Goal: Task Accomplishment & Management: Manage account settings

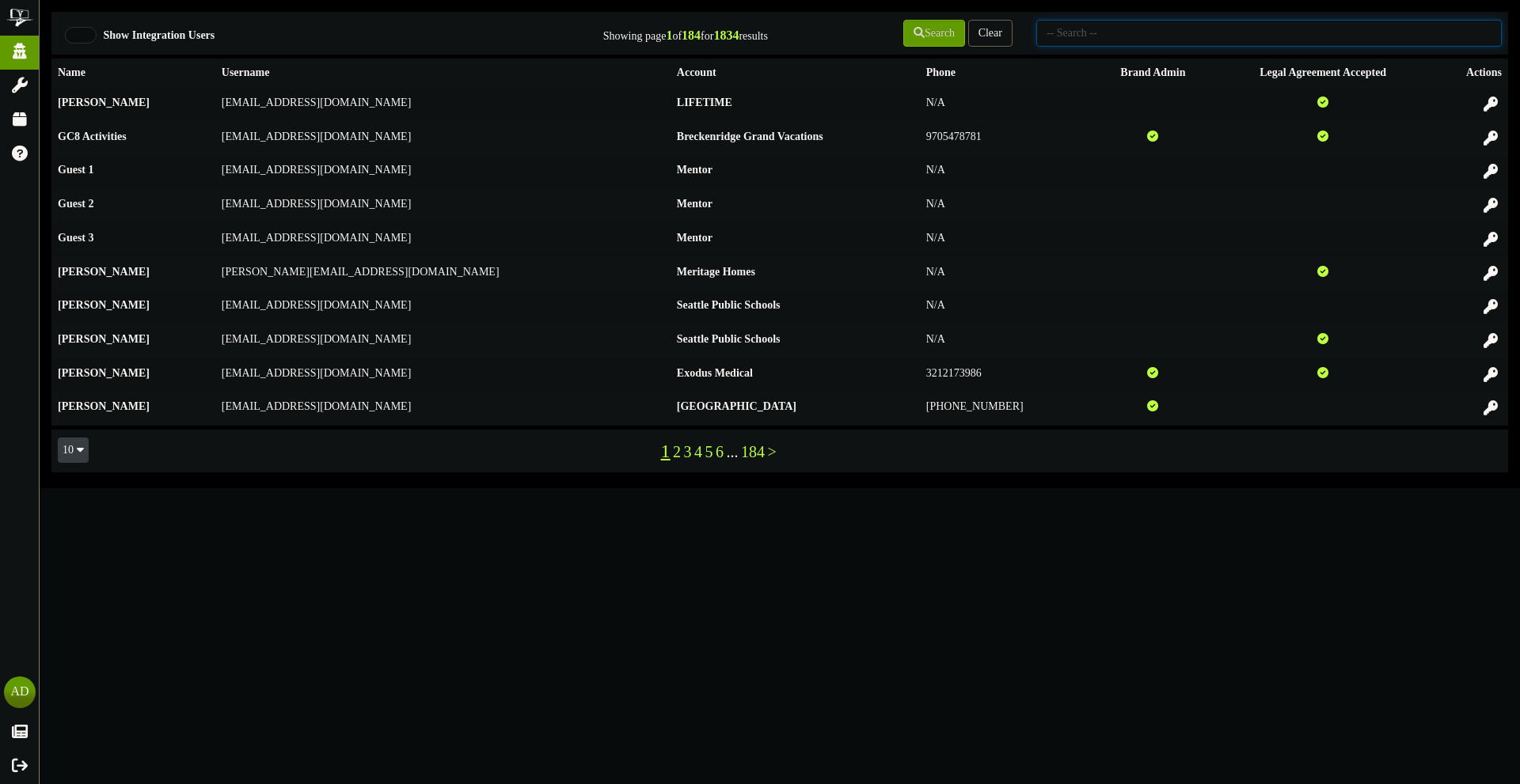
click at [1239, 40] on input "text" at bounding box center [1269, 33] width 465 height 27
type input "picklr"
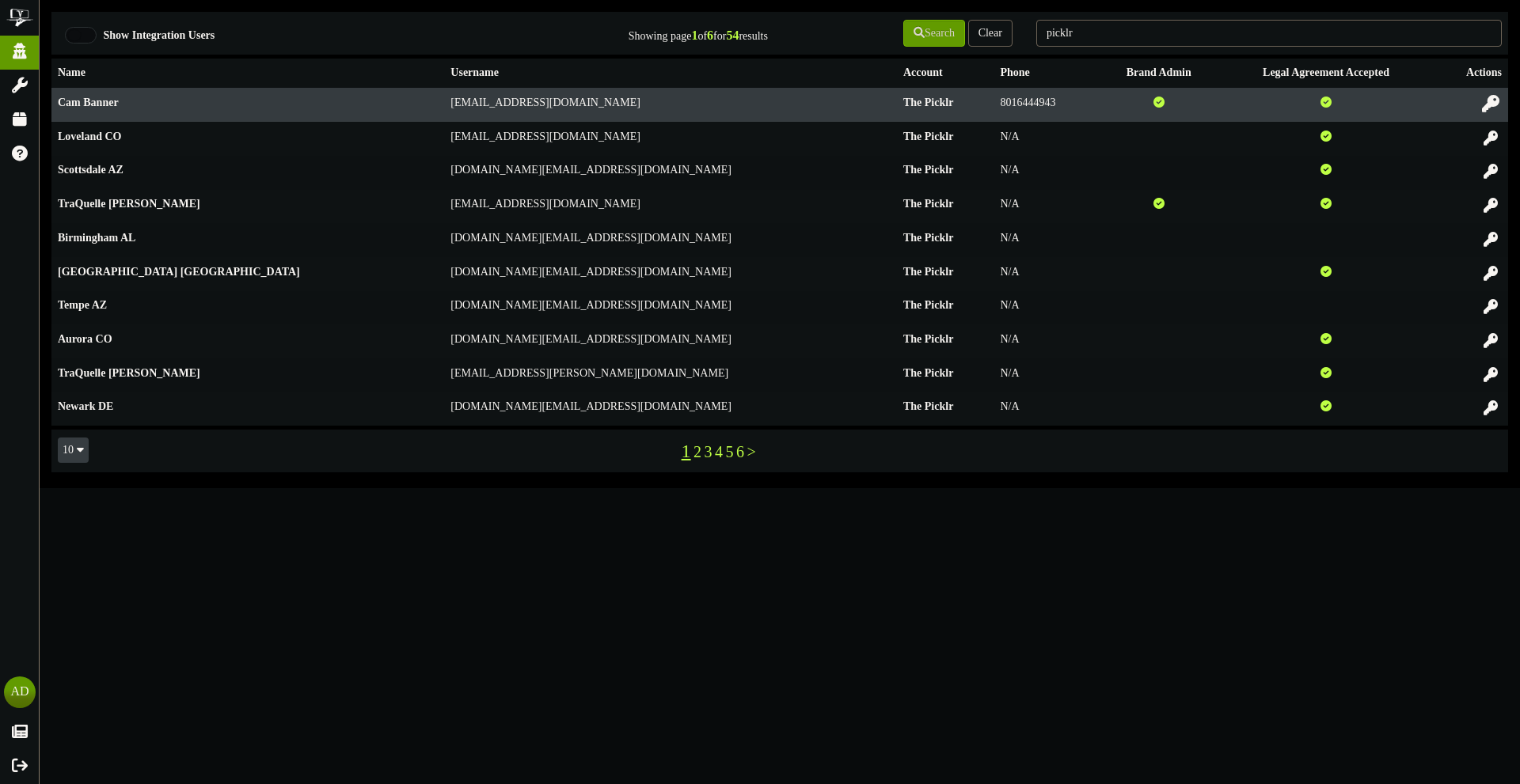
click at [1491, 102] on icon at bounding box center [1490, 103] width 17 height 17
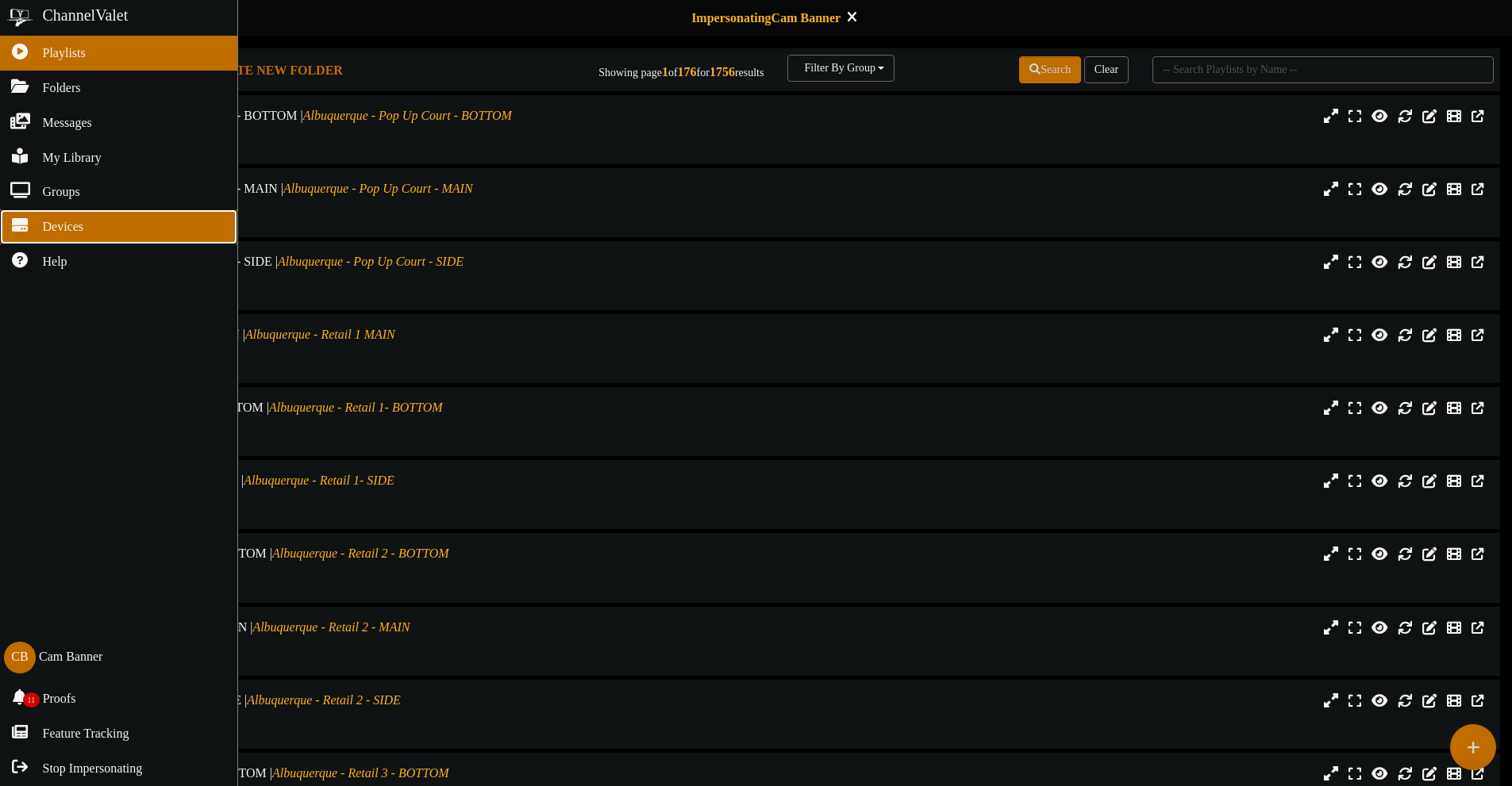
click at [32, 219] on icon at bounding box center [19, 223] width 39 height 12
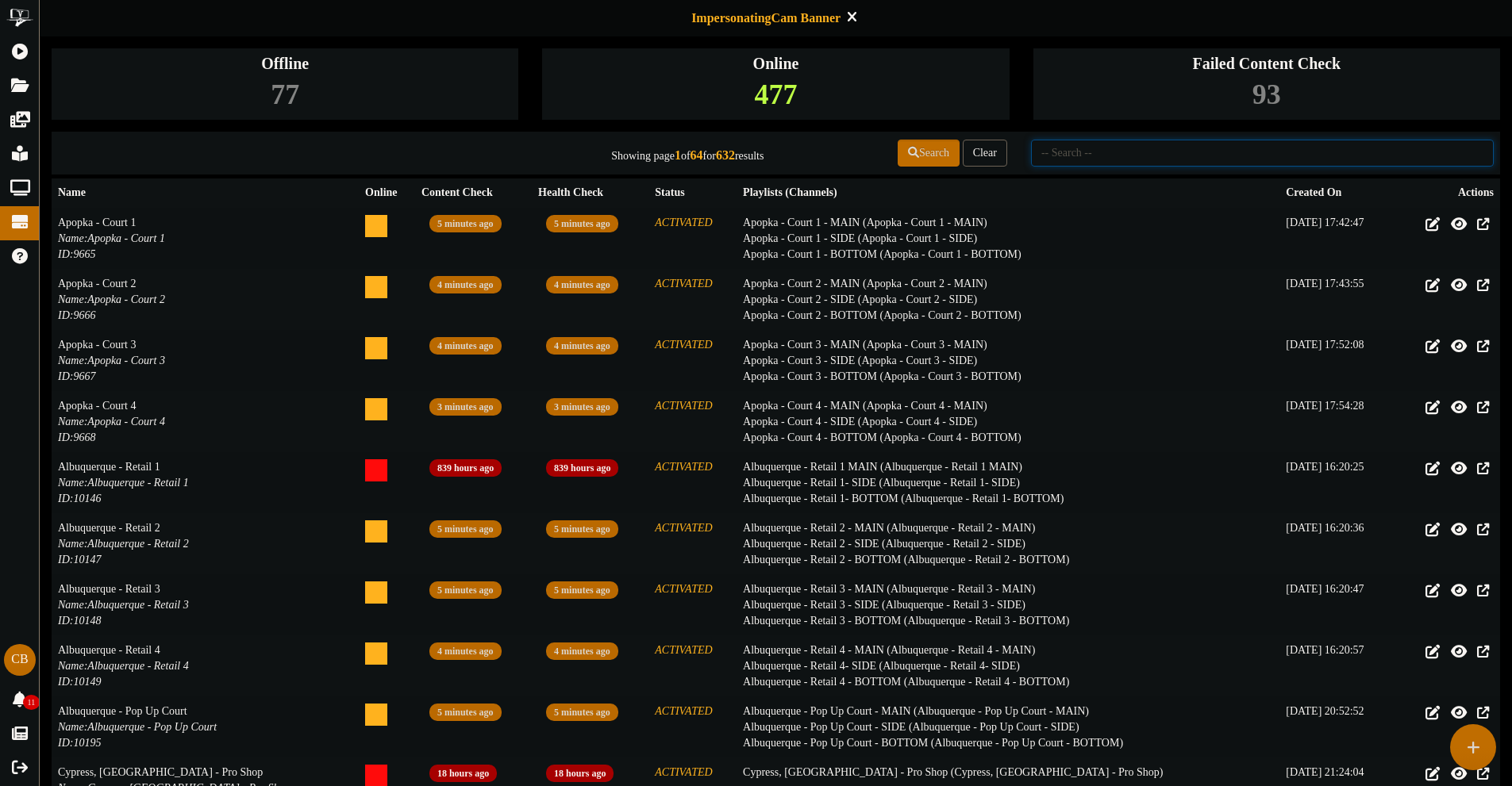
click at [1211, 154] on input "text" at bounding box center [1262, 152] width 463 height 27
type input "cumming"
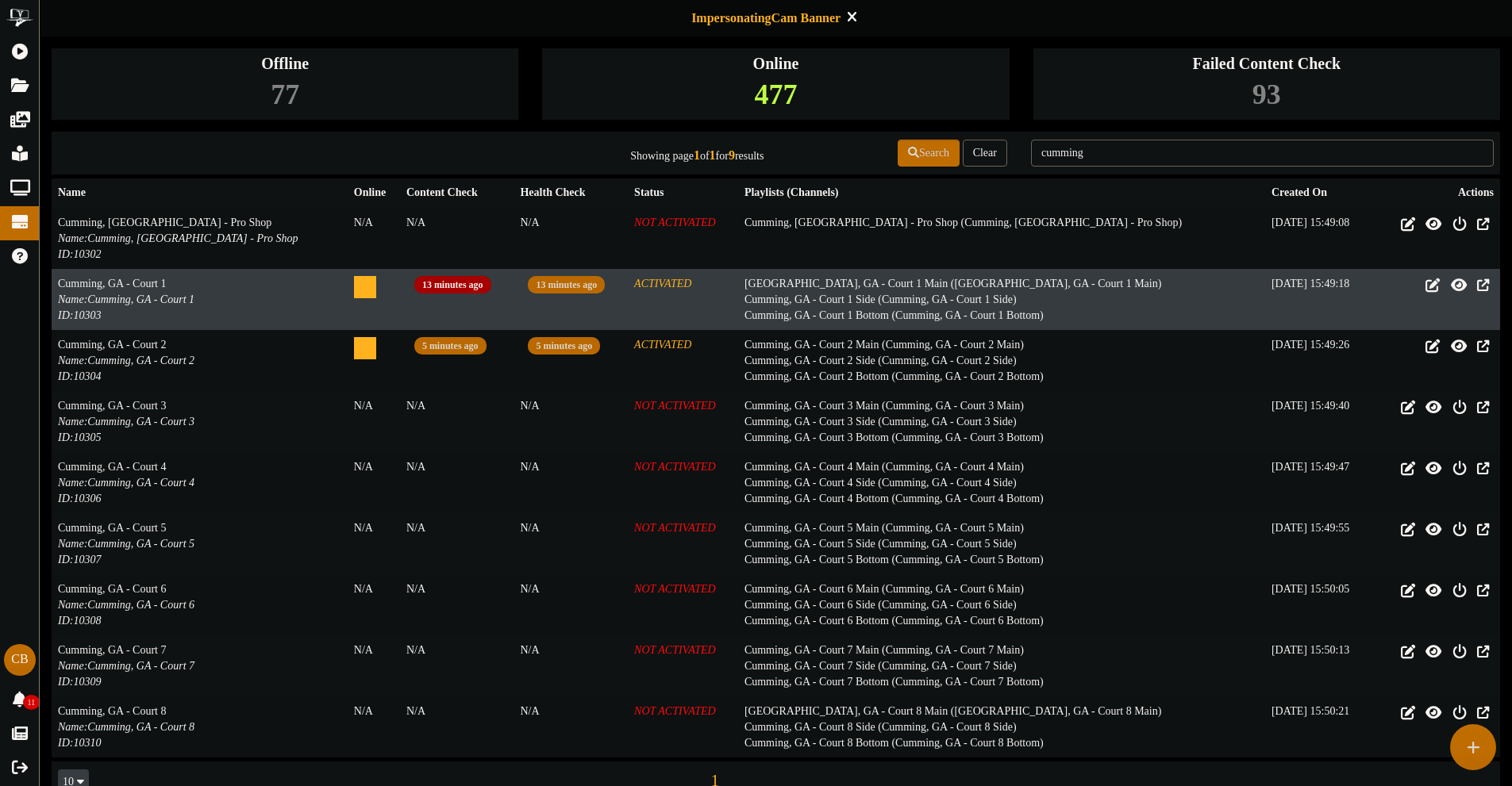
click at [586, 283] on td "13 minutes ago" at bounding box center [570, 299] width 114 height 62
click at [354, 290] on icon at bounding box center [365, 287] width 22 height 22
drag, startPoint x: 59, startPoint y: 314, endPoint x: 101, endPoint y: 323, distance: 43.0
click at [101, 323] on td "Cumming, [GEOGRAPHIC_DATA] - Court 1 Name: [GEOGRAPHIC_DATA], [GEOGRAPHIC_DATA]…" at bounding box center [199, 299] width 296 height 62
copy icon "ID: 10303"
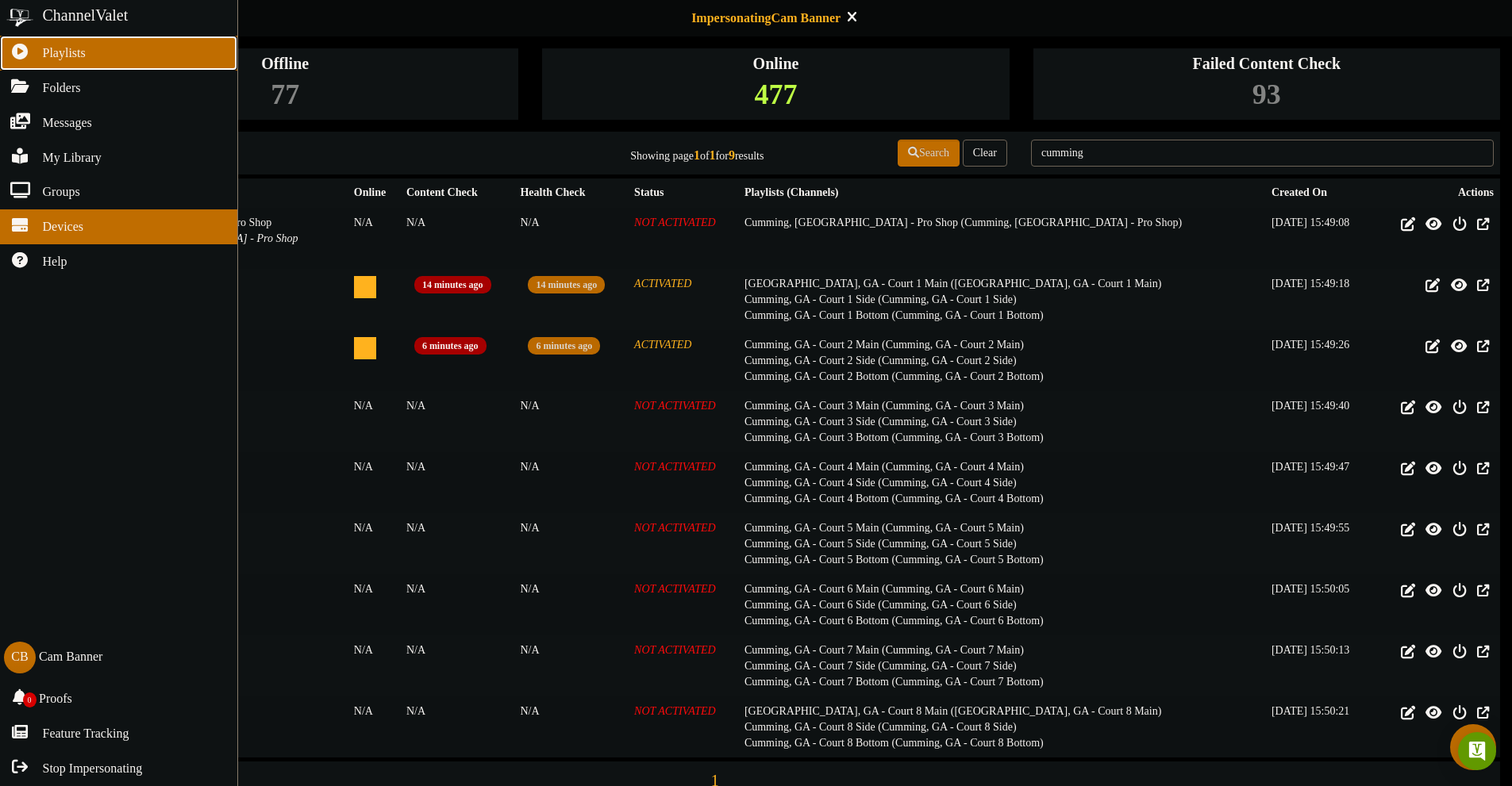
click at [31, 60] on link "Playlists" at bounding box center [118, 53] width 237 height 35
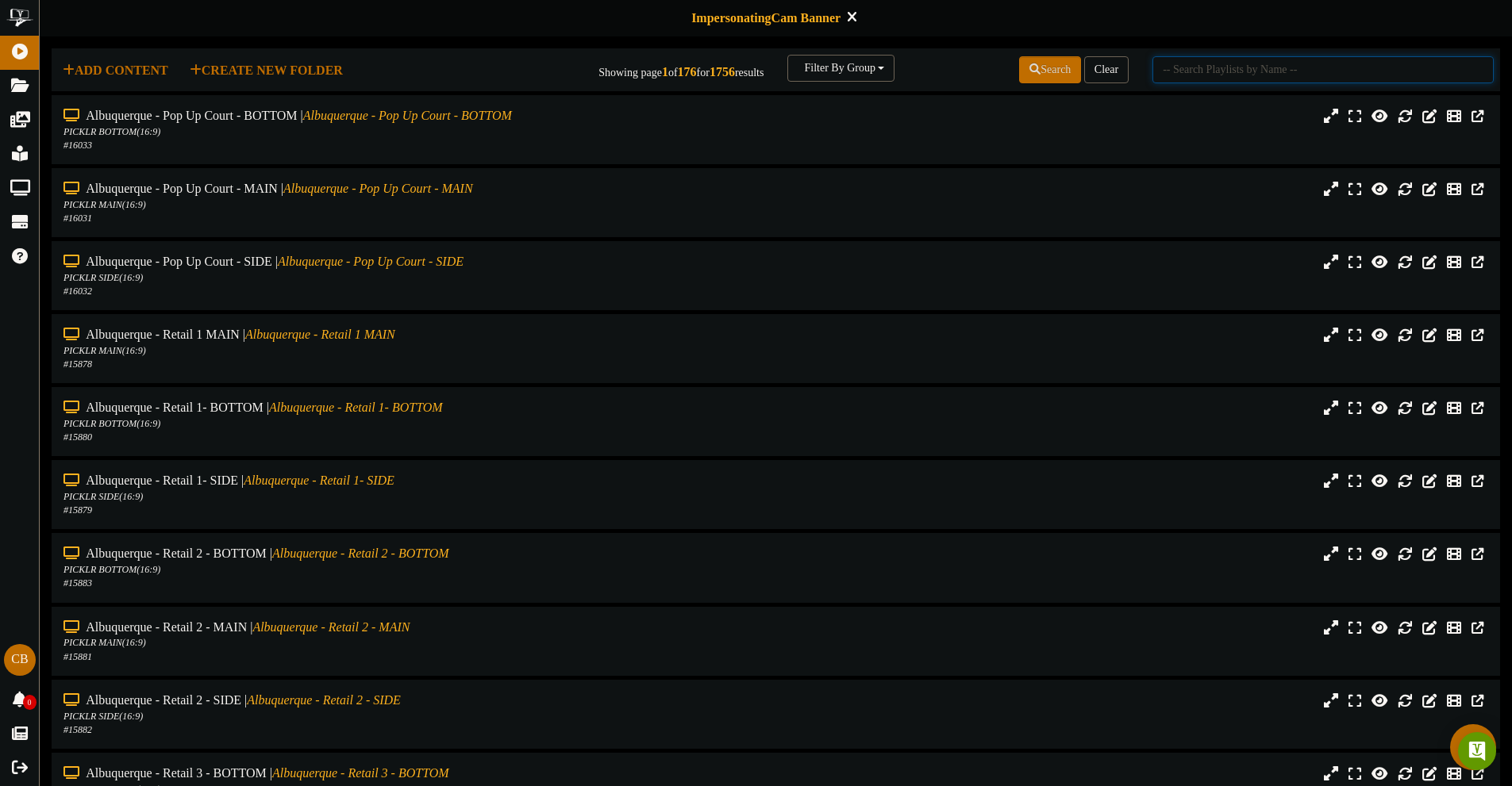
click at [1359, 68] on input "text" at bounding box center [1322, 69] width 341 height 27
type input "cumming"
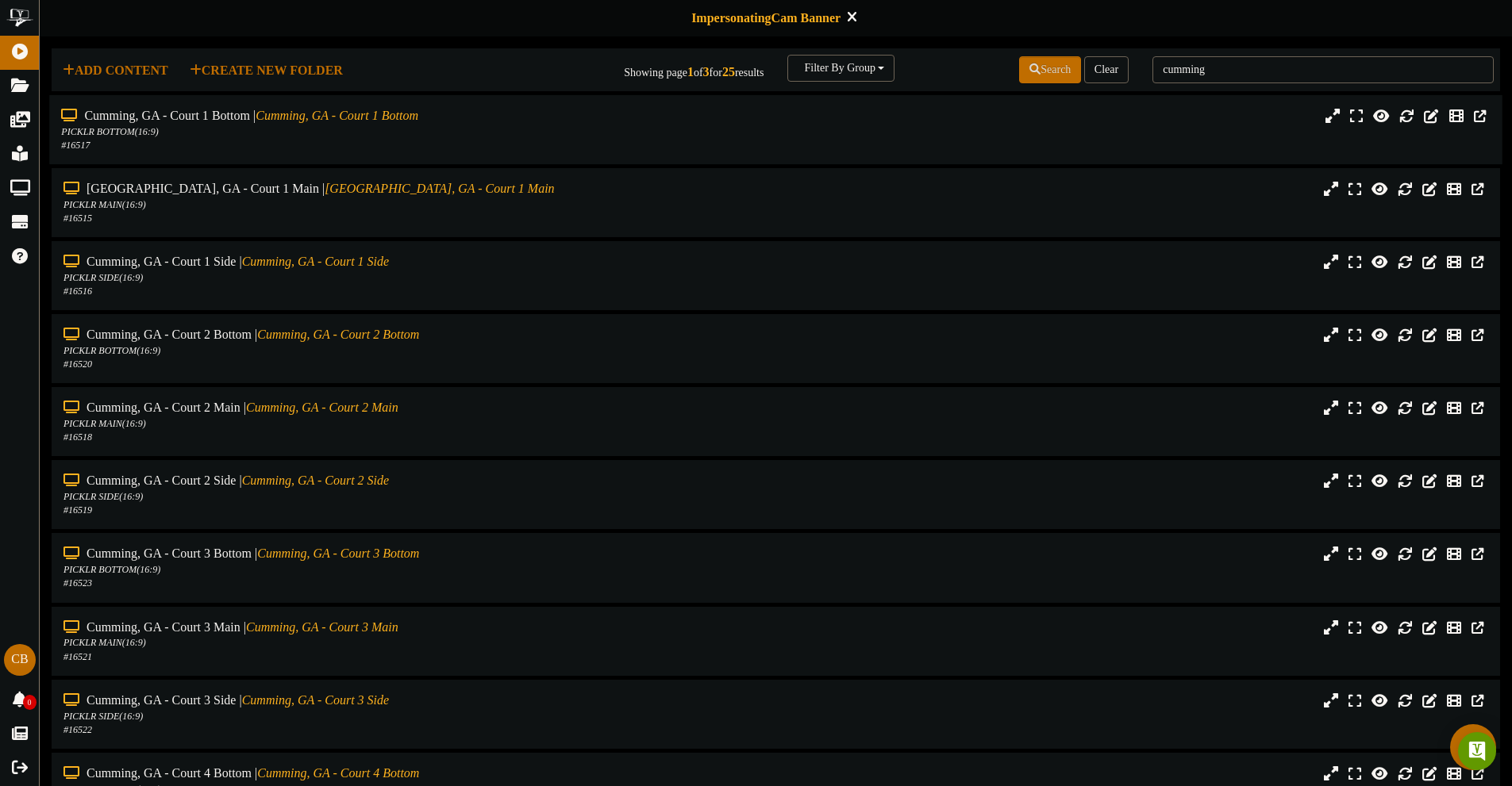
click at [480, 143] on div "# 16517" at bounding box center [352, 145] width 581 height 14
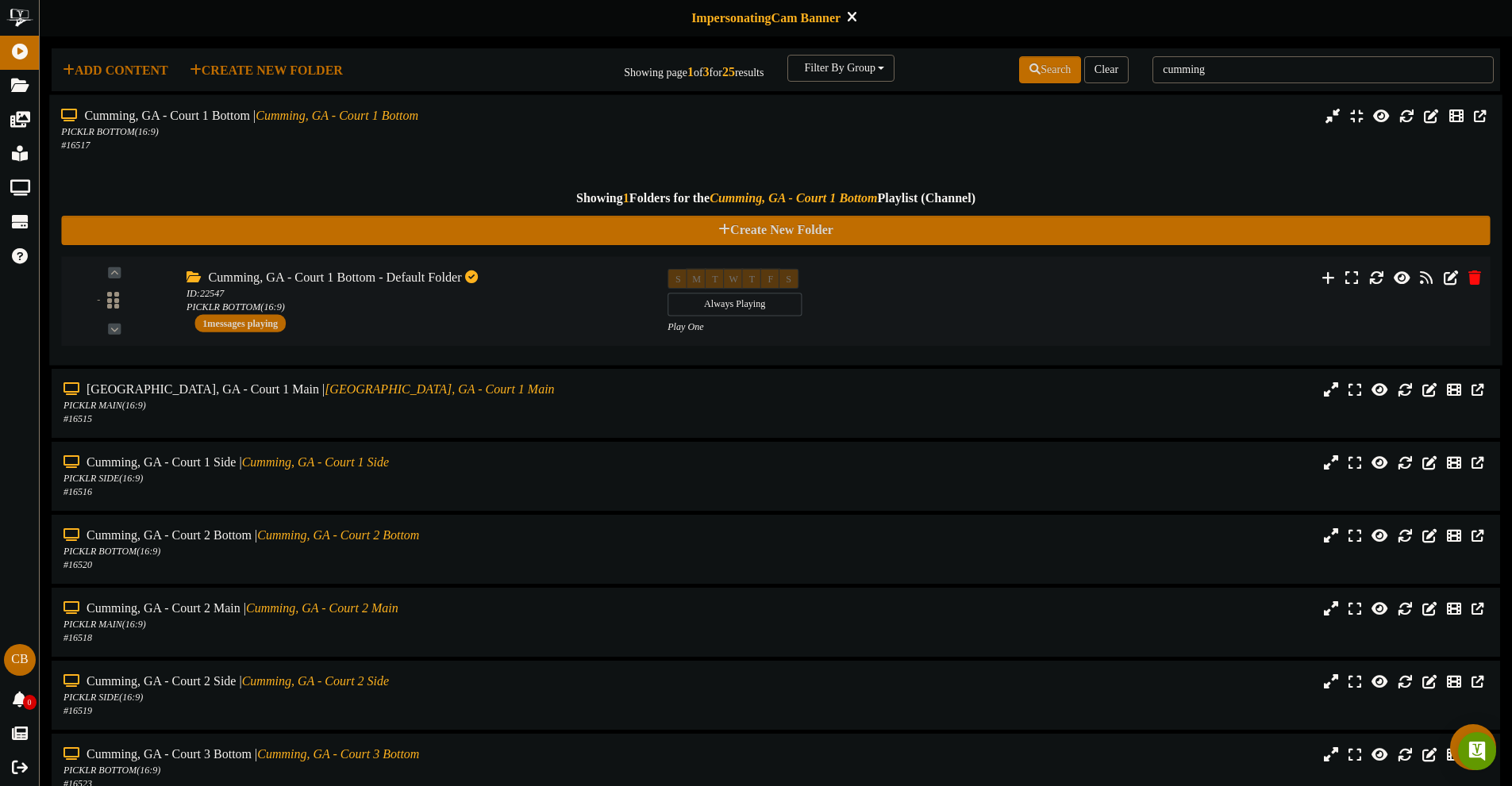
click at [472, 330] on div "Cumming, GA - Court 1 Bottom - Default Folder ID: 22547 PICKLR BOTTOM ( 16:9 ) …" at bounding box center [415, 299] width 481 height 63
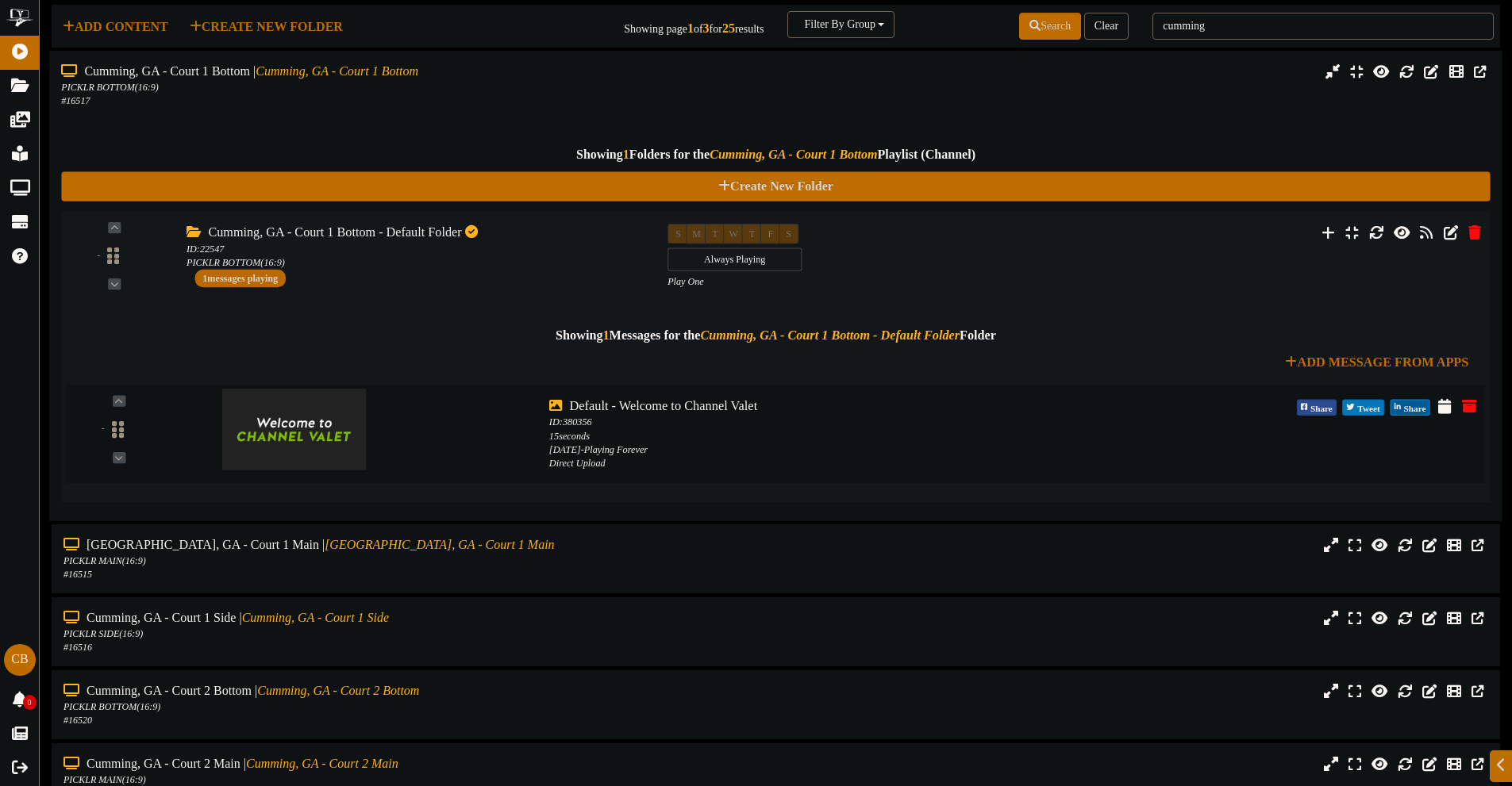
scroll to position [79, 0]
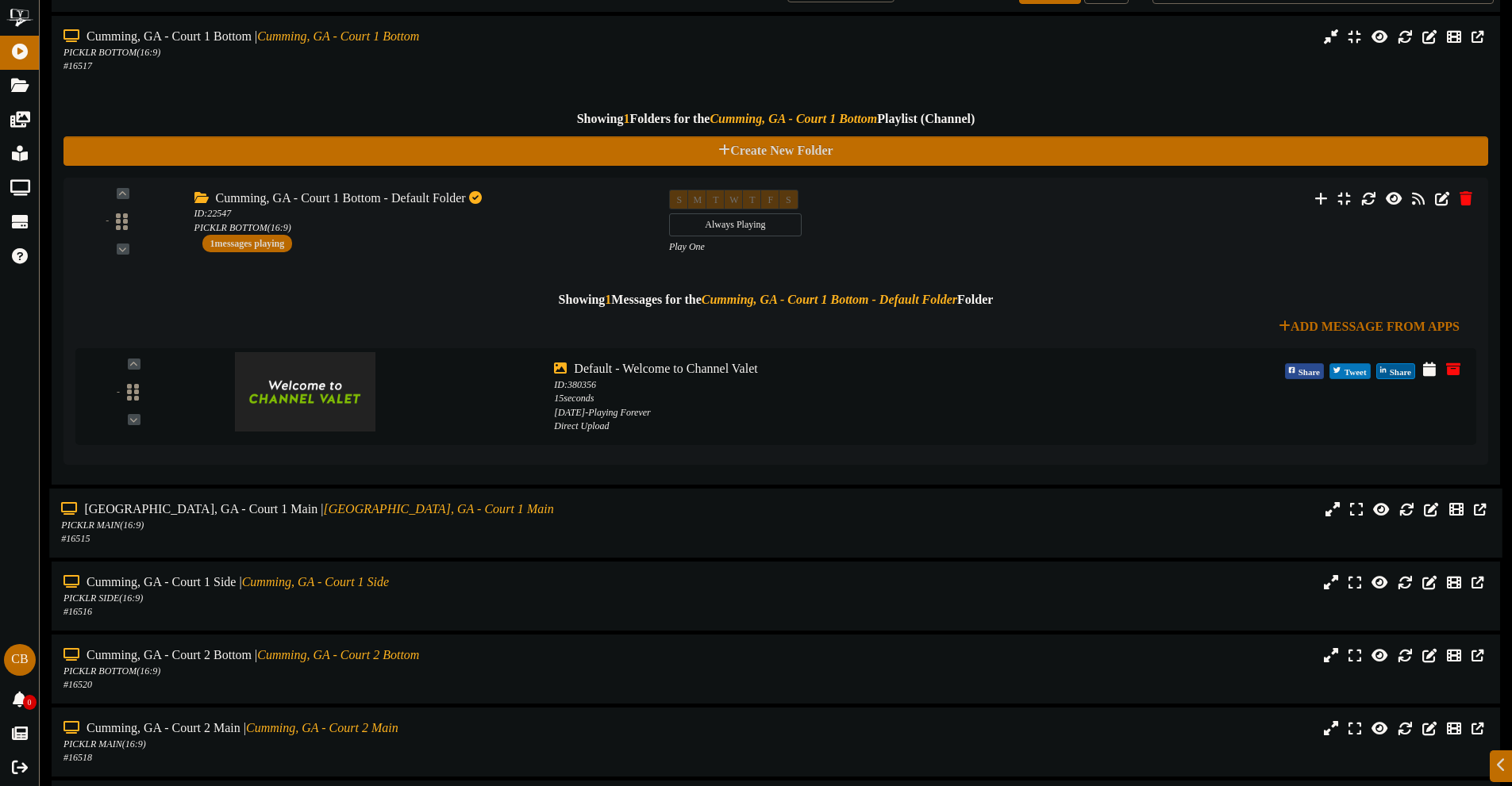
click at [457, 510] on div "Cumming, GA - Court 1 Main | [GEOGRAPHIC_DATA], [GEOGRAPHIC_DATA] - Court 1 Main" at bounding box center [352, 510] width 581 height 18
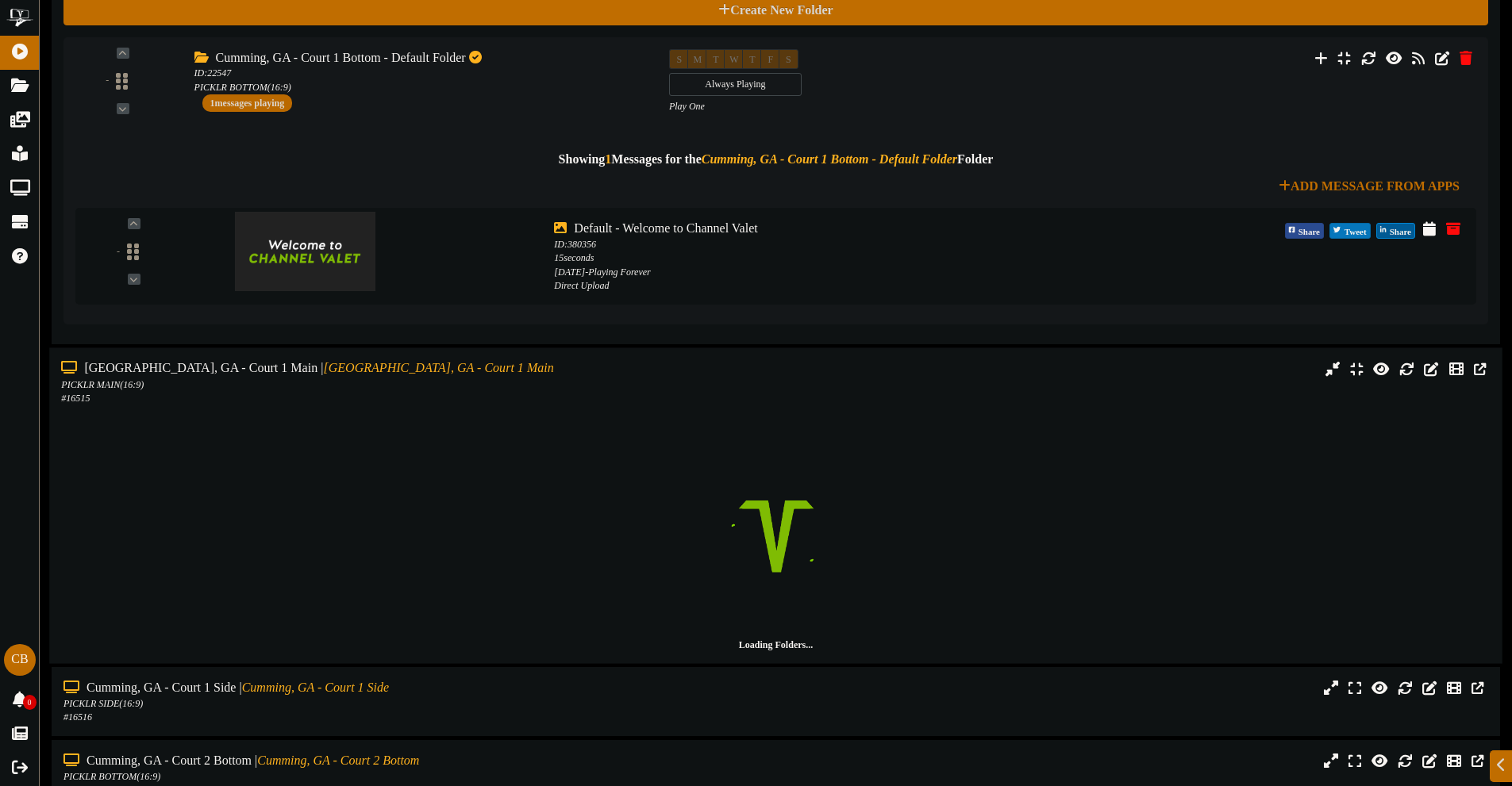
scroll to position [318, 0]
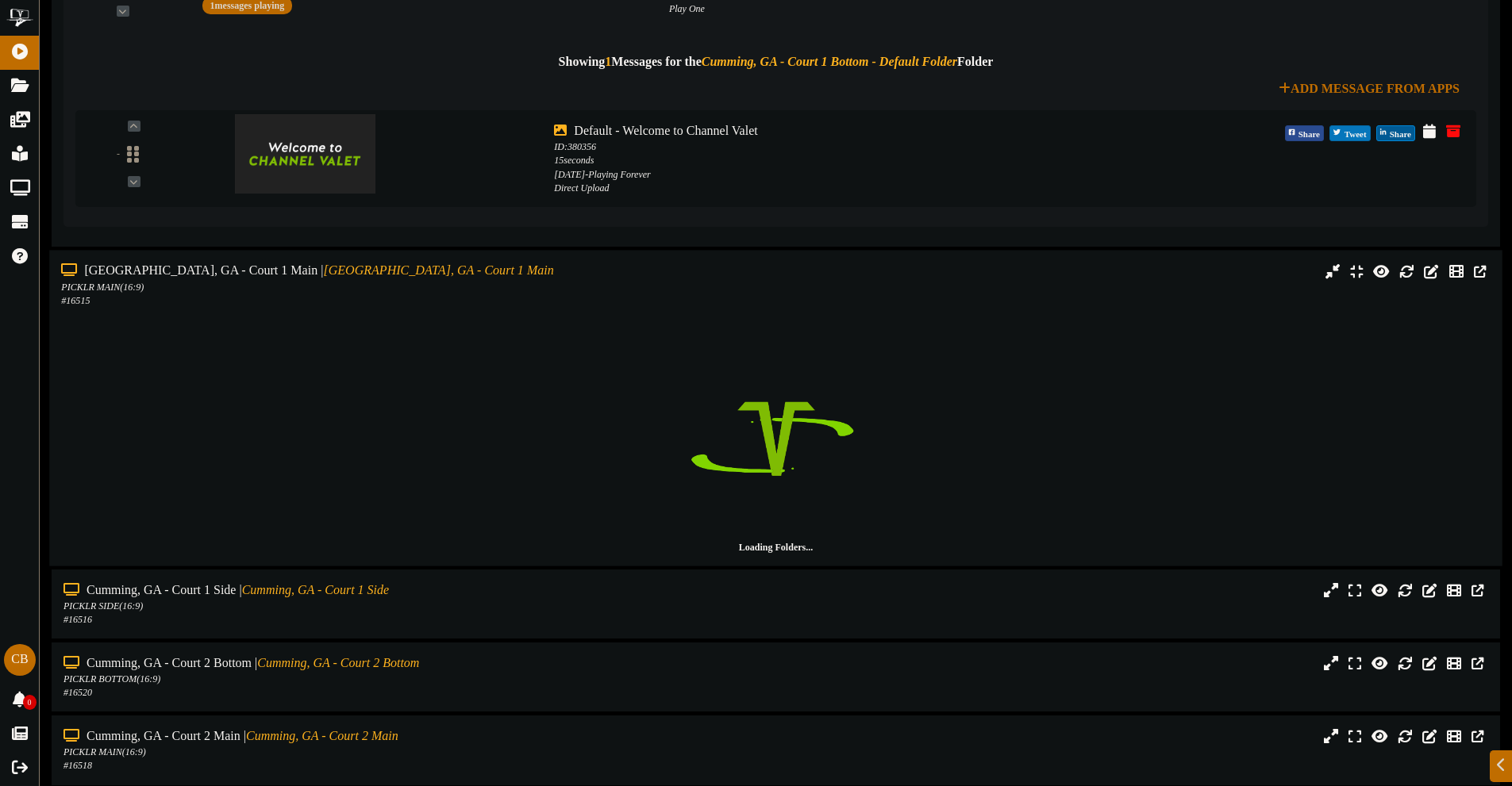
drag, startPoint x: 451, startPoint y: 603, endPoint x: 445, endPoint y: 553, distance: 50.4
click at [451, 602] on div "PICKLR SIDE ( 16:9 )" at bounding box center [353, 606] width 580 height 14
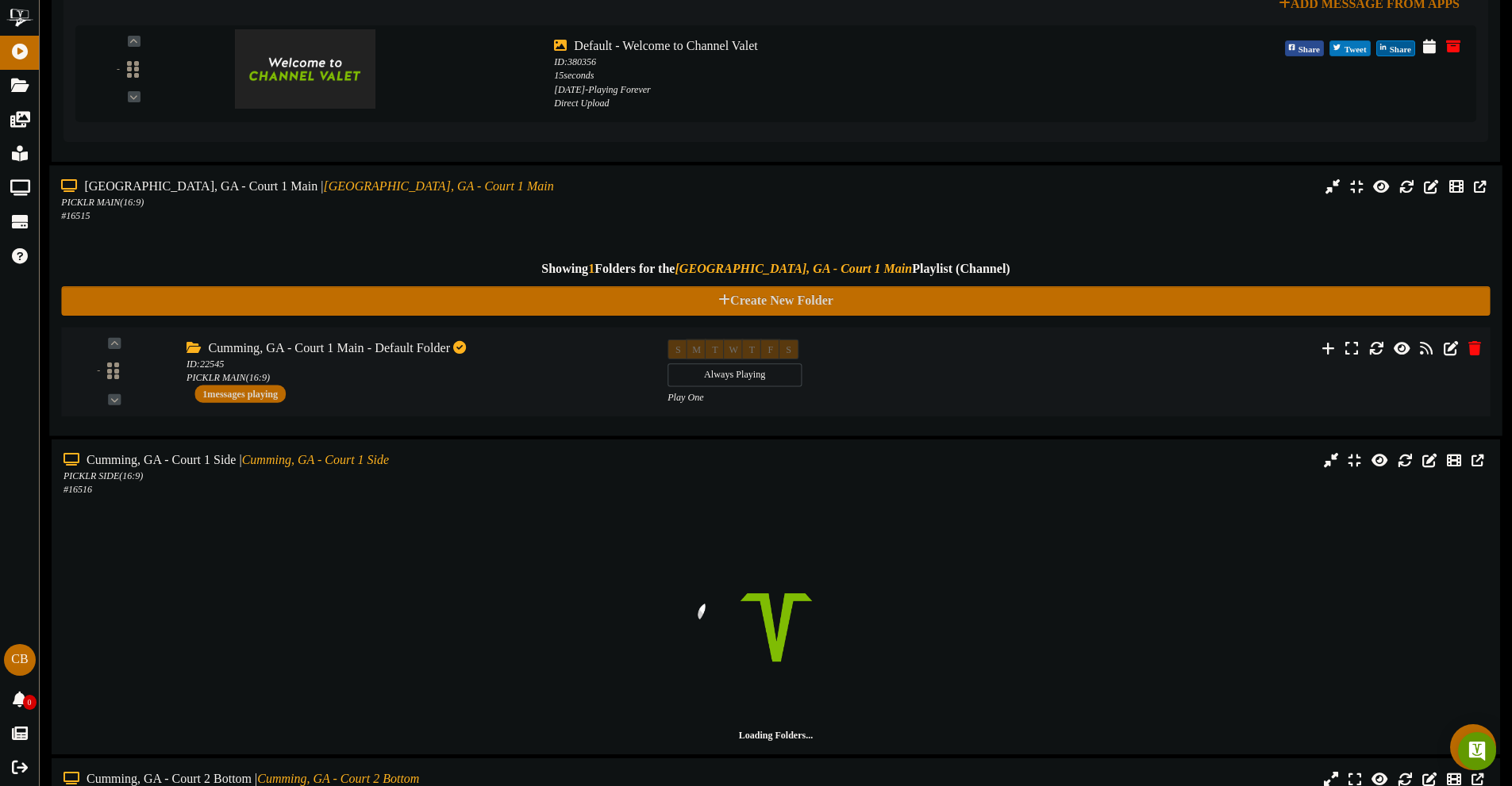
scroll to position [397, 0]
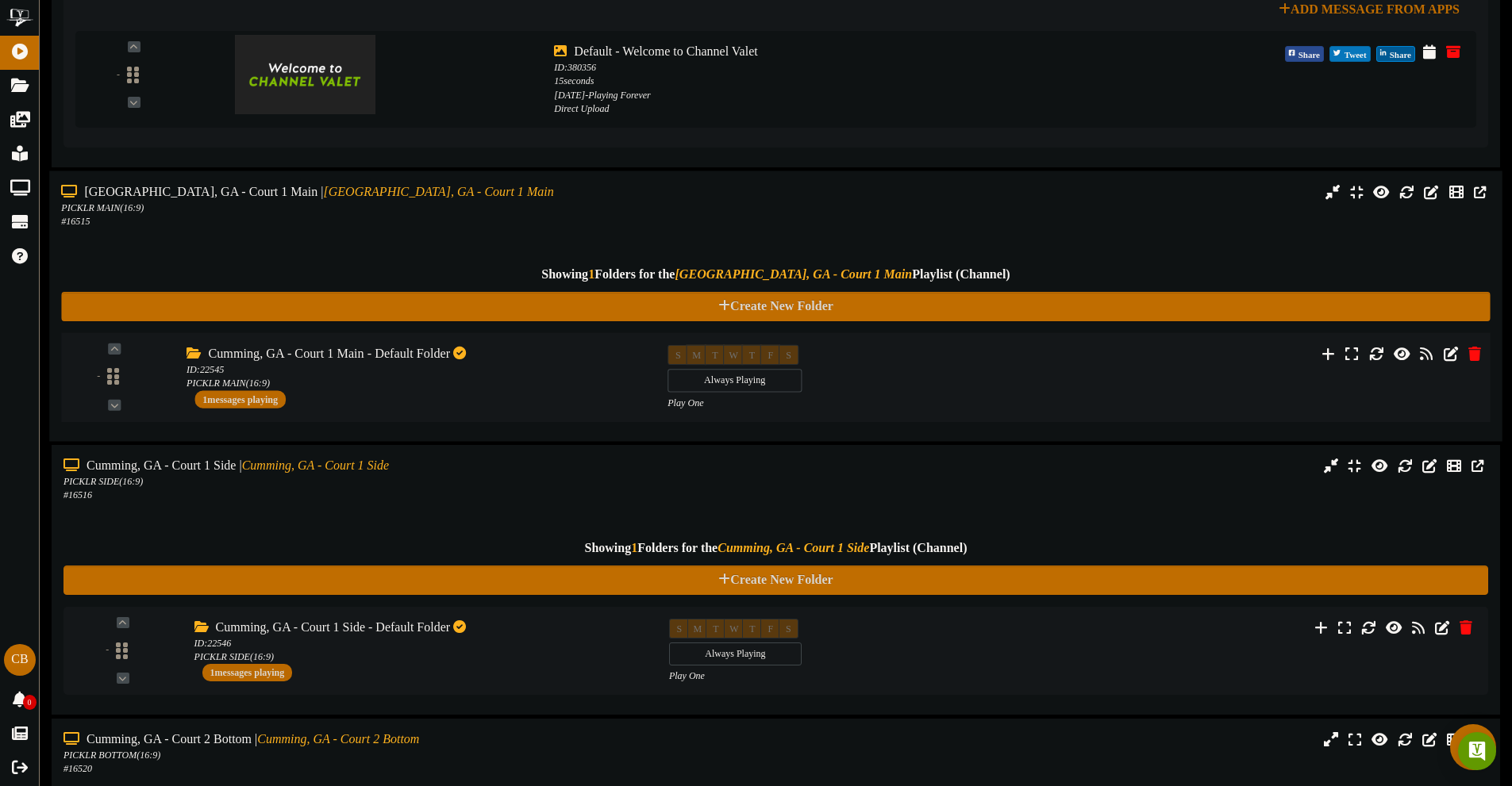
click at [460, 404] on div "Cumming, GA - Court 1 Main - Default Folder ID: 22545 PICKLR MAIN ( 16:9 ) 1 me…" at bounding box center [415, 376] width 481 height 63
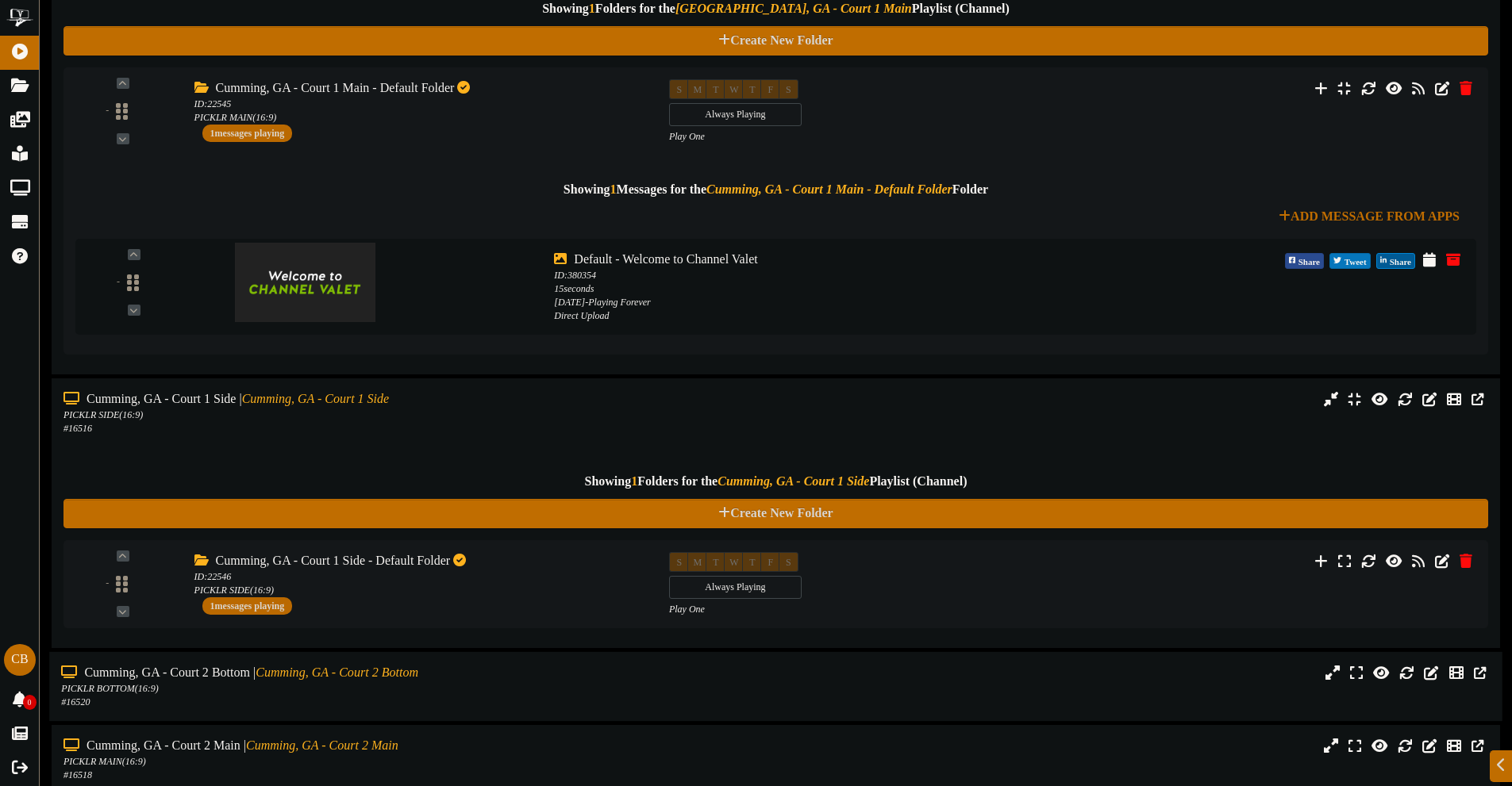
scroll to position [952, 0]
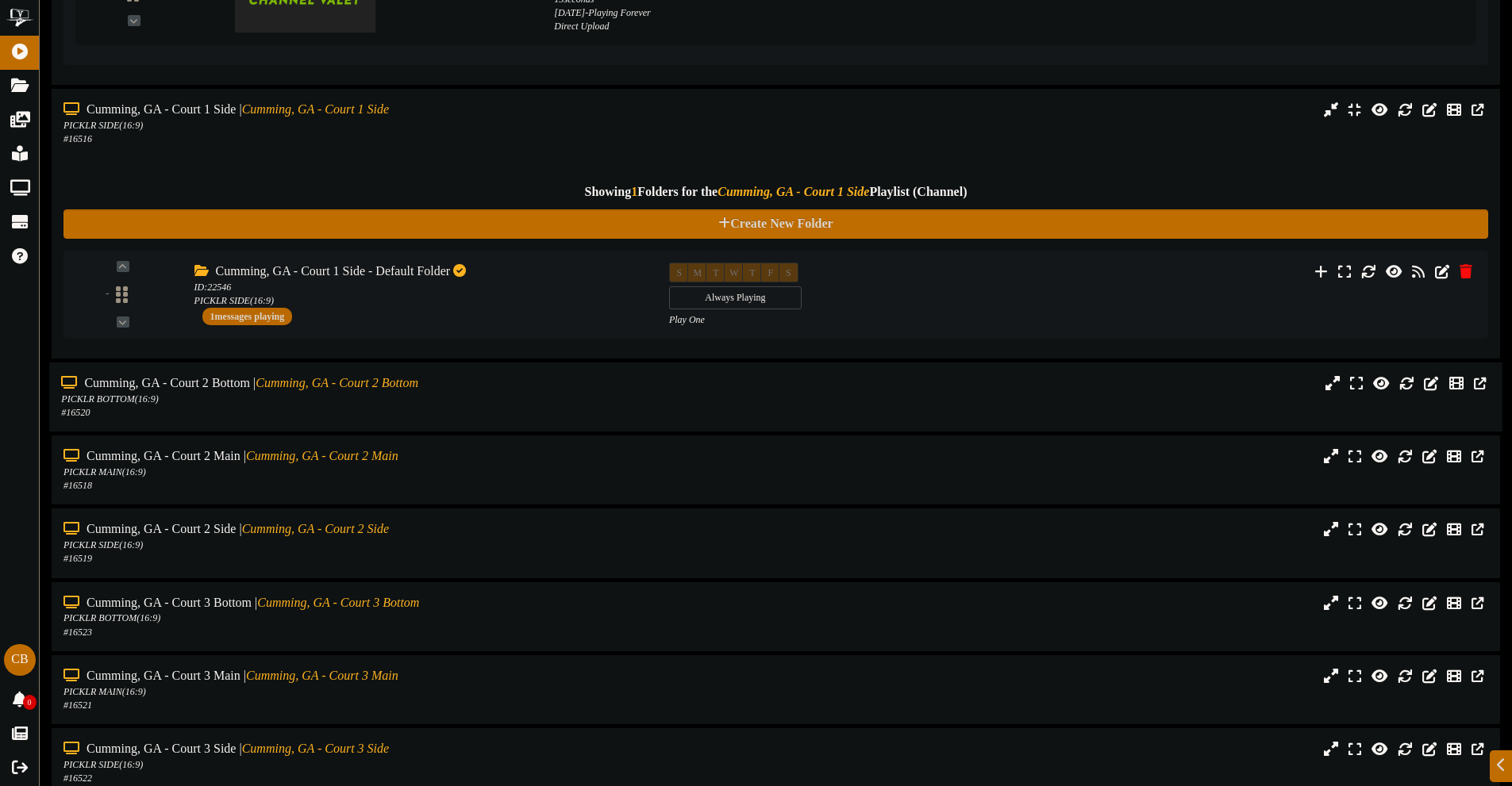
click at [455, 395] on div "PICKLR BOTTOM ( 16:9 )" at bounding box center [352, 399] width 581 height 14
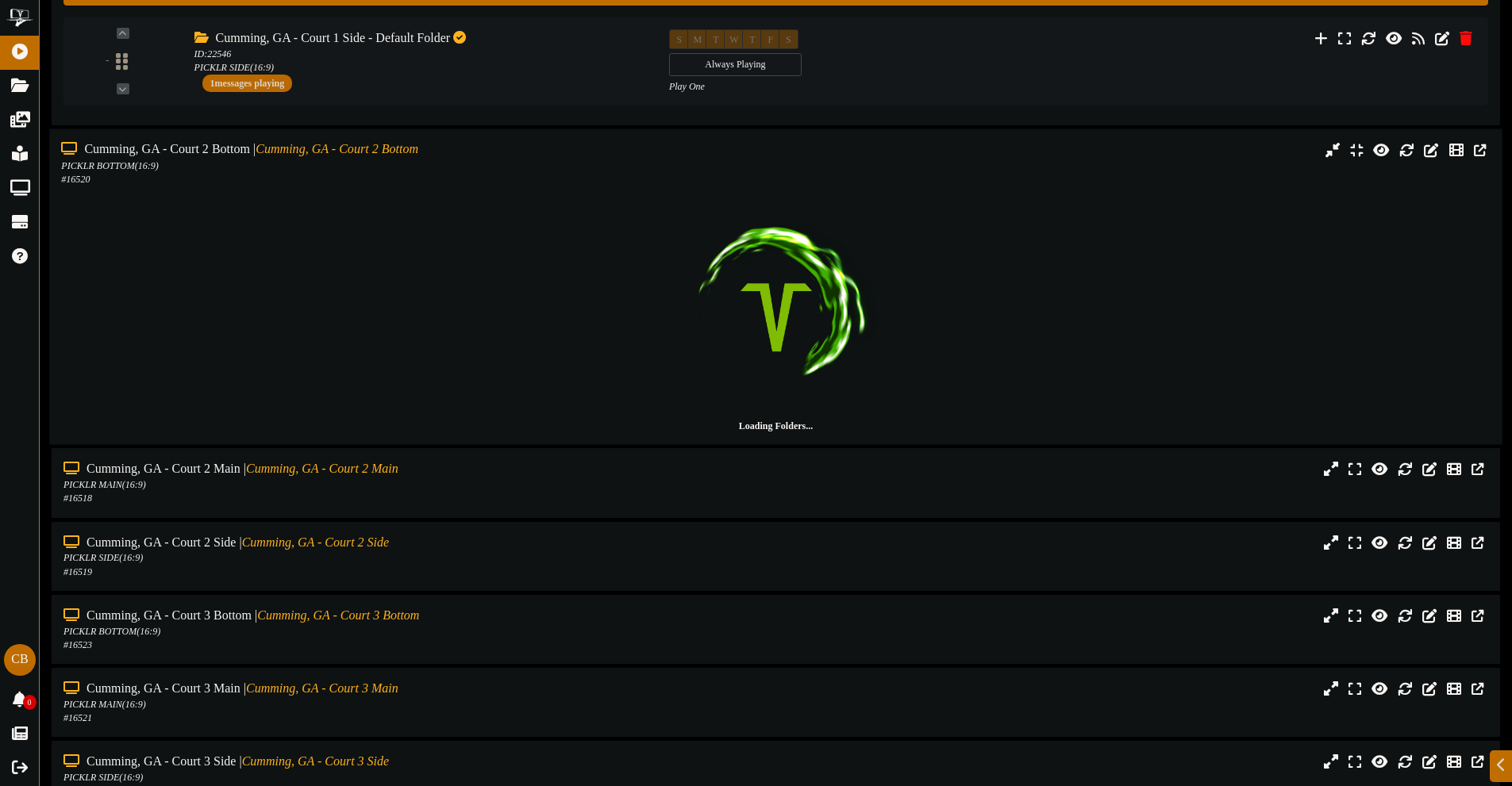
scroll to position [1190, 0]
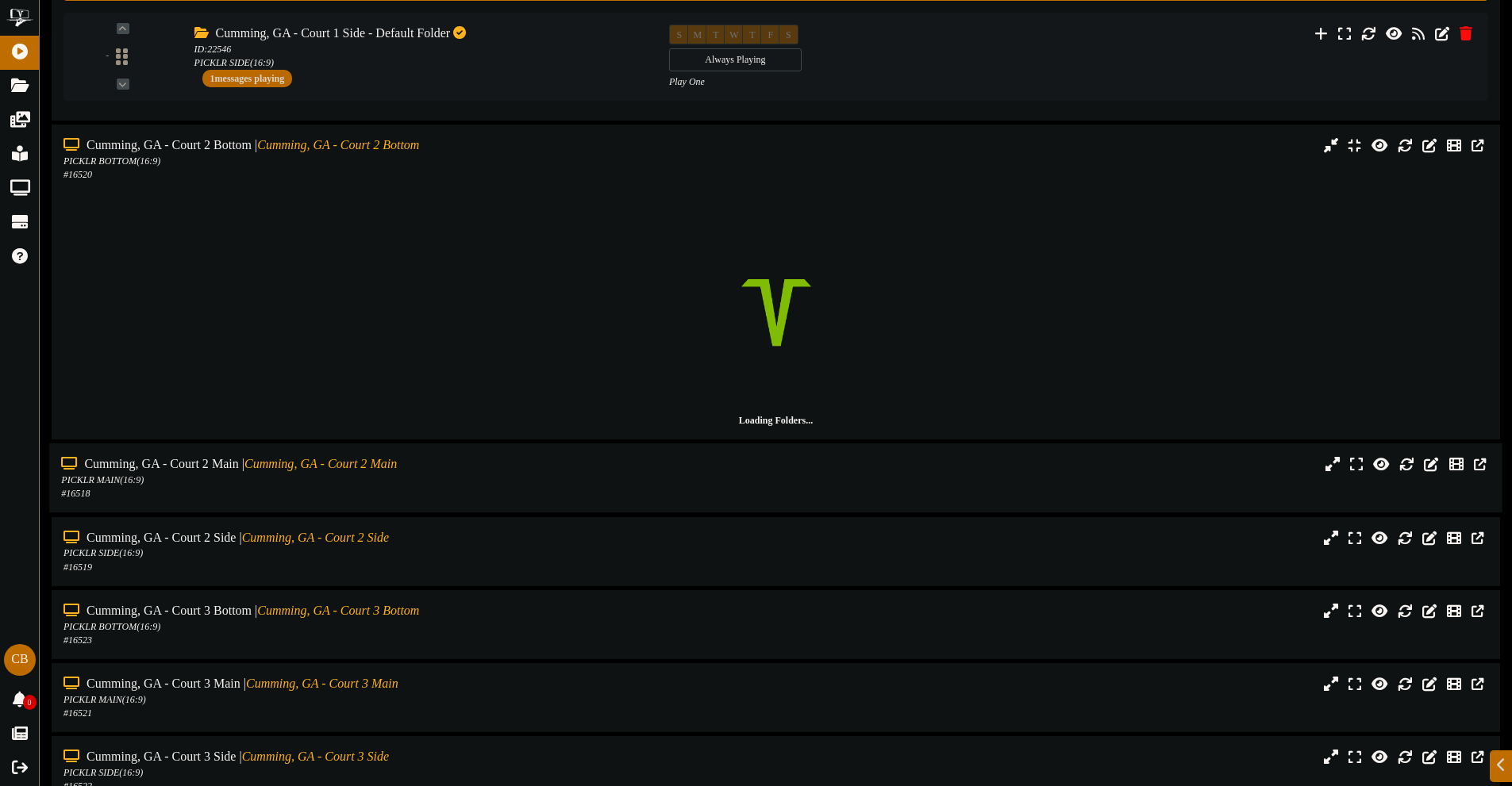
click at [456, 517] on div "Cumming, GA - Court 2 Side | [GEOGRAPHIC_DATA], GA - Court 2 Side PICKLR SIDE (…" at bounding box center [775, 551] width 1449 height 69
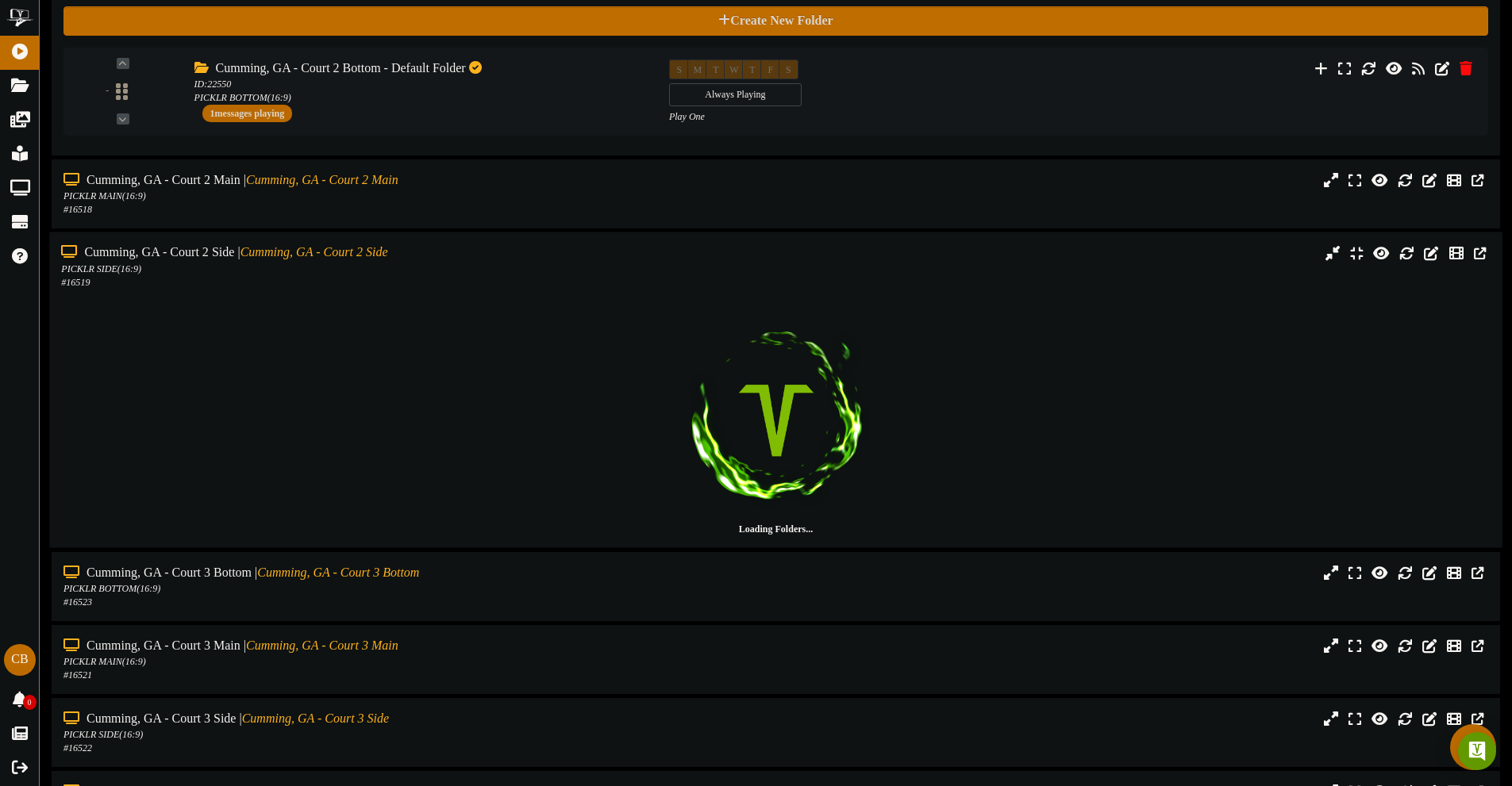
scroll to position [1428, 0]
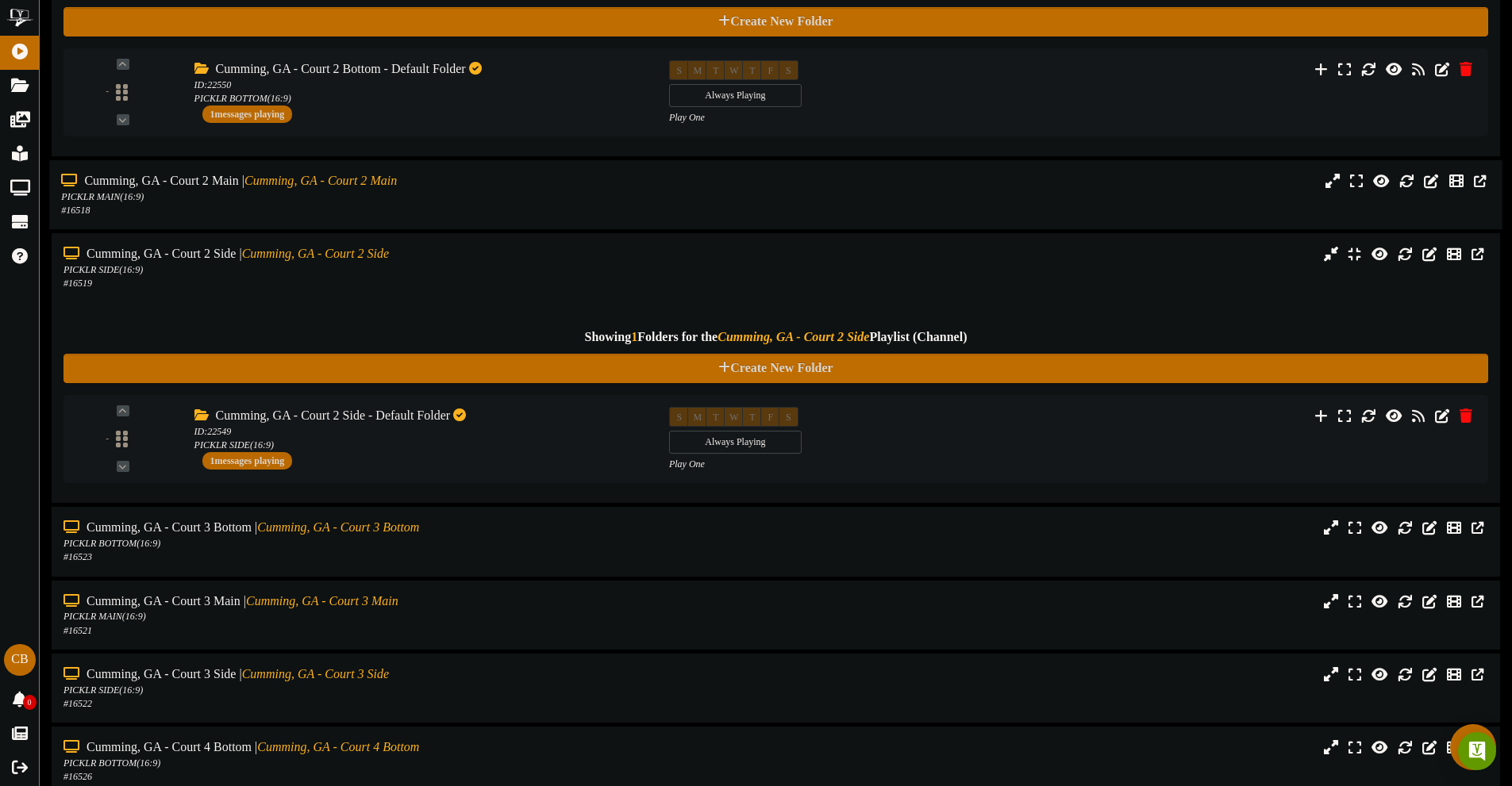
click at [372, 212] on div "# 16518" at bounding box center [352, 210] width 581 height 14
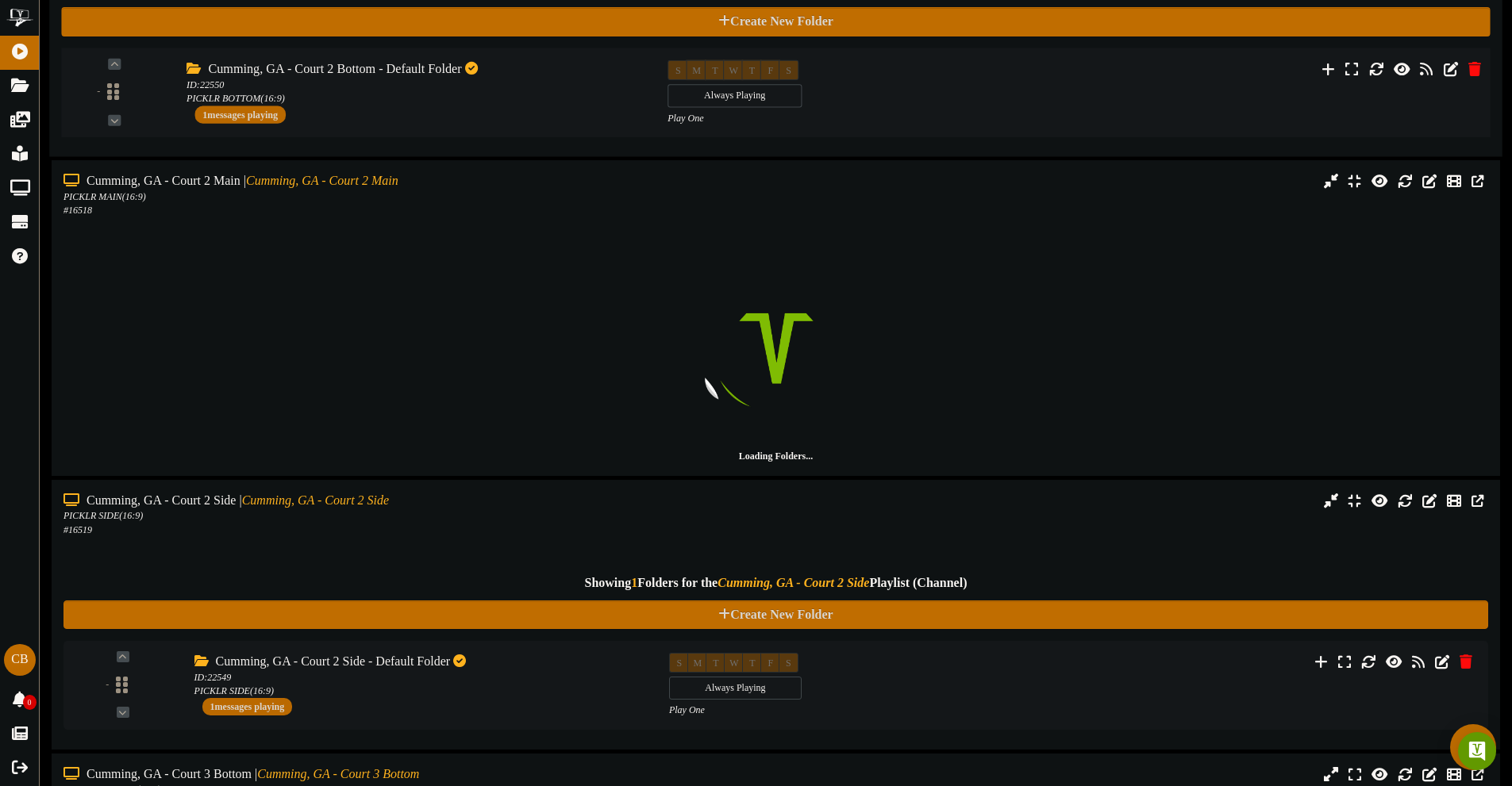
click at [388, 125] on div "- ID:" at bounding box center [775, 93] width 1443 height 65
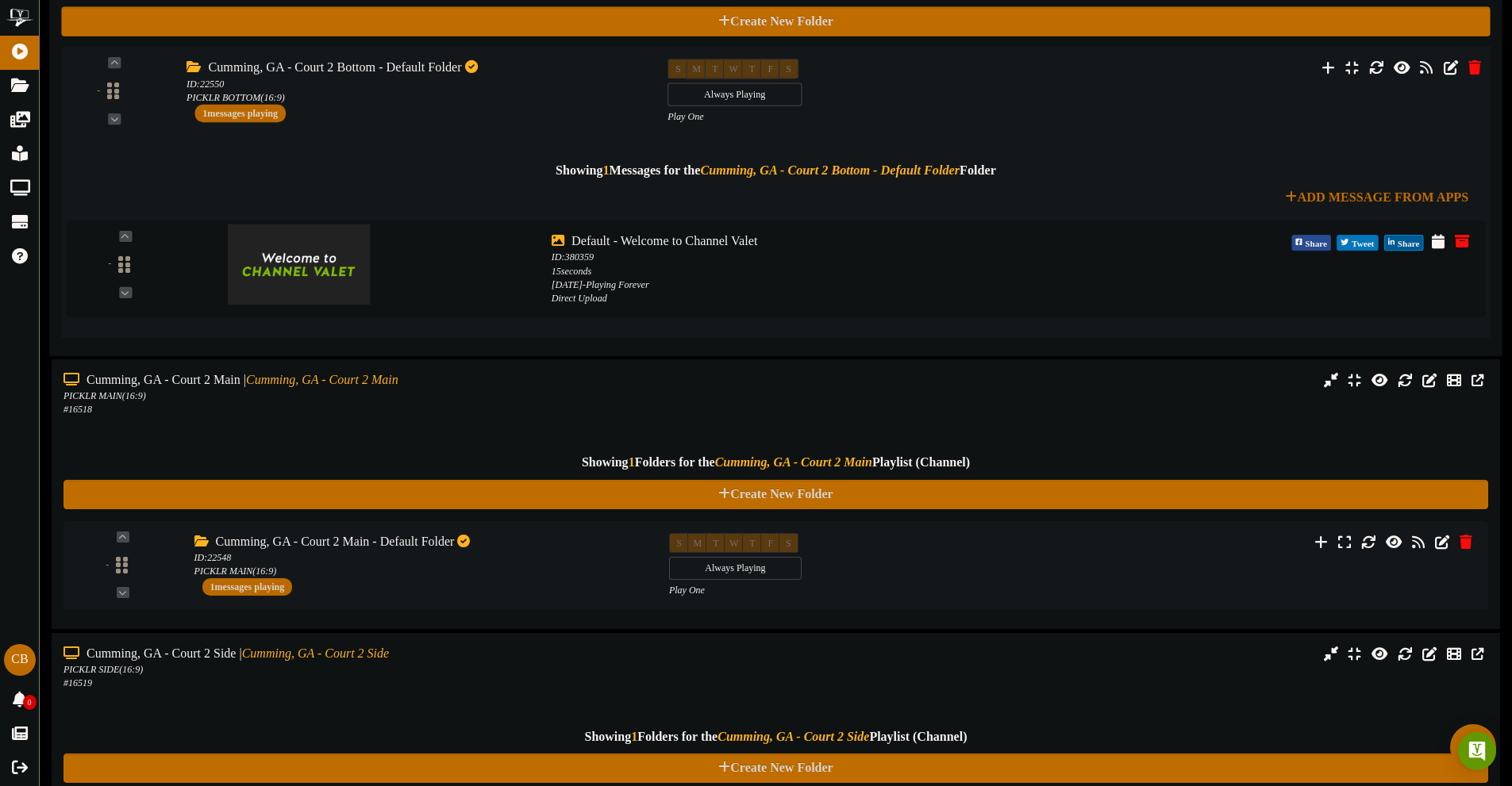
click at [388, 125] on div "Showing 1 Messages for the Cumming, GA - Court 2 Bottom - Default Folder Folder…" at bounding box center [776, 224] width 1419 height 201
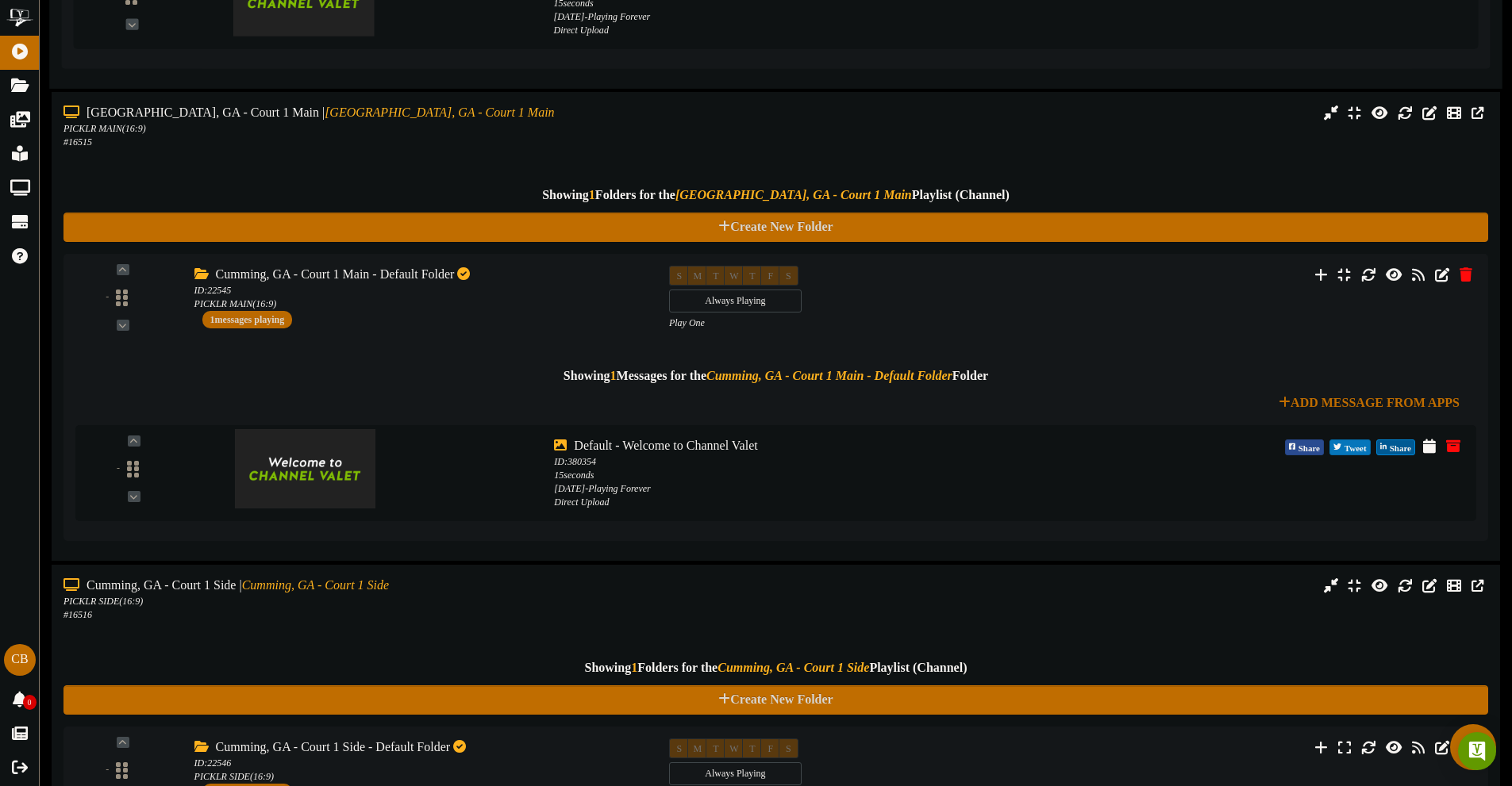
scroll to position [0, 0]
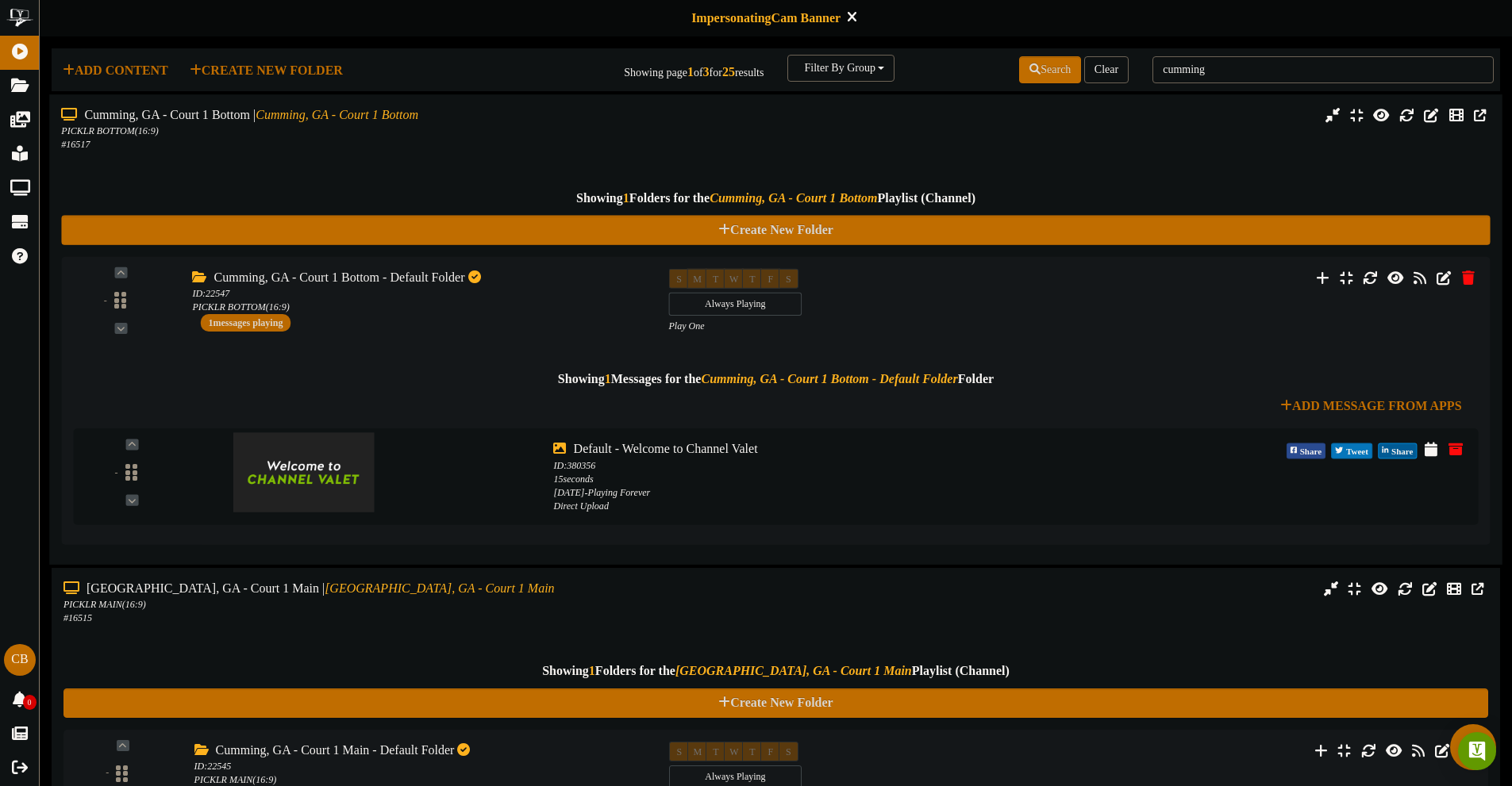
click at [347, 137] on div "PICKLR BOTTOM ( 16:9 )" at bounding box center [352, 131] width 581 height 14
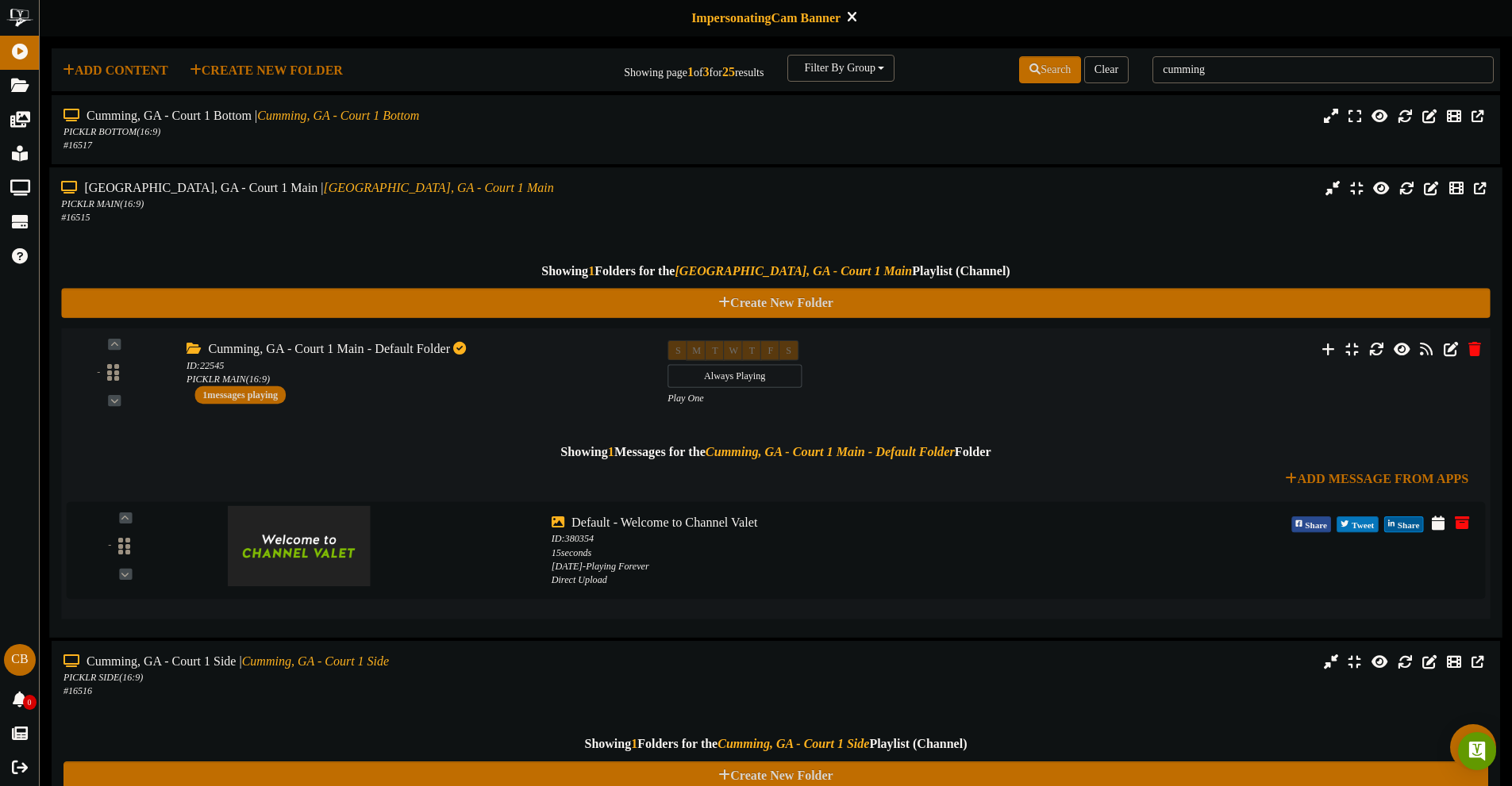
click at [382, 387] on div "Cumming, GA - Court 1 Main - Default Folder ID: 22545 PICKLR MAIN ( 16:9 ) 1 me…" at bounding box center [415, 372] width 481 height 63
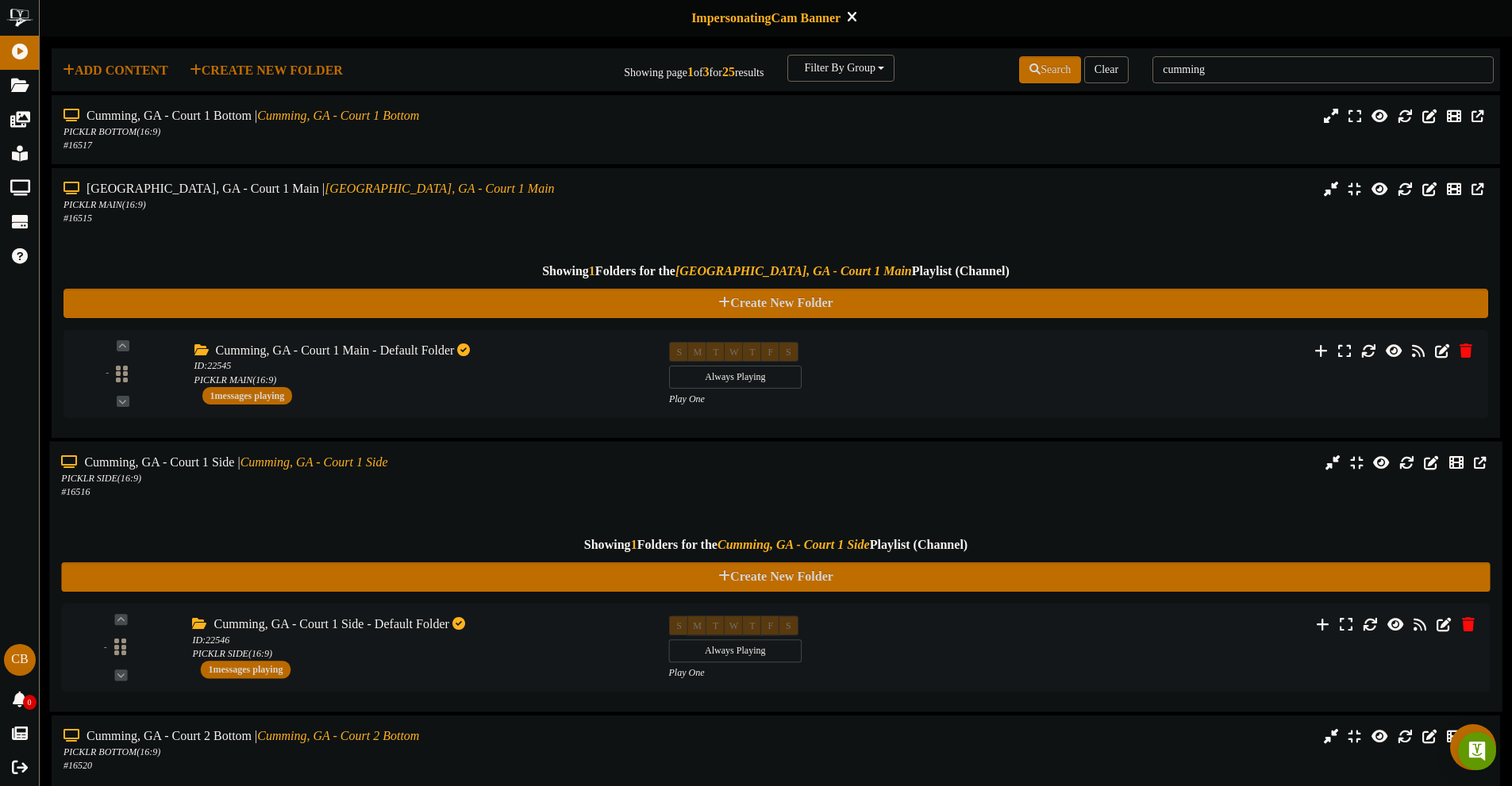
click at [434, 467] on div "Cumming, GA - Court 1 Side | [GEOGRAPHIC_DATA], GA - Court 1 Side" at bounding box center [352, 462] width 581 height 18
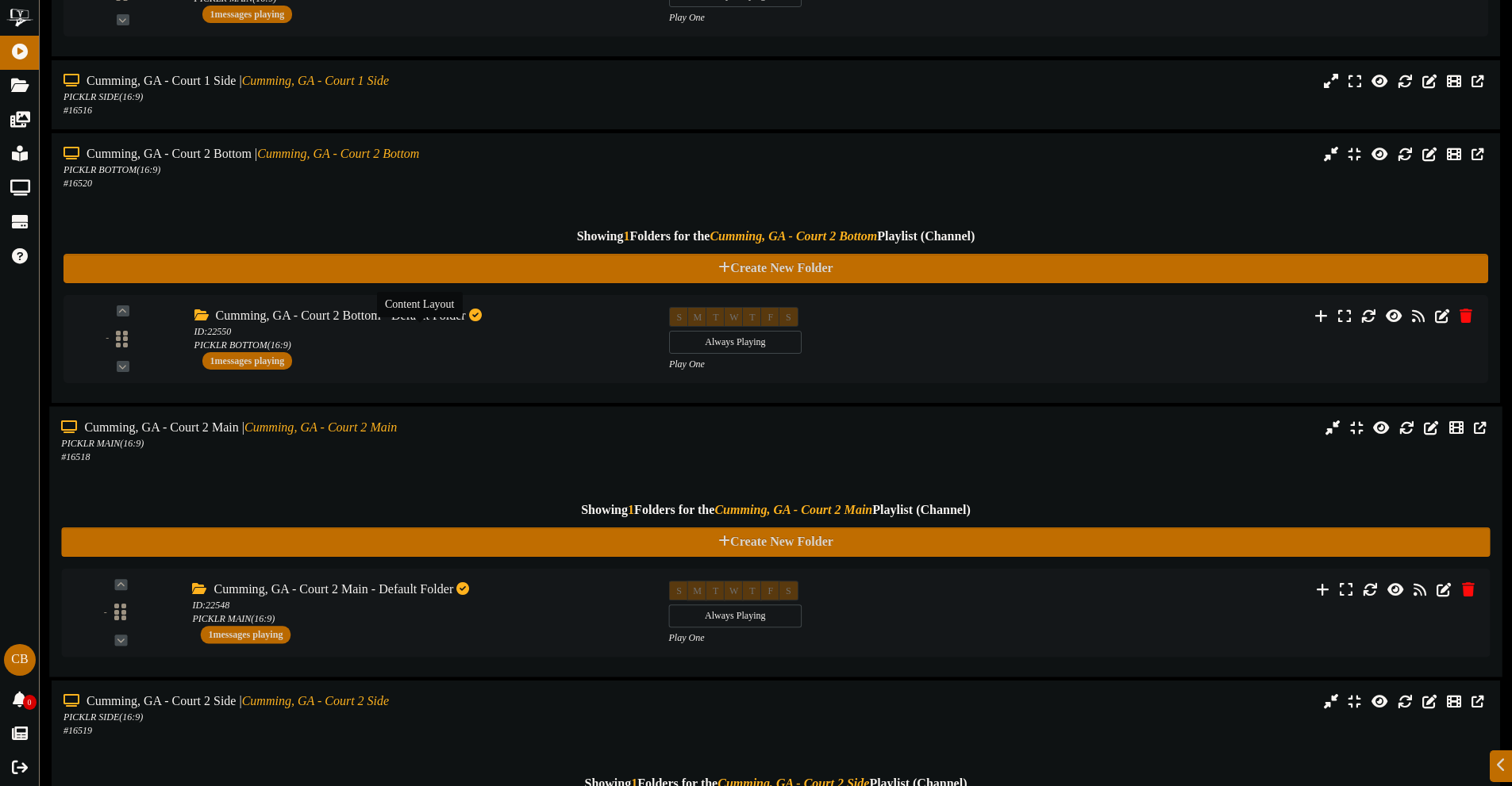
scroll to position [397, 0]
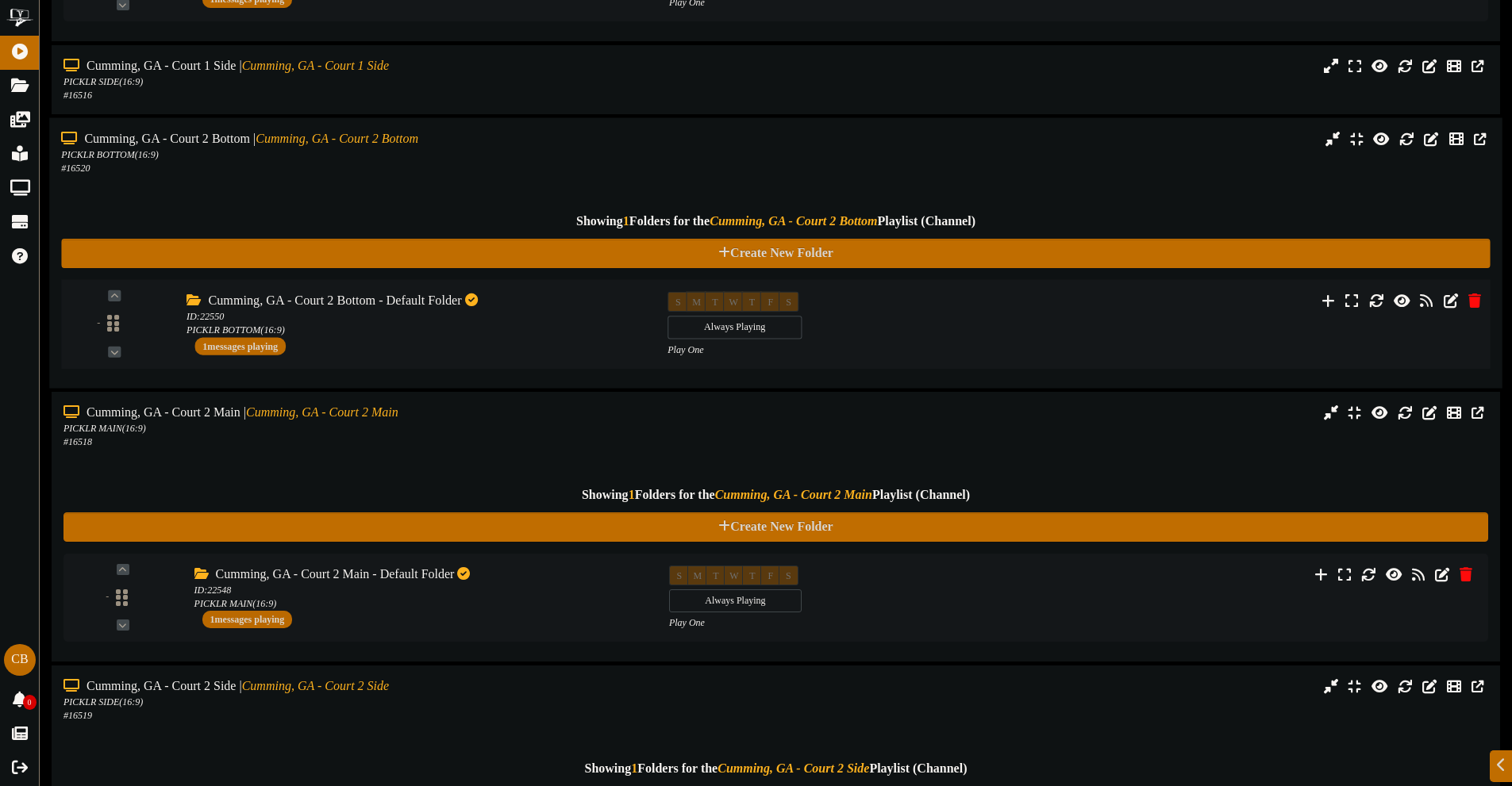
click at [446, 362] on div "- (" at bounding box center [775, 324] width 1443 height 90
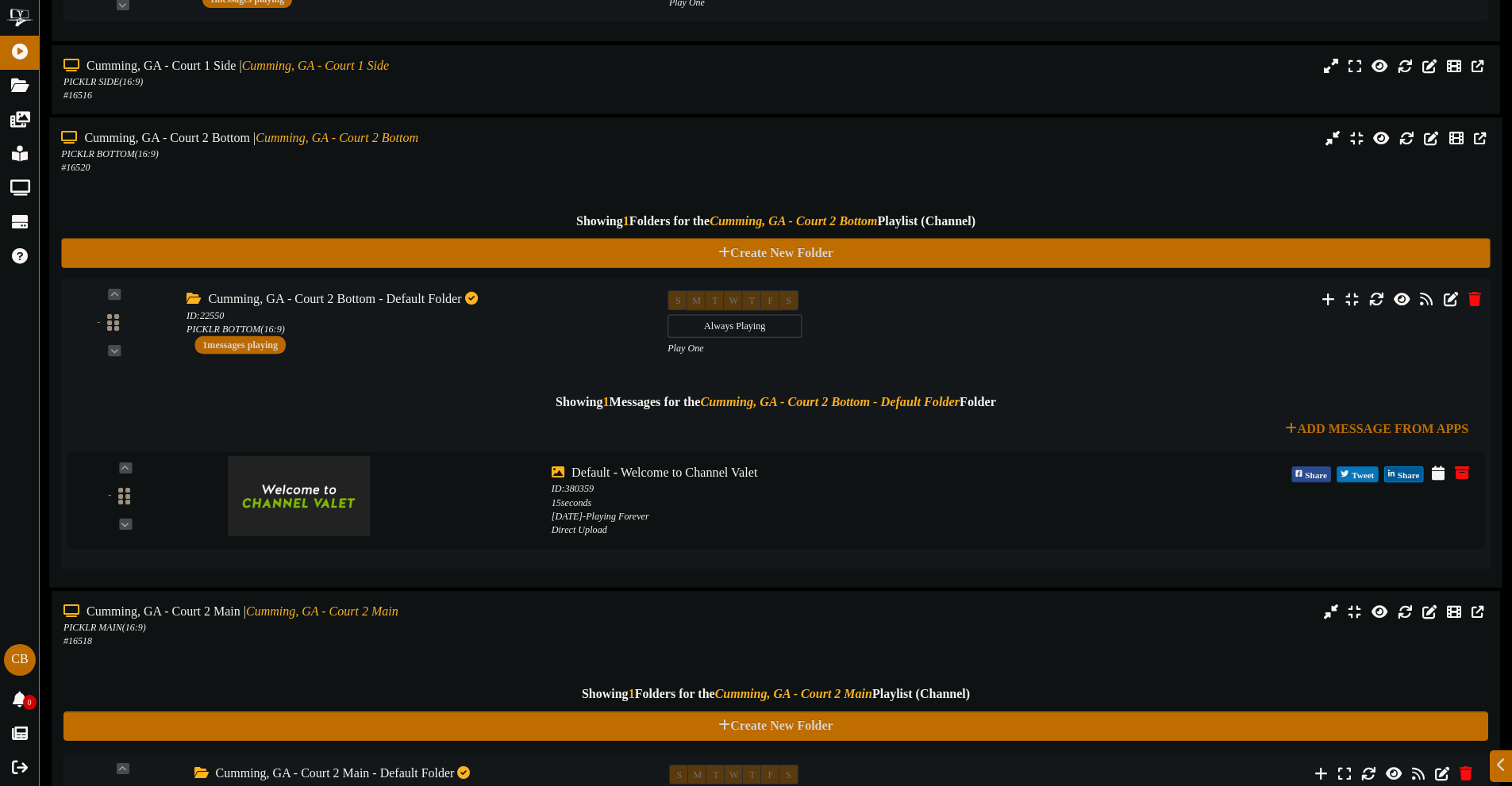
click at [446, 362] on div "Showing 1 Messages for the Cumming, GA - Court 2 Bottom - Default Folder Folder…" at bounding box center [776, 455] width 1419 height 201
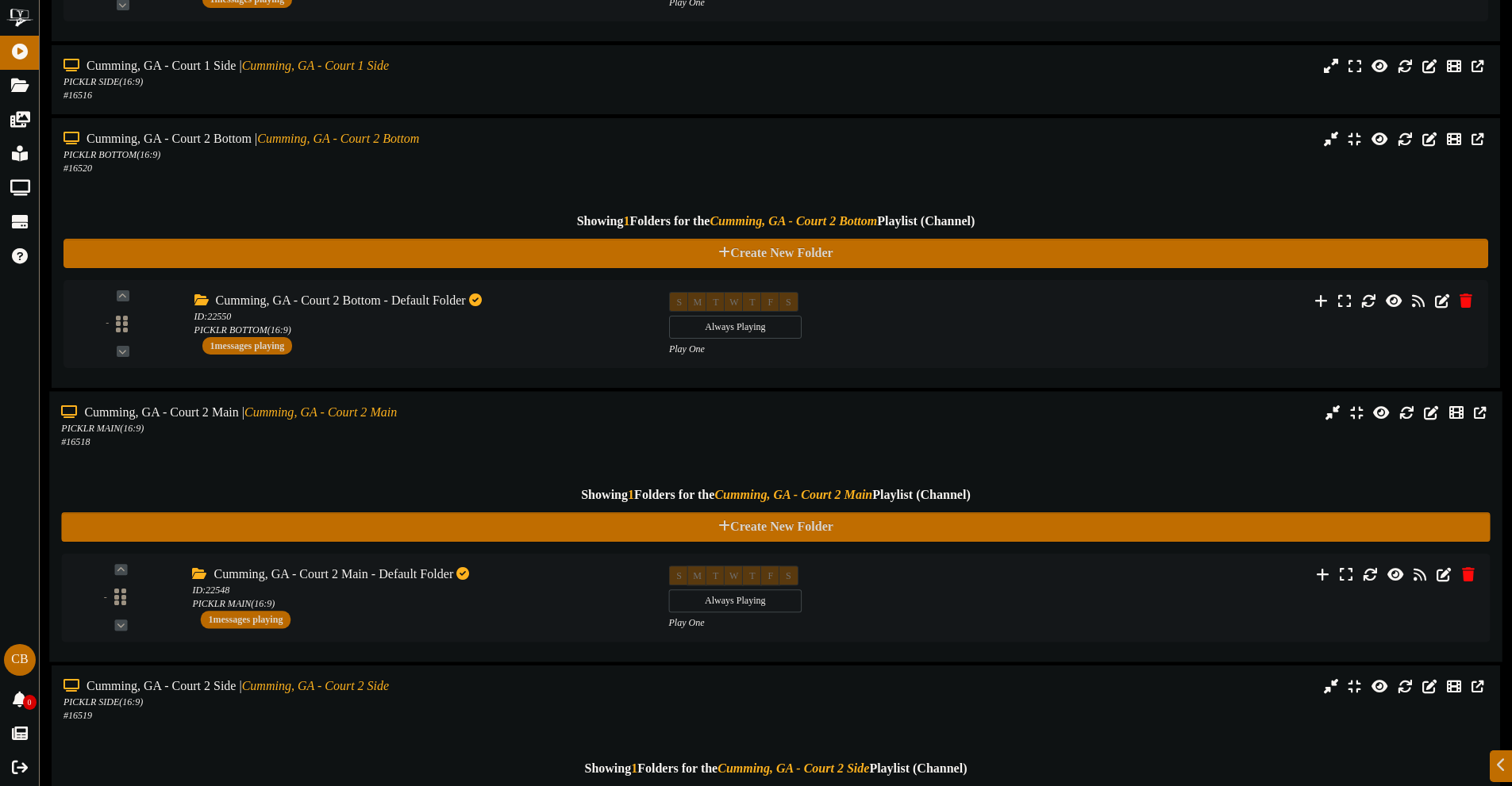
click at [458, 438] on div "# 16518" at bounding box center [352, 442] width 581 height 14
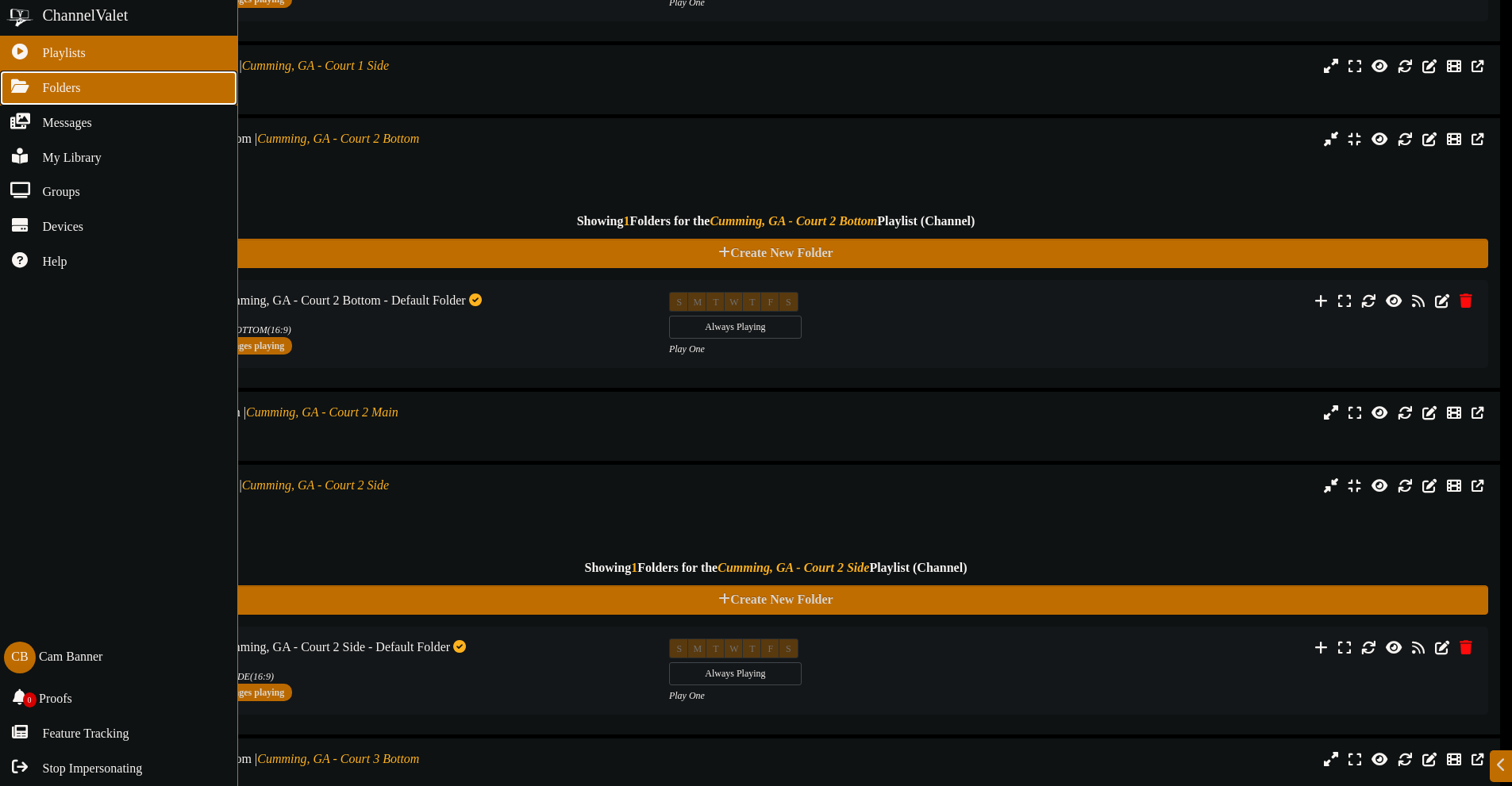
click at [28, 87] on icon at bounding box center [19, 84] width 39 height 12
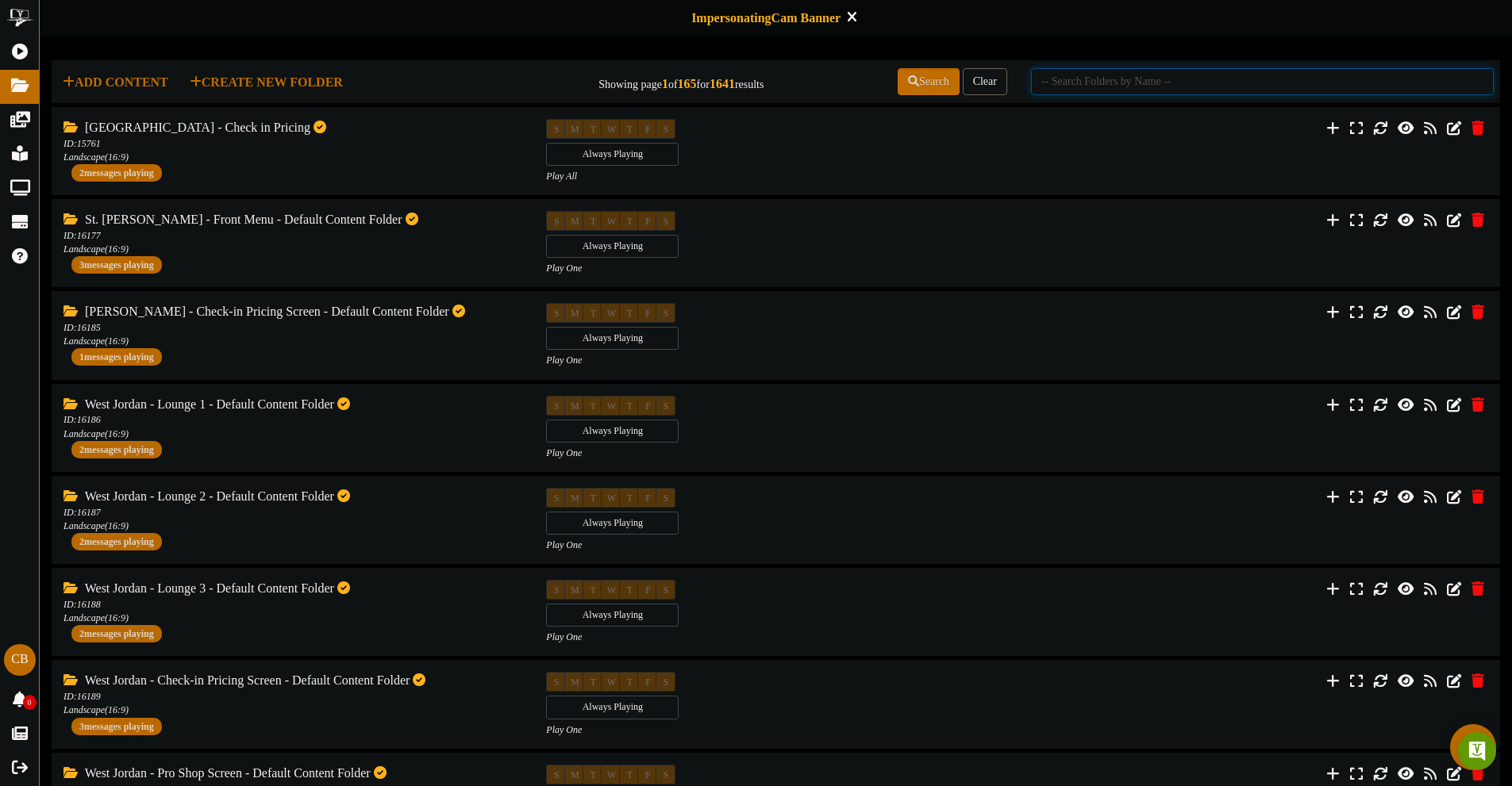
click at [1072, 84] on input "text" at bounding box center [1262, 81] width 463 height 27
type input "cumming"
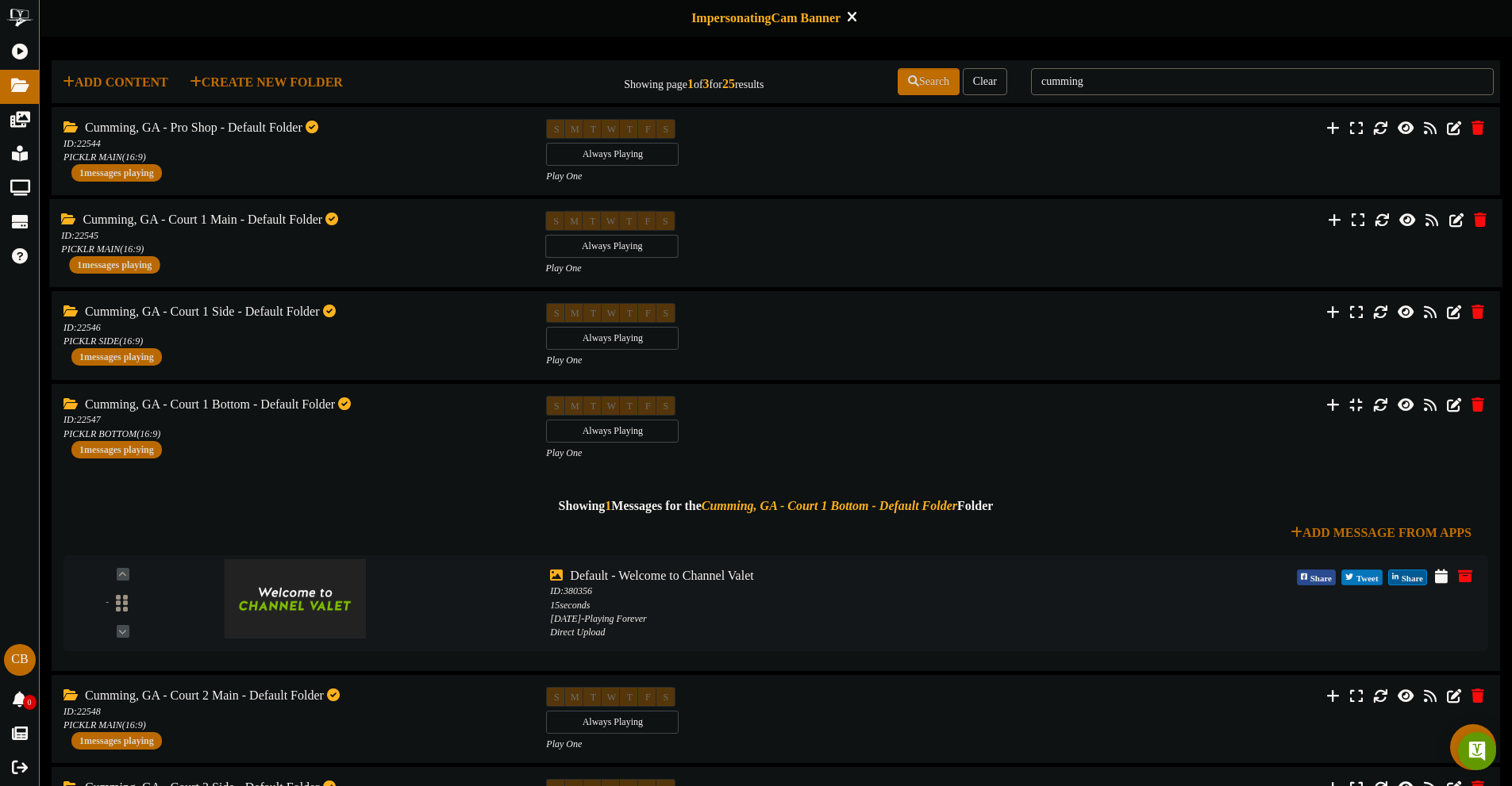
click at [393, 260] on div "Cumming, GA - Court 1 Main - Default Folder ID: 22545 PICKLR MAIN ( 16:9 ) 1 me…" at bounding box center [291, 242] width 484 height 62
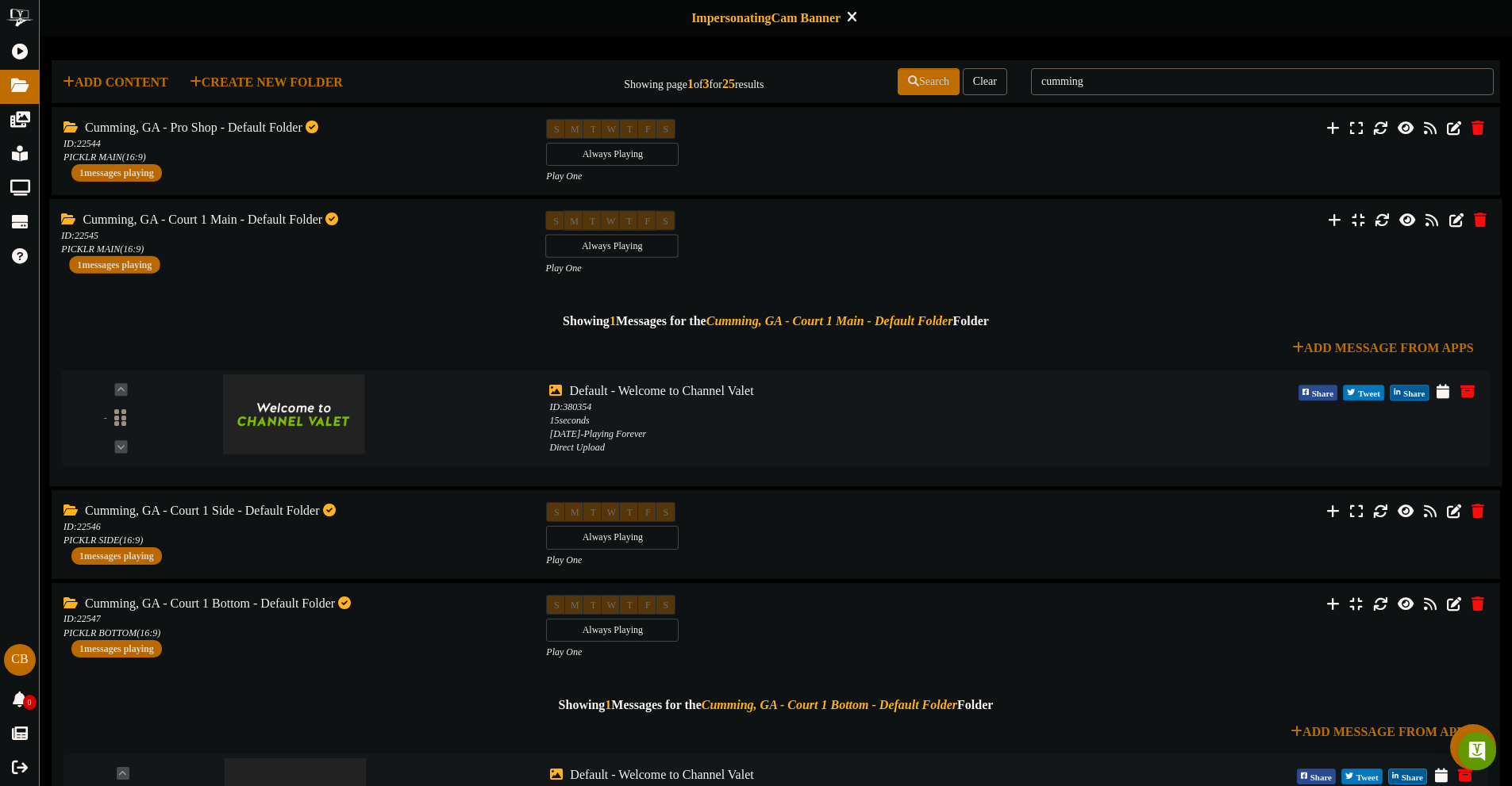
click at [393, 260] on div "Cumming, GA - Court 1 Main - Default Folder ID: 22545 PICKLR MAIN ( 16:9 ) 1 me…" at bounding box center [291, 241] width 484 height 62
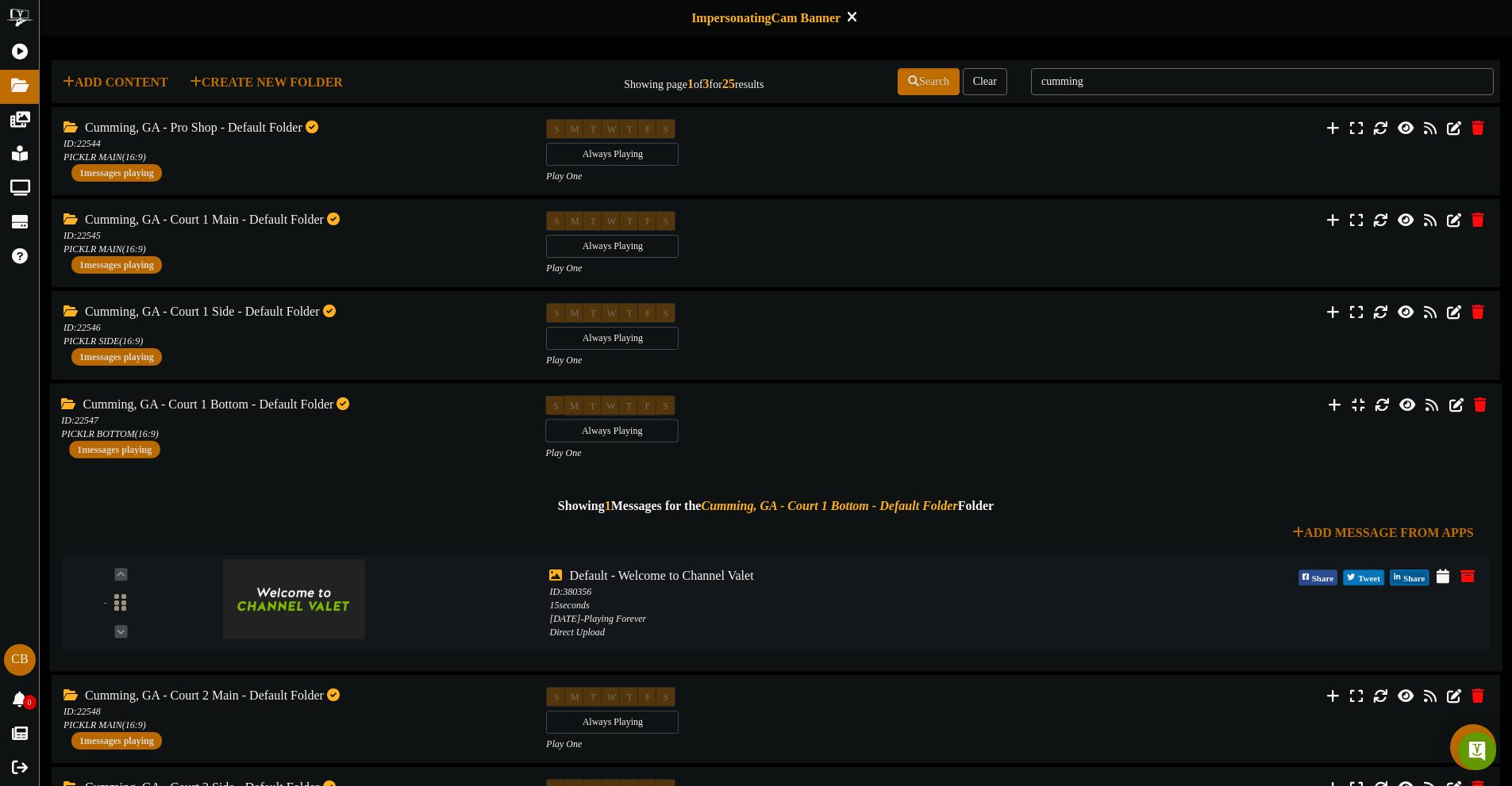
click at [404, 451] on div "Cumming, GA - Court 1 Bottom - Default Folder ID: 22547 PICKLR BOTTOM ( 16:9 ) …" at bounding box center [291, 426] width 484 height 62
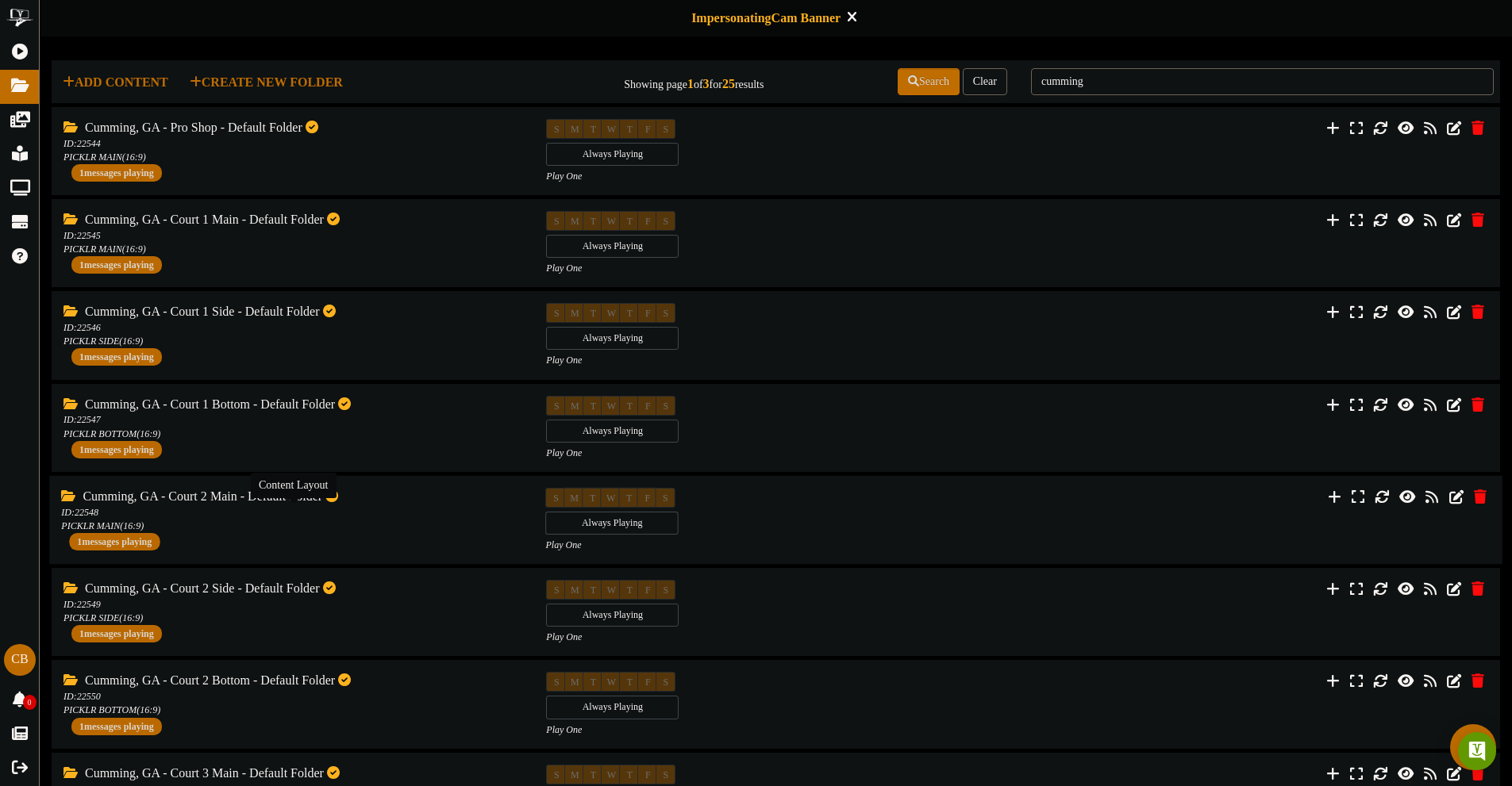
click at [388, 513] on div "ID: 22548 PICKLR MAIN ( 16:9 )" at bounding box center [291, 519] width 460 height 27
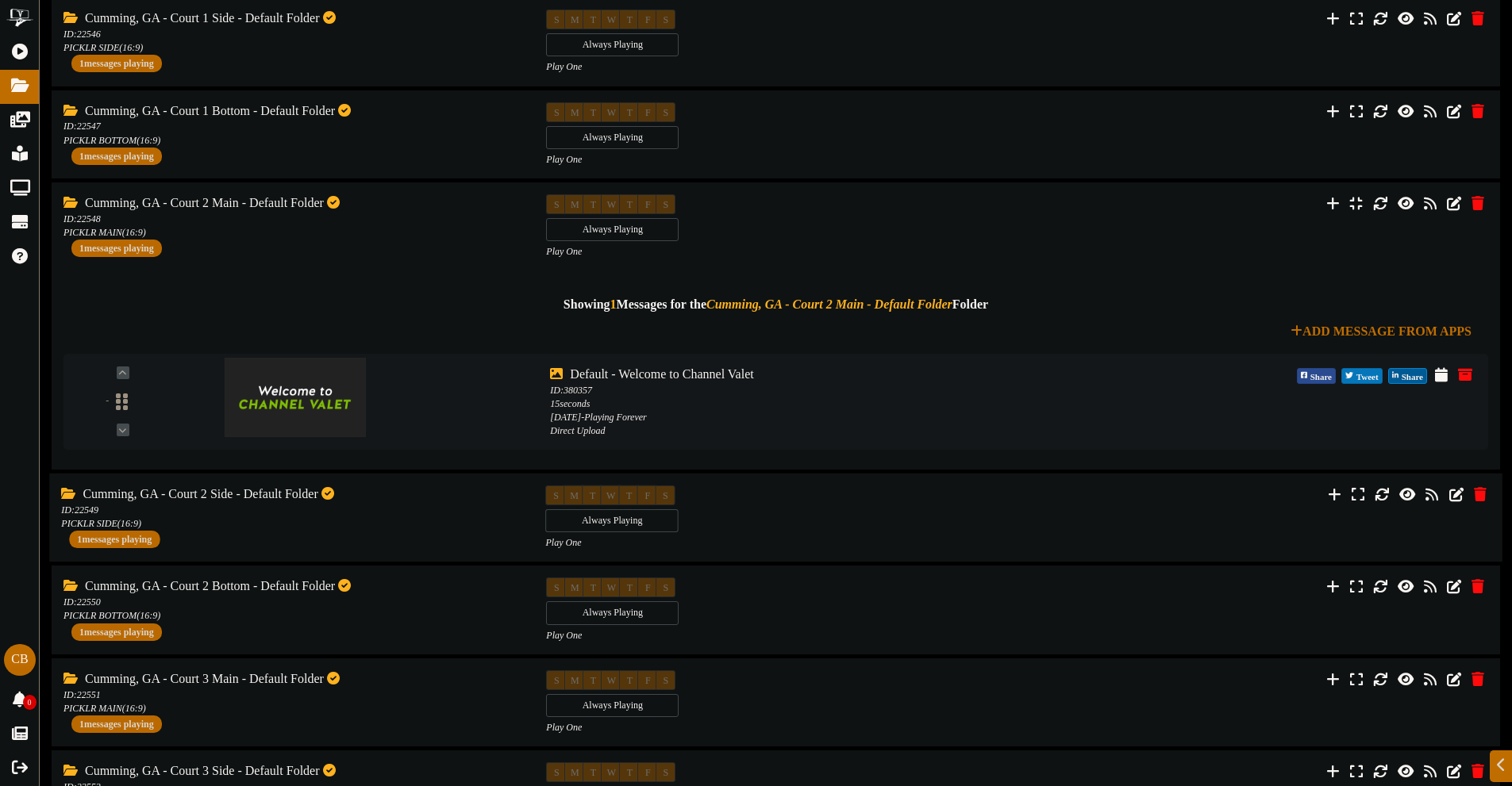
scroll to position [318, 0]
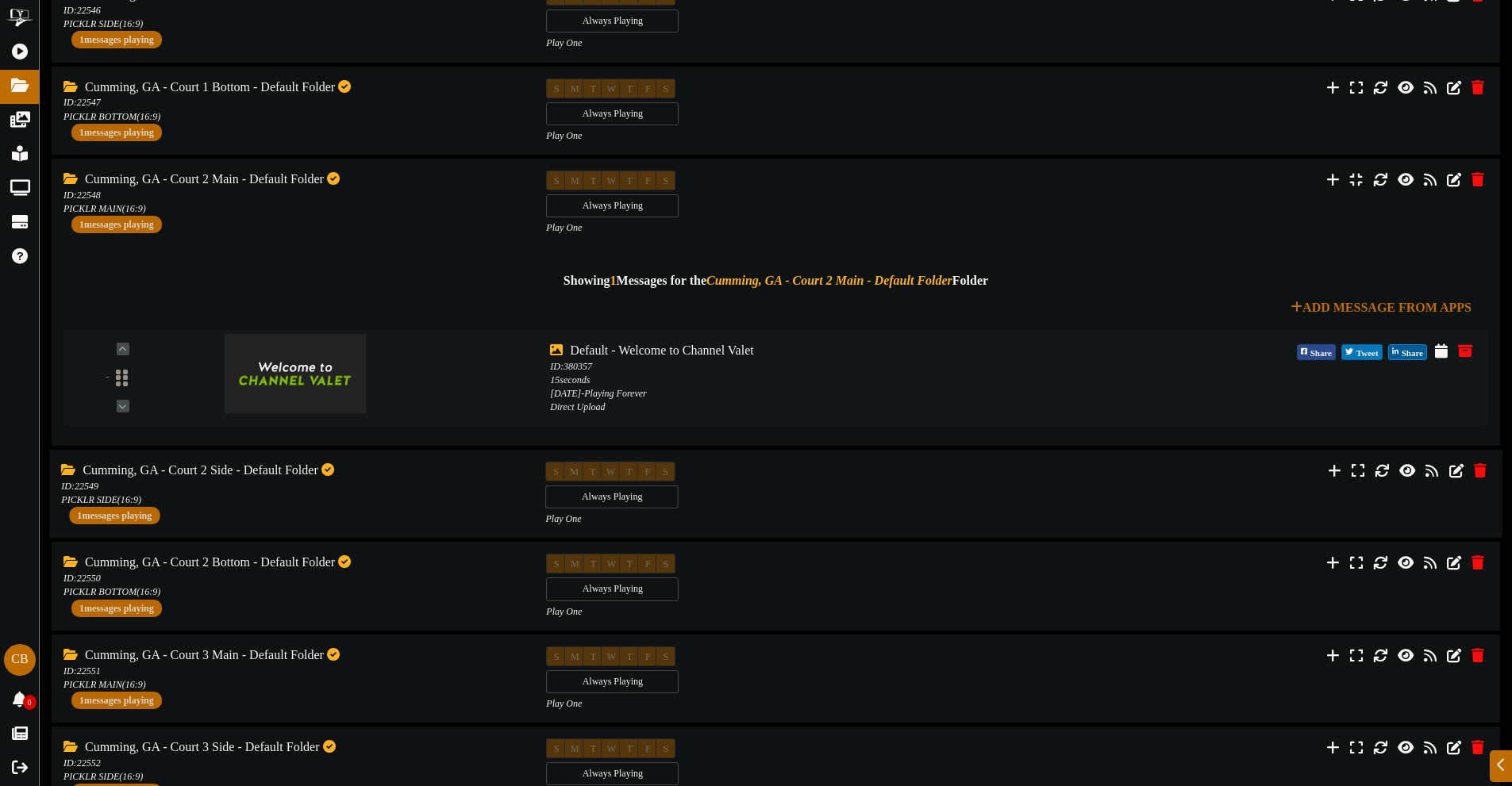
click at [424, 494] on div "ID: 22549 PICKLR SIDE ( 16:9 )" at bounding box center [291, 493] width 460 height 27
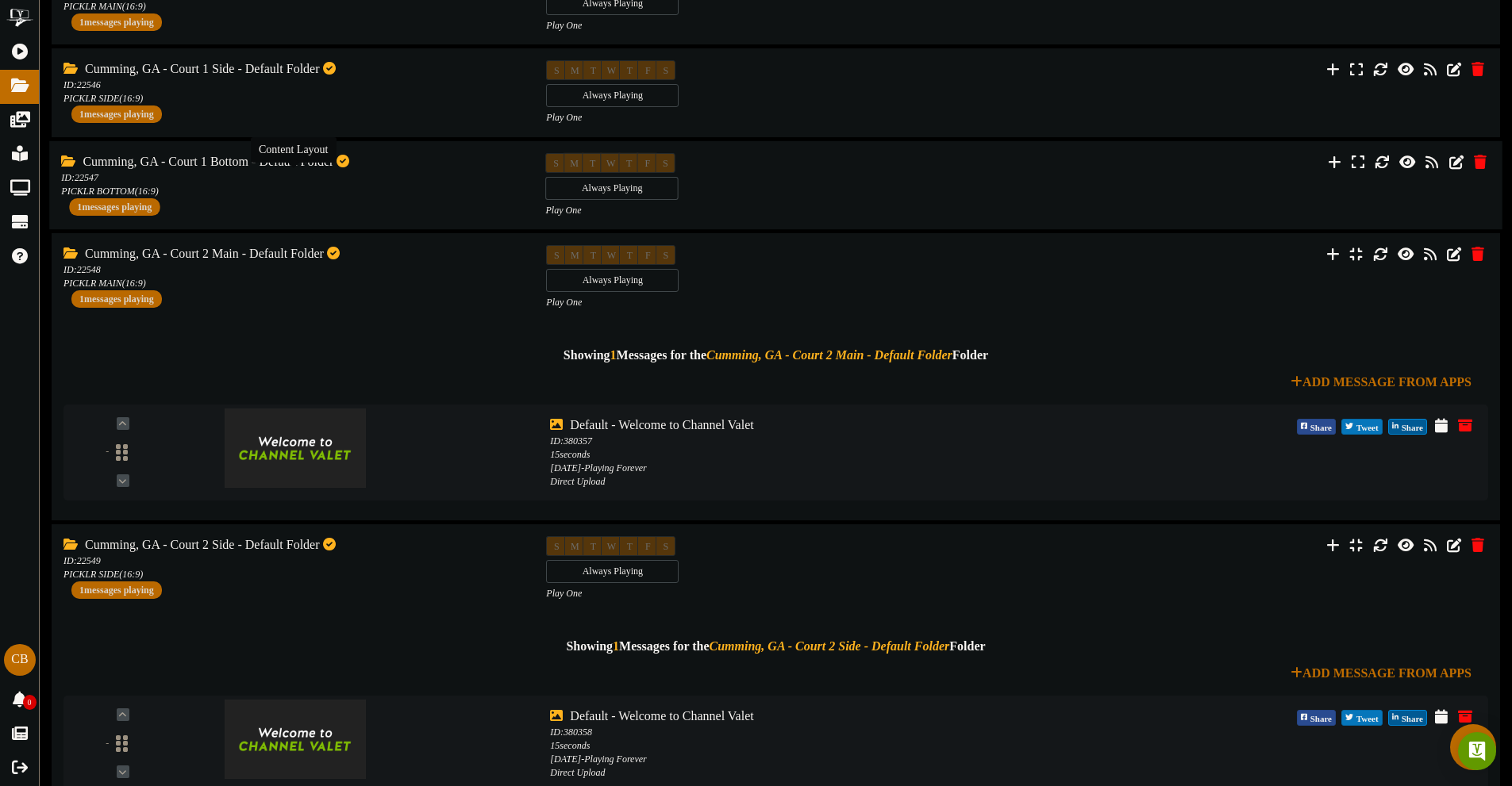
scroll to position [238, 0]
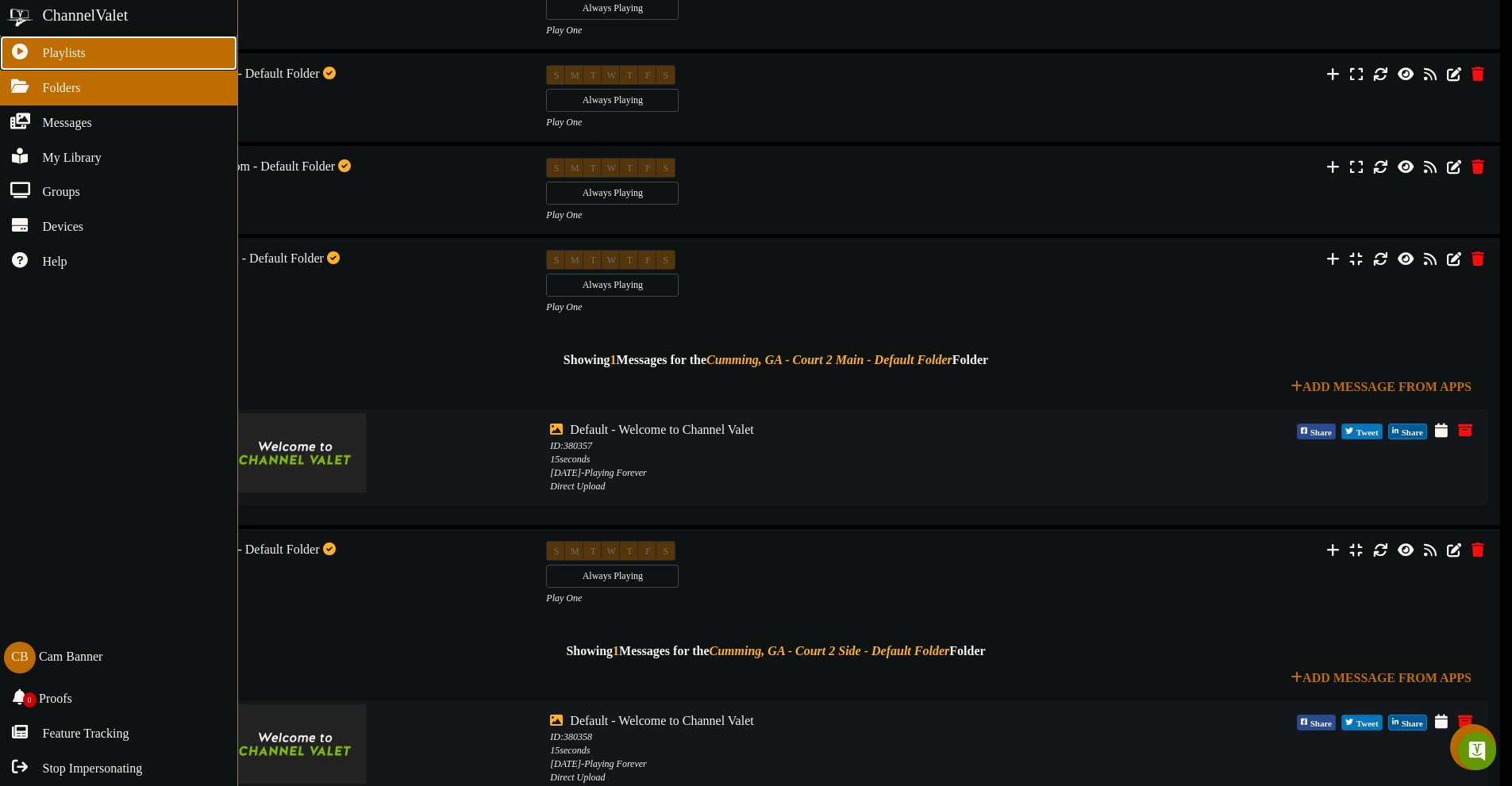
click at [30, 55] on link "Playlists" at bounding box center [118, 53] width 237 height 35
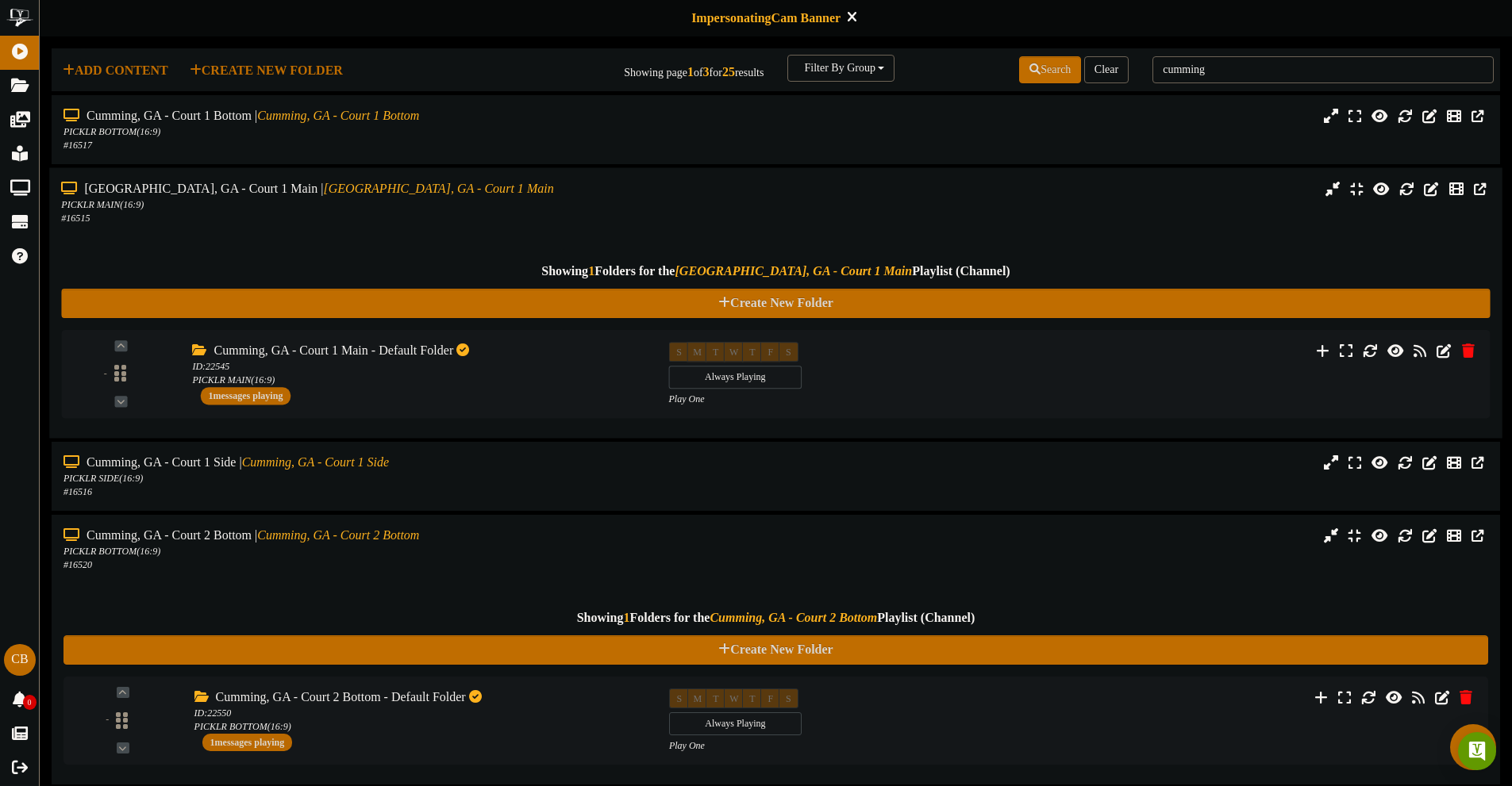
click at [491, 229] on div "Showing 1 Folders for the Cumming, GA - Court 1 Main Playlist (Channel) Create …" at bounding box center [775, 325] width 1428 height 201
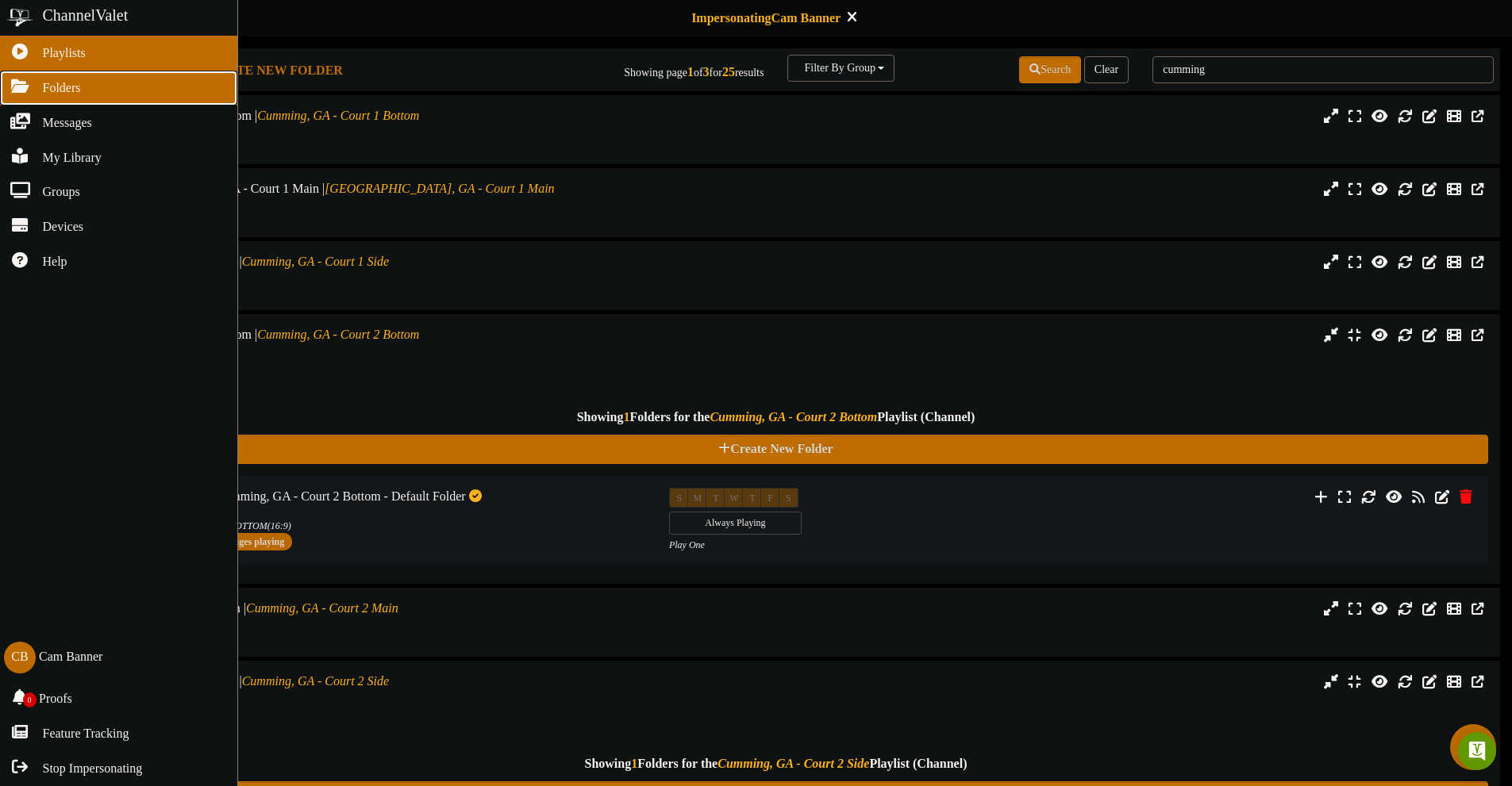
click at [43, 79] on span "Folders" at bounding box center [62, 88] width 38 height 18
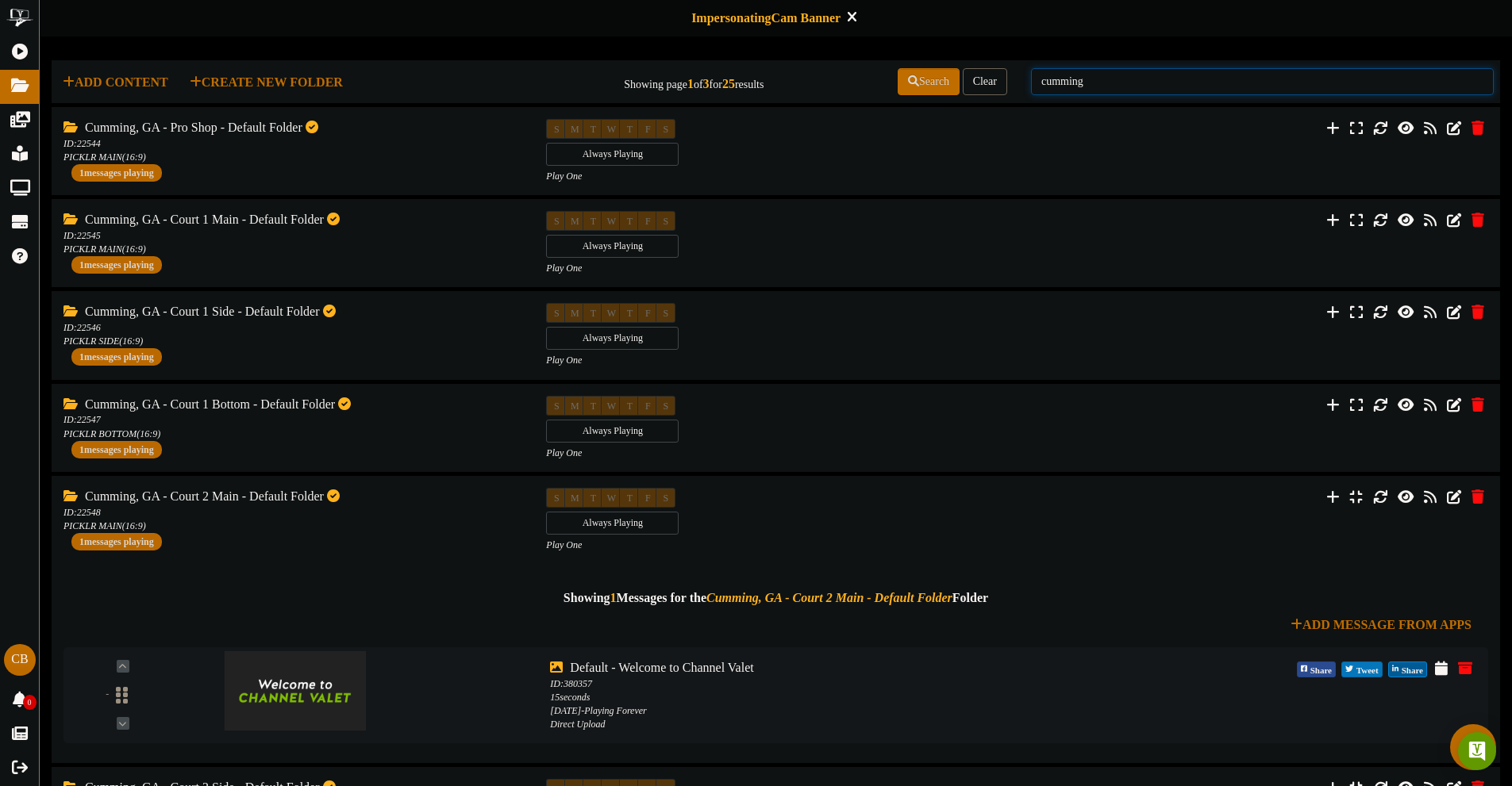
click at [1177, 79] on input "cumming" at bounding box center [1262, 81] width 463 height 27
type input "c"
type input "main"
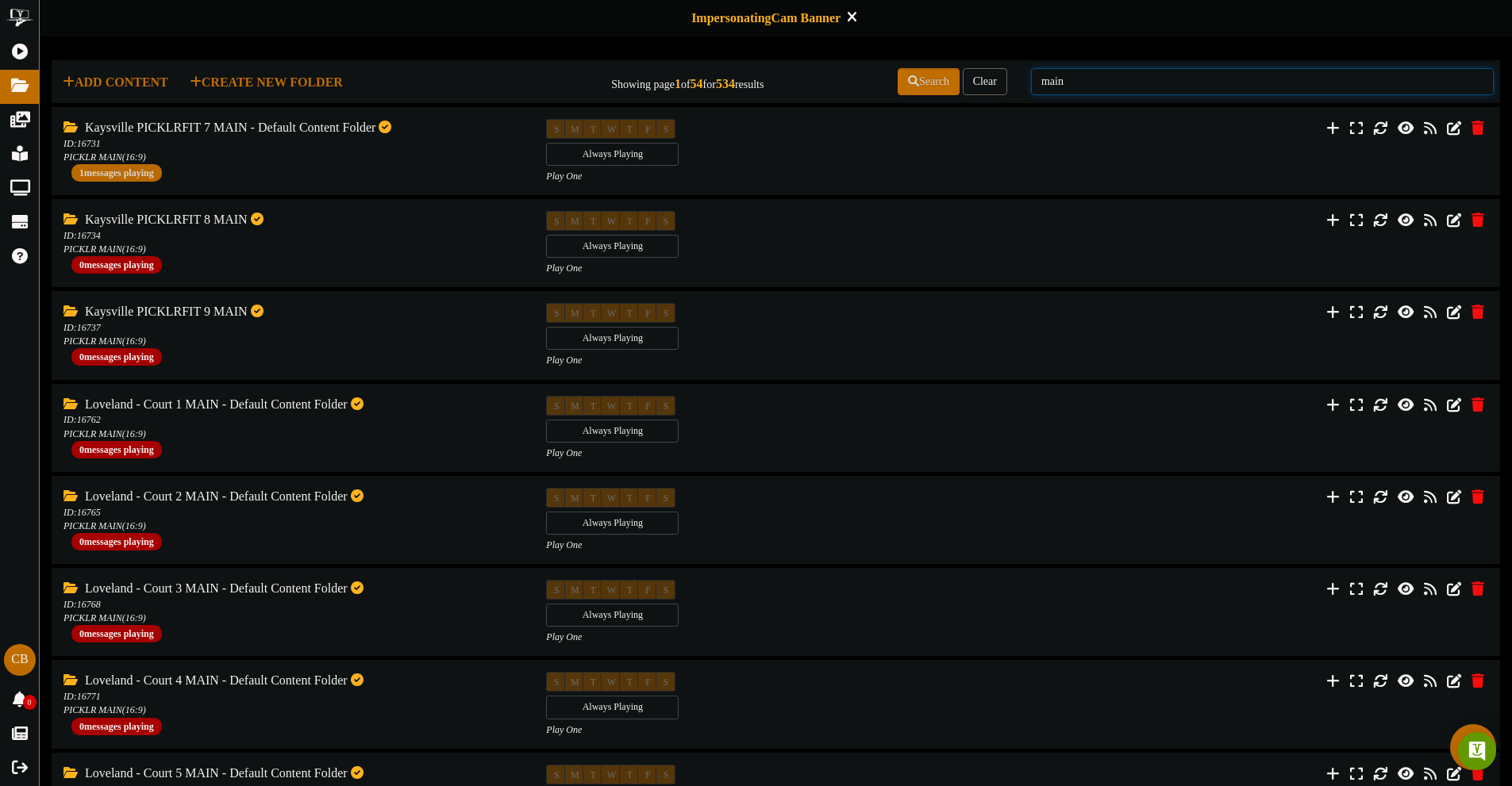
click at [1082, 92] on input "main" at bounding box center [1262, 81] width 463 height 27
type input "main folder"
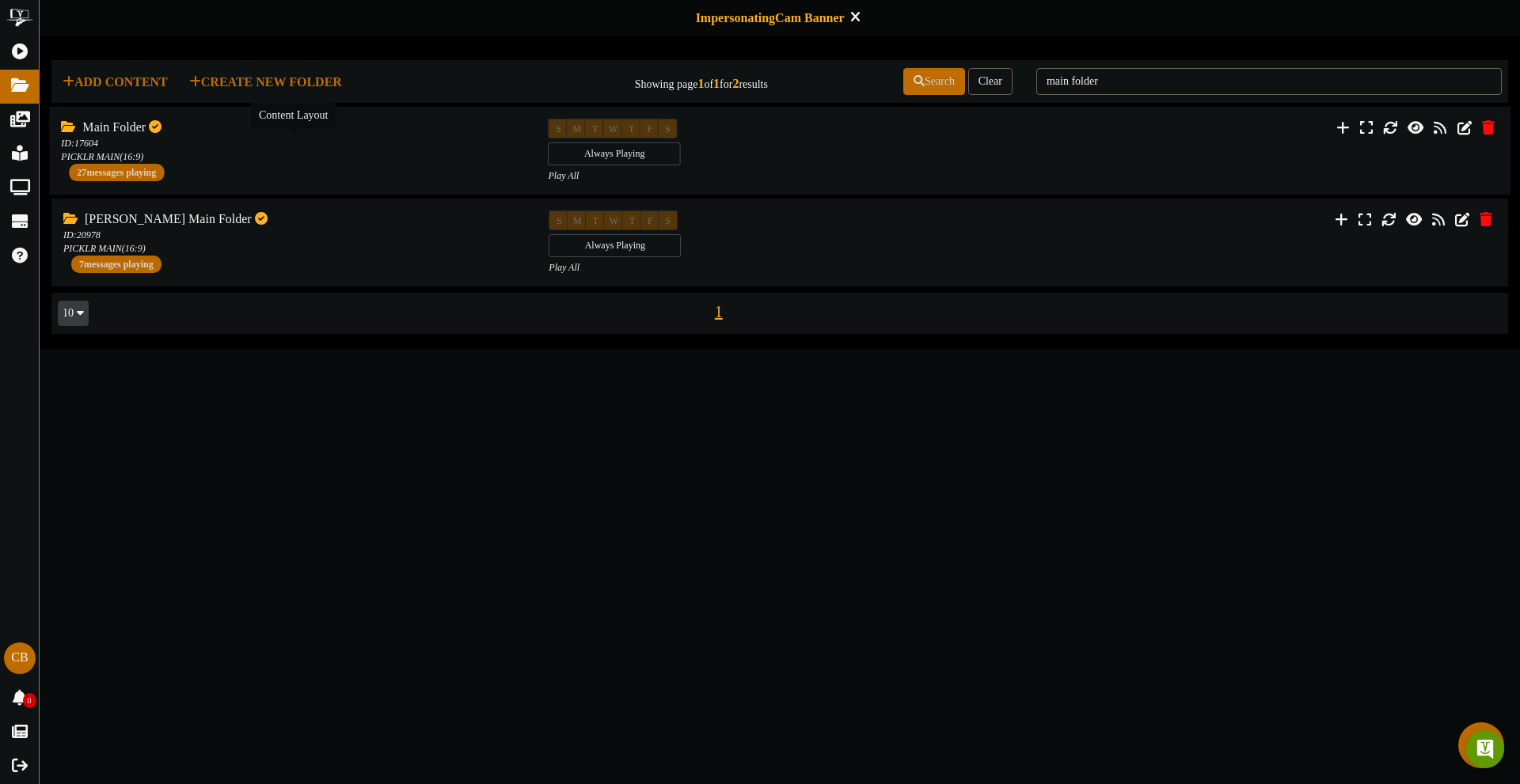
click at [241, 161] on div "ID: 17604 PICKLR MAIN ( 16:9 )" at bounding box center [292, 149] width 463 height 27
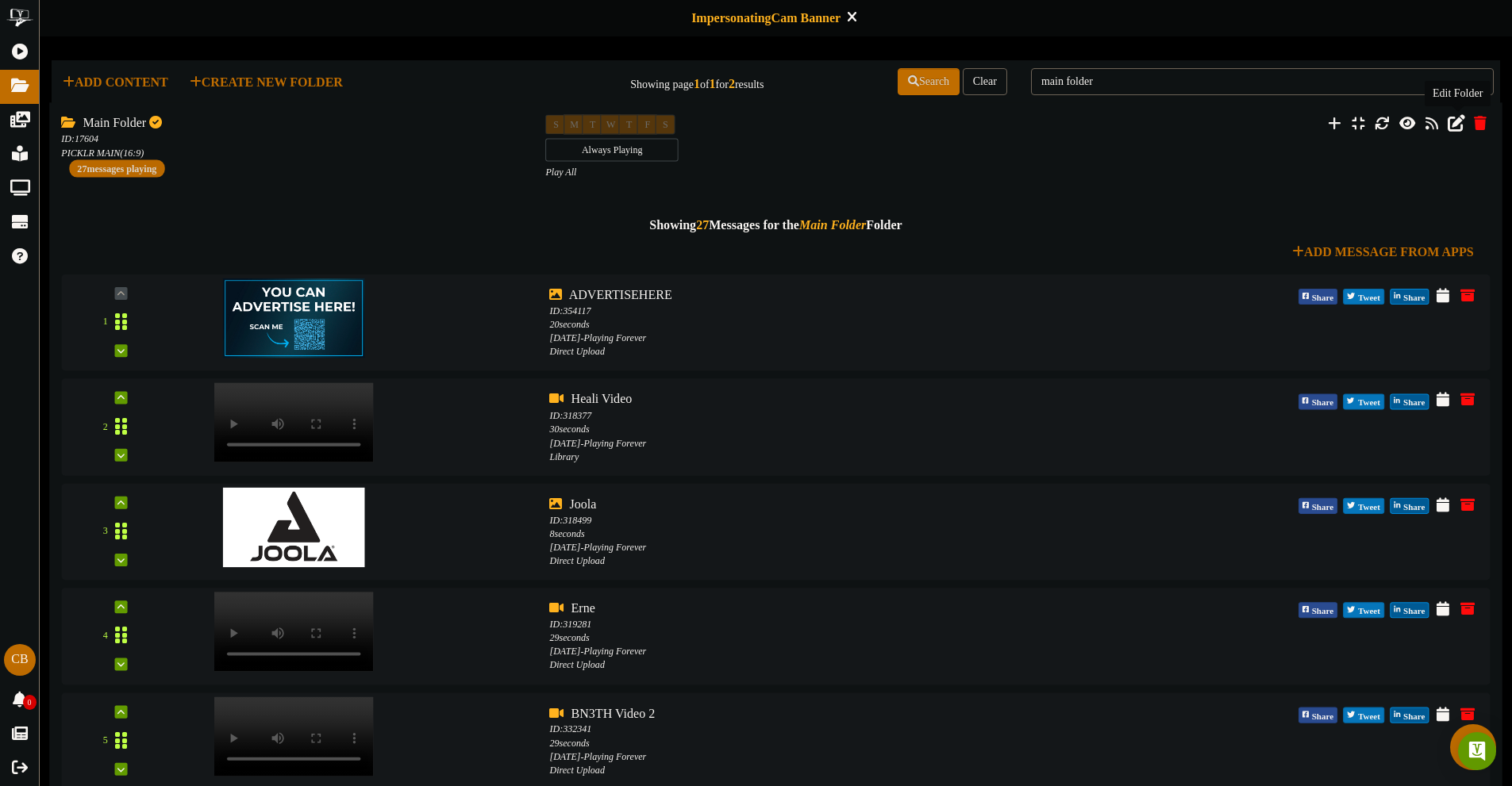
click at [1446, 131] on button at bounding box center [1456, 125] width 27 height 25
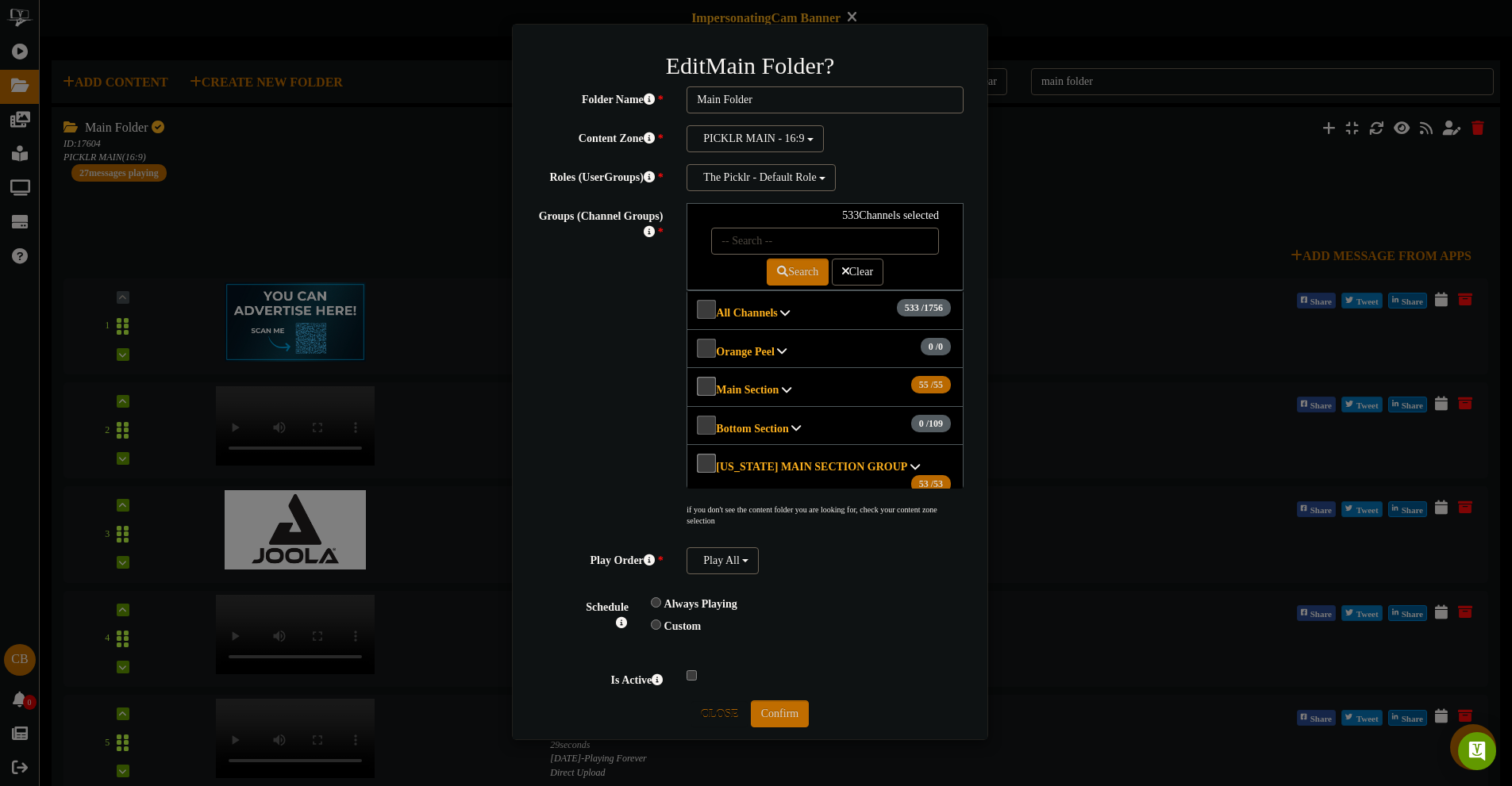
click at [780, 310] on icon at bounding box center [784, 312] width 9 height 11
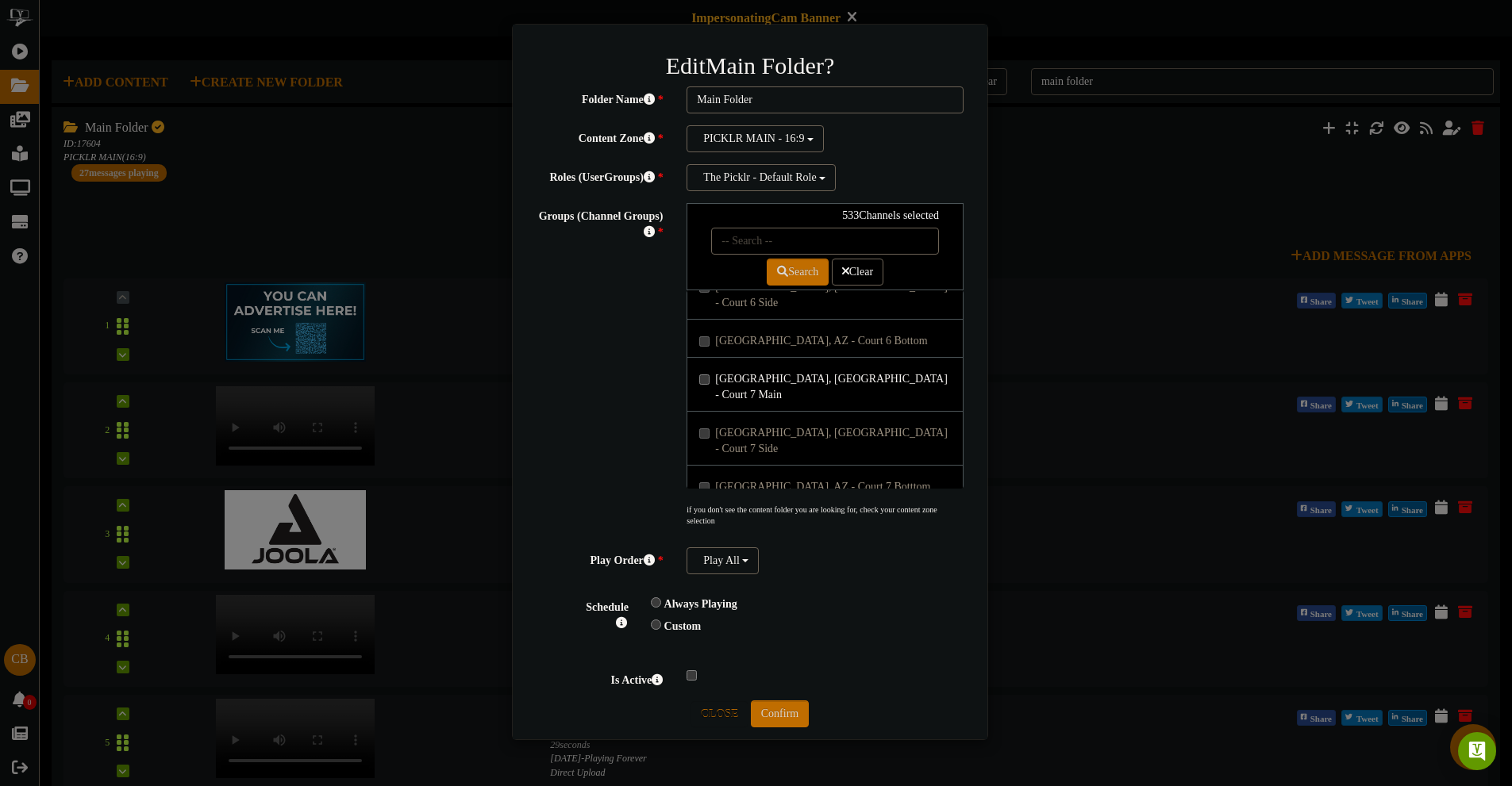
scroll to position [62963, 0]
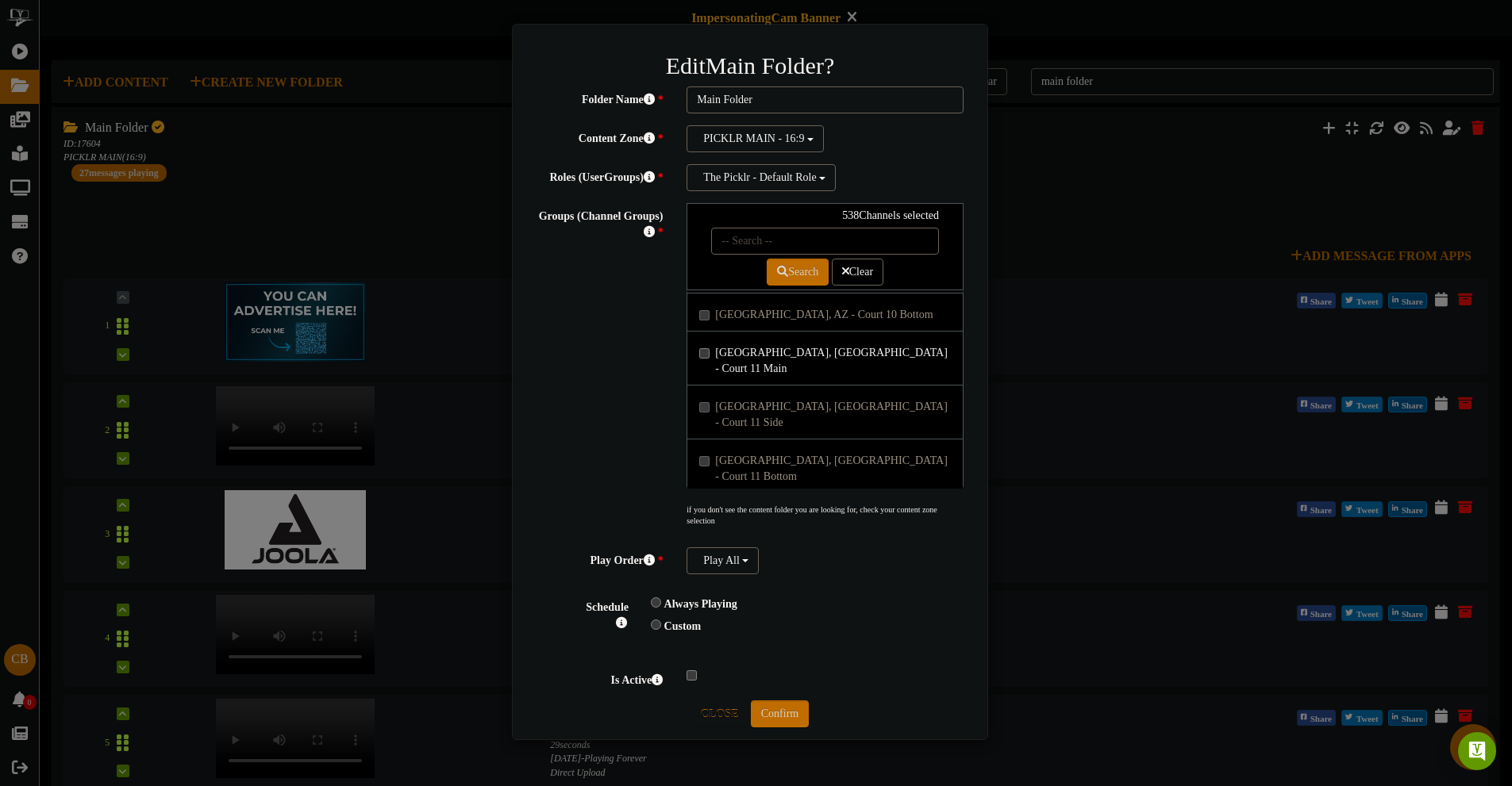
scroll to position [63518, 0]
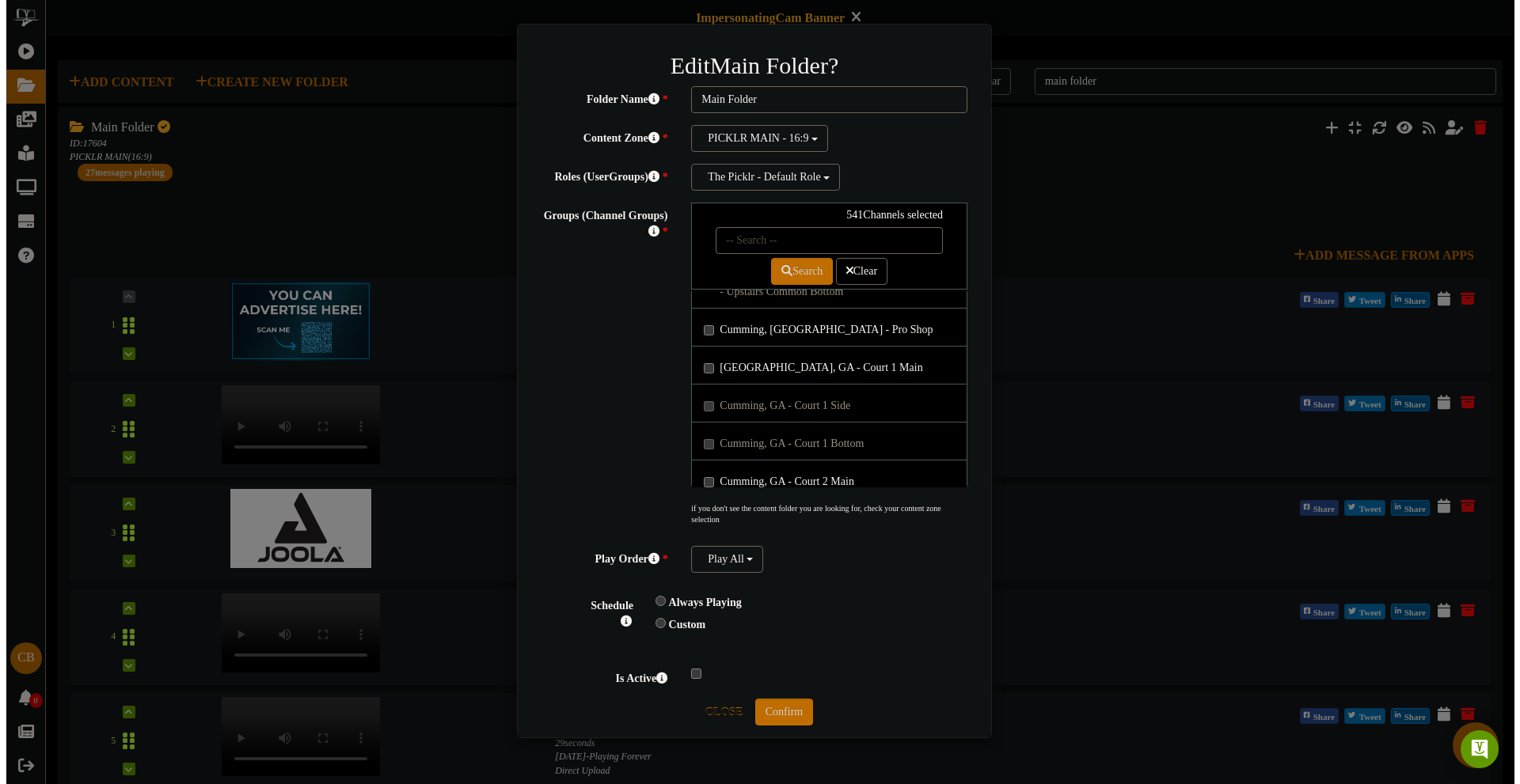
scroll to position [63673, 0]
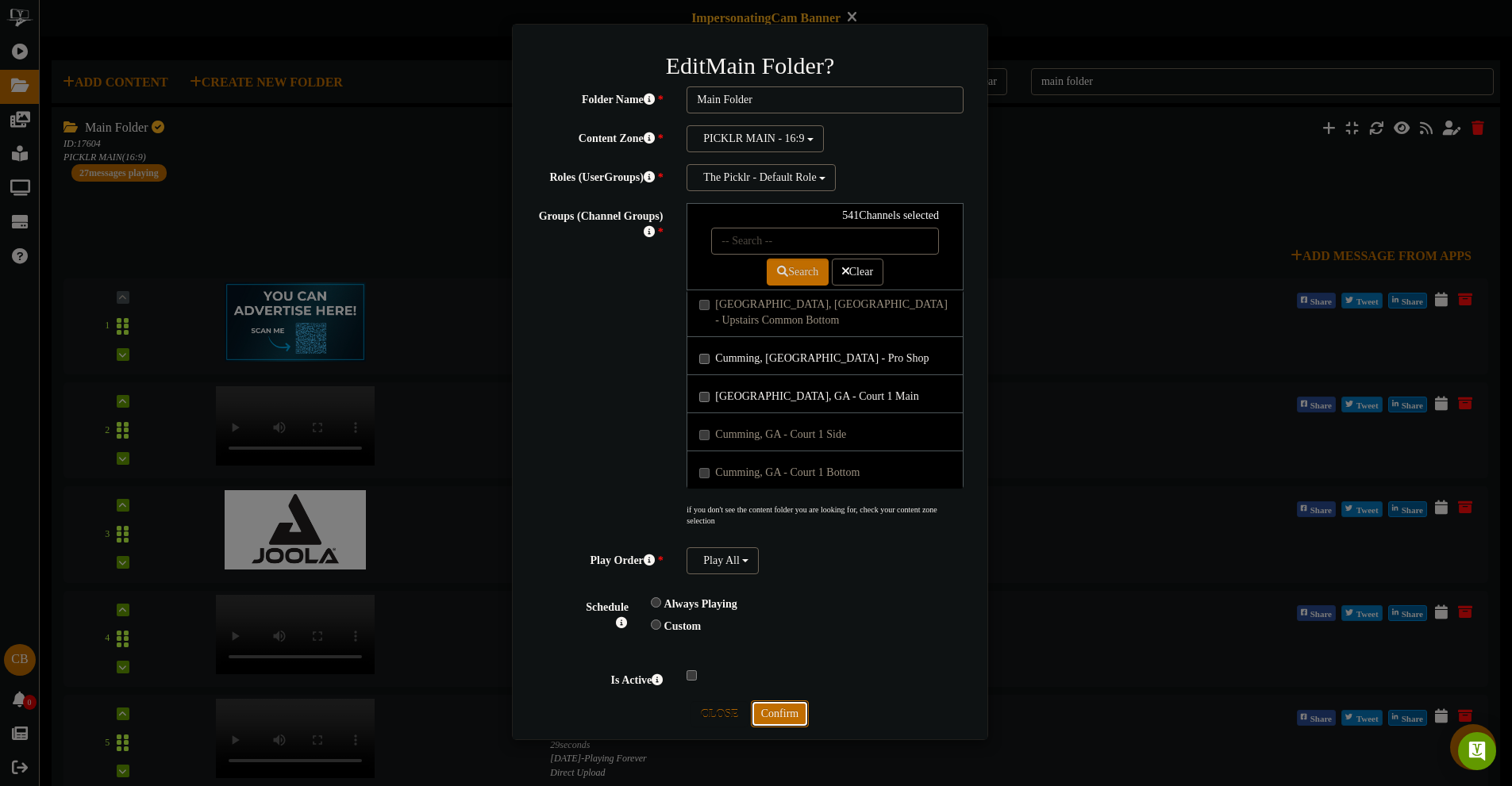
click at [786, 714] on button "Confirm" at bounding box center [779, 713] width 58 height 27
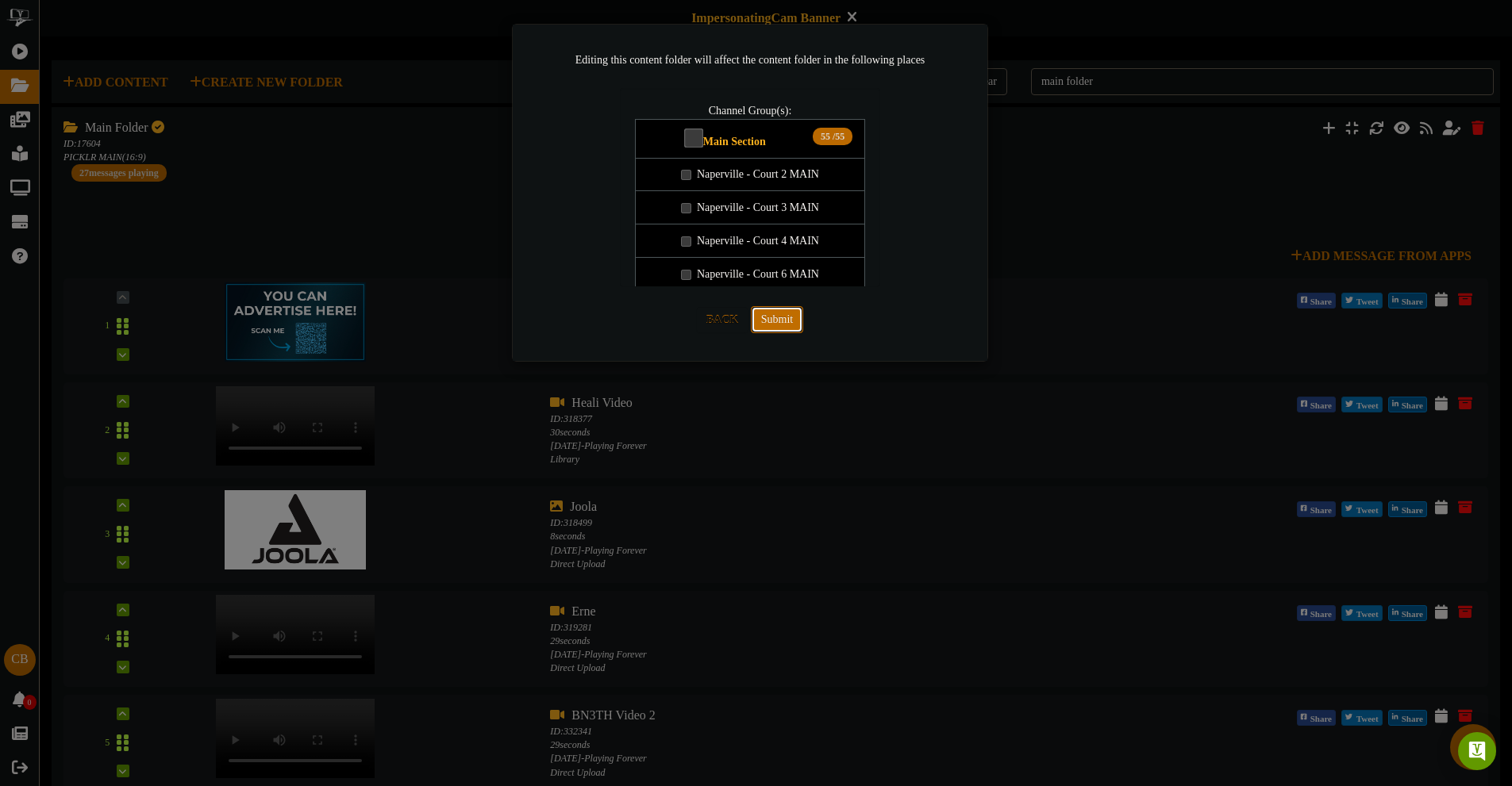
click at [767, 323] on button "Submit" at bounding box center [776, 319] width 52 height 27
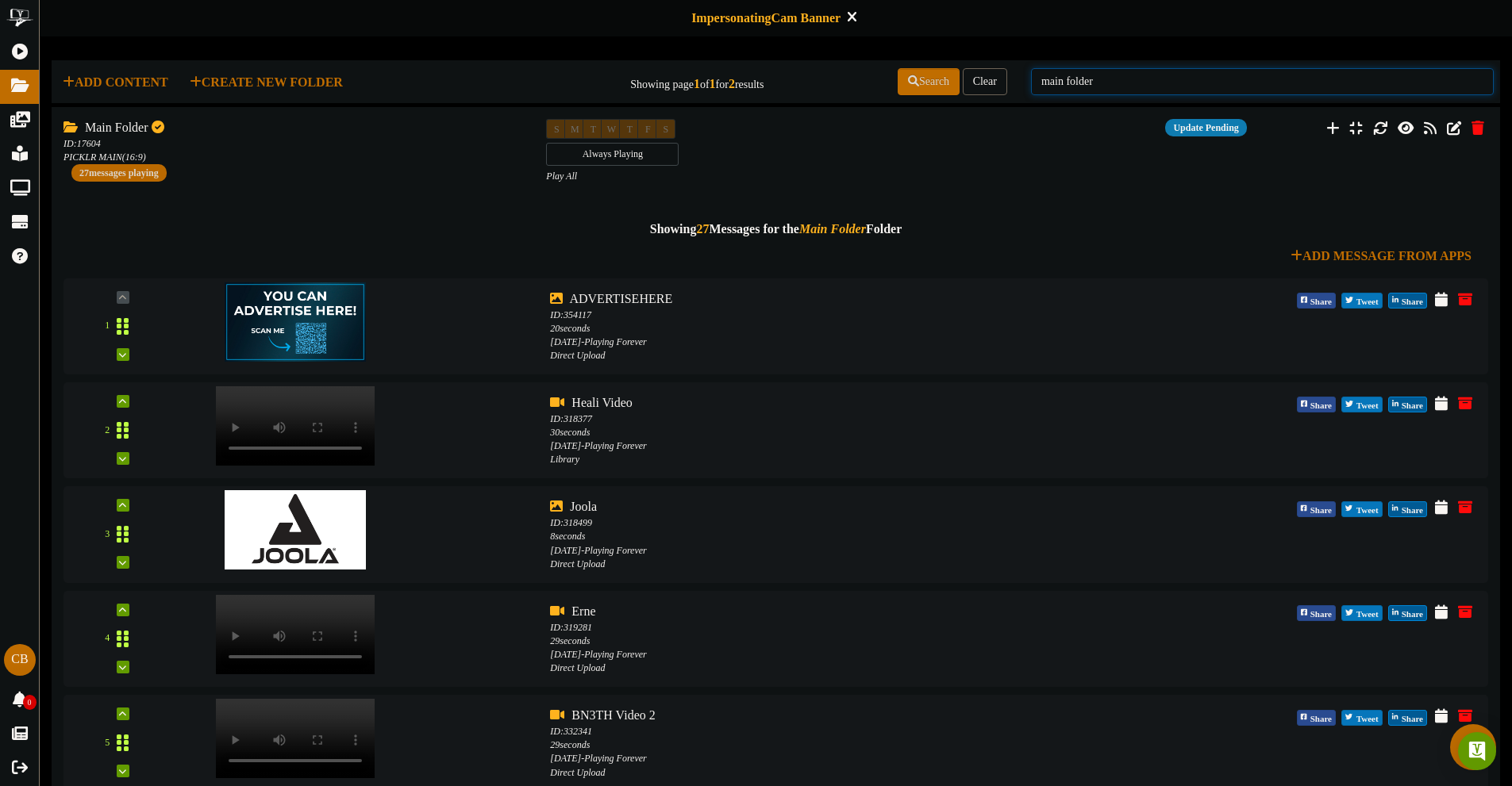
click at [1066, 87] on input "main folder" at bounding box center [1262, 81] width 463 height 27
type input "Side folder"
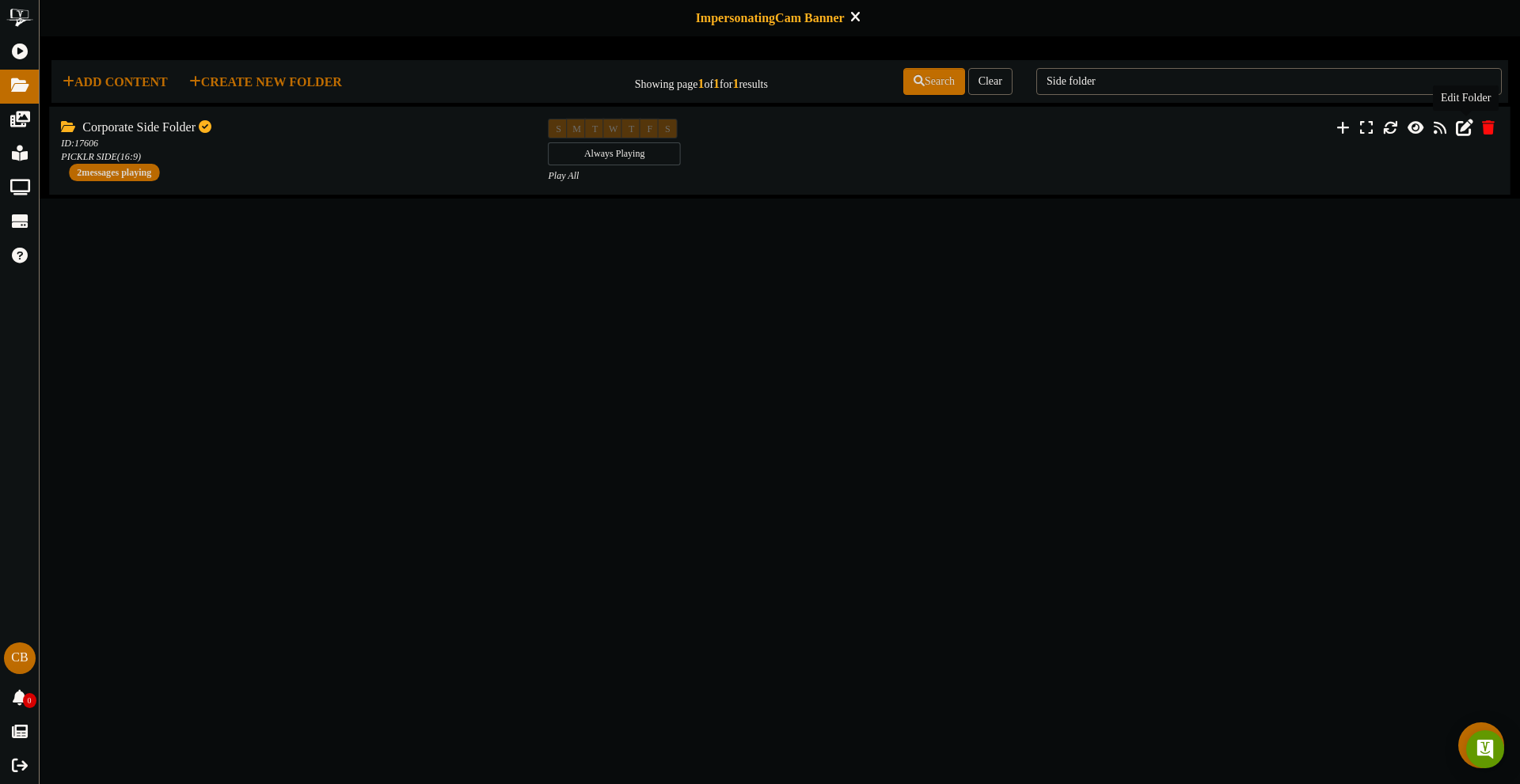
click at [1455, 125] on button at bounding box center [1463, 128] width 27 height 25
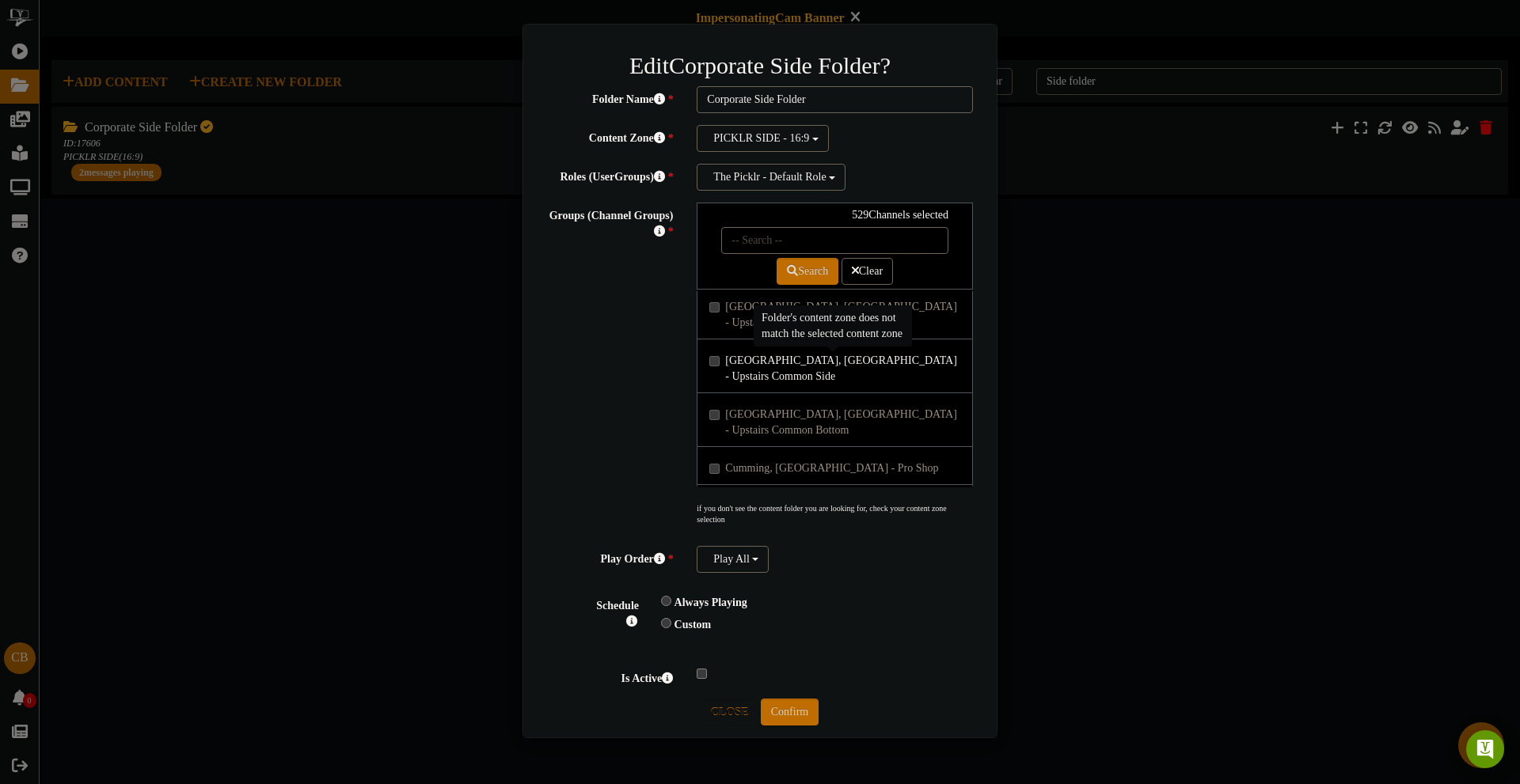
scroll to position [63570, 0]
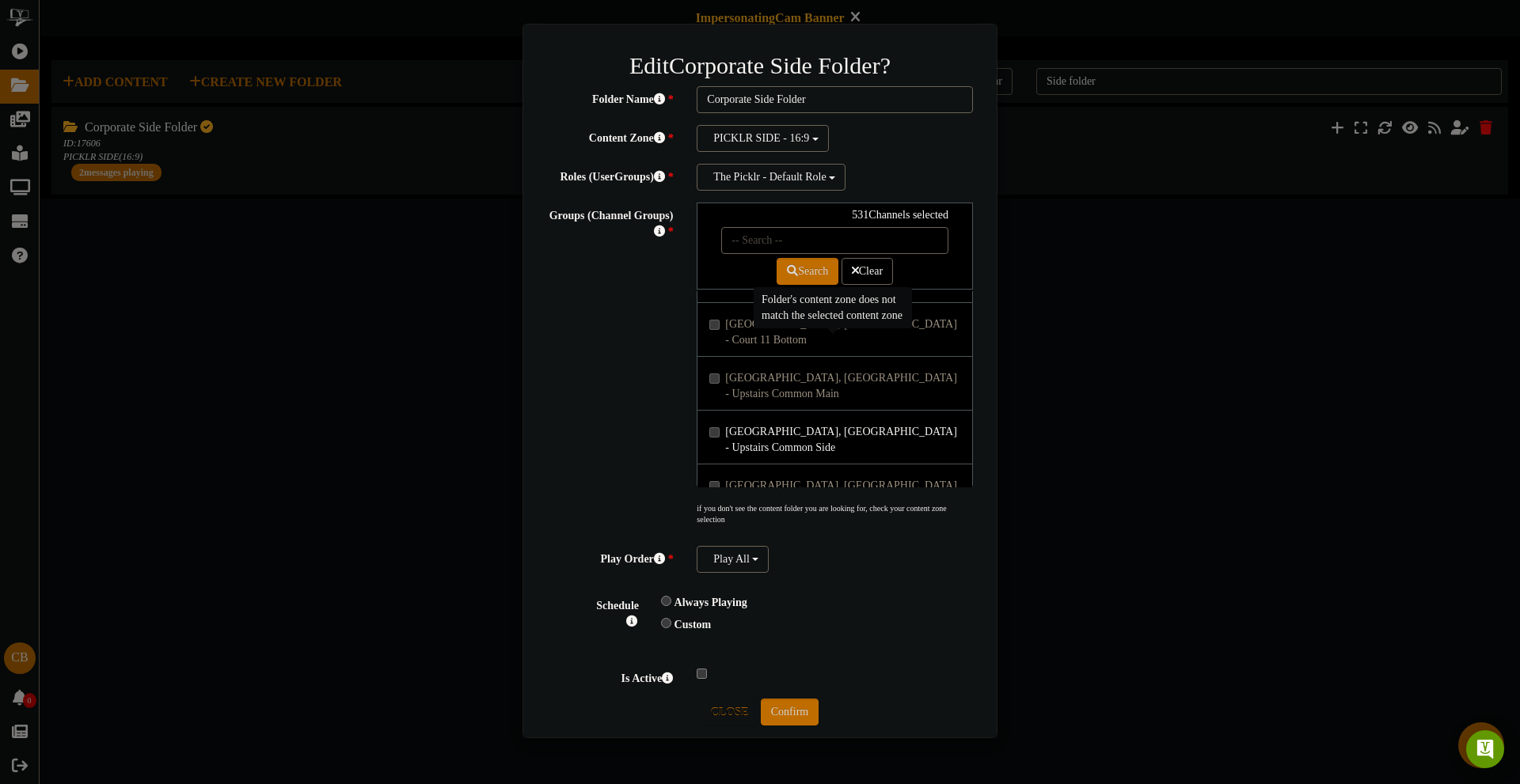
scroll to position [63411, 0]
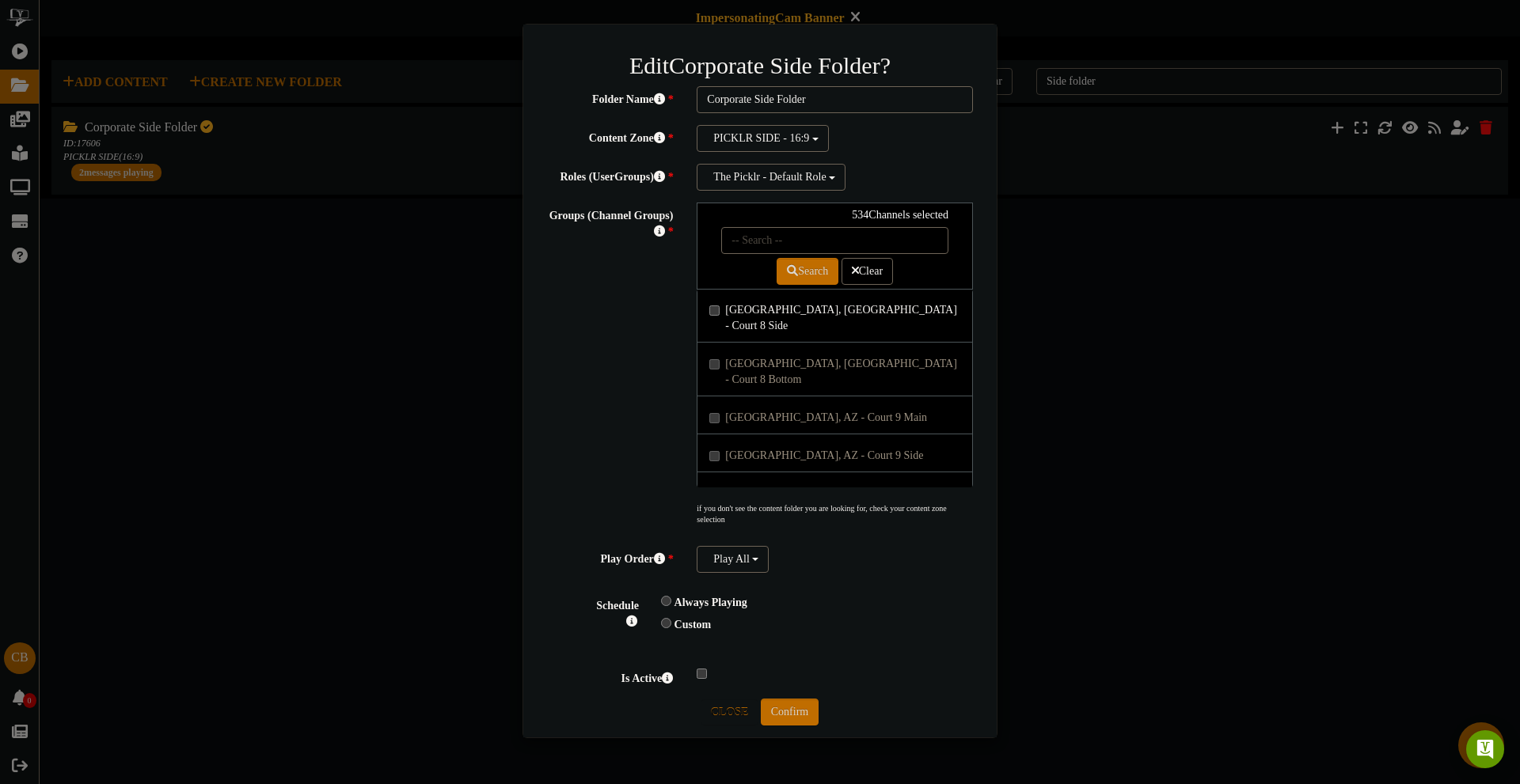
scroll to position [63016, 0]
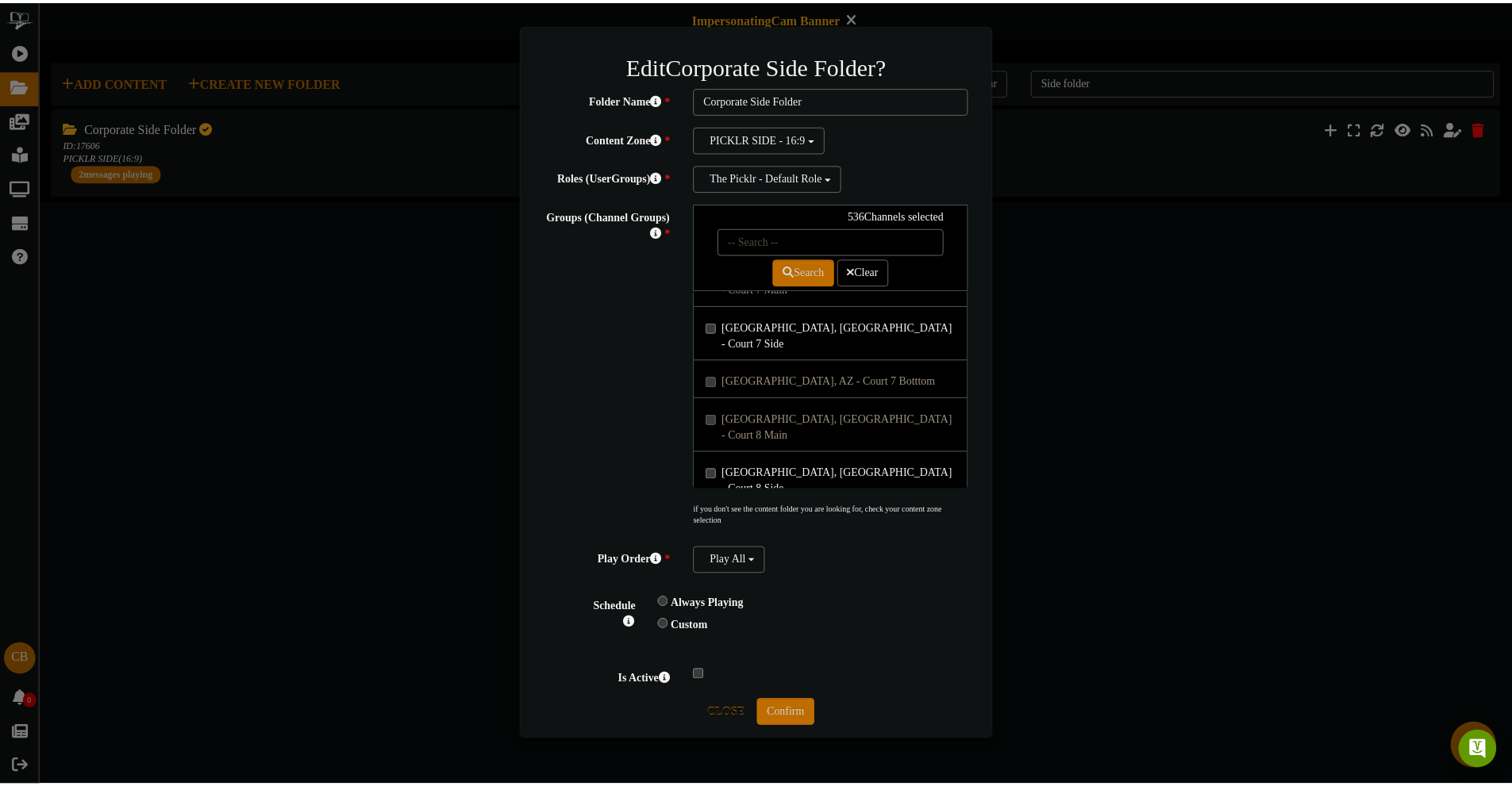
scroll to position [63018, 0]
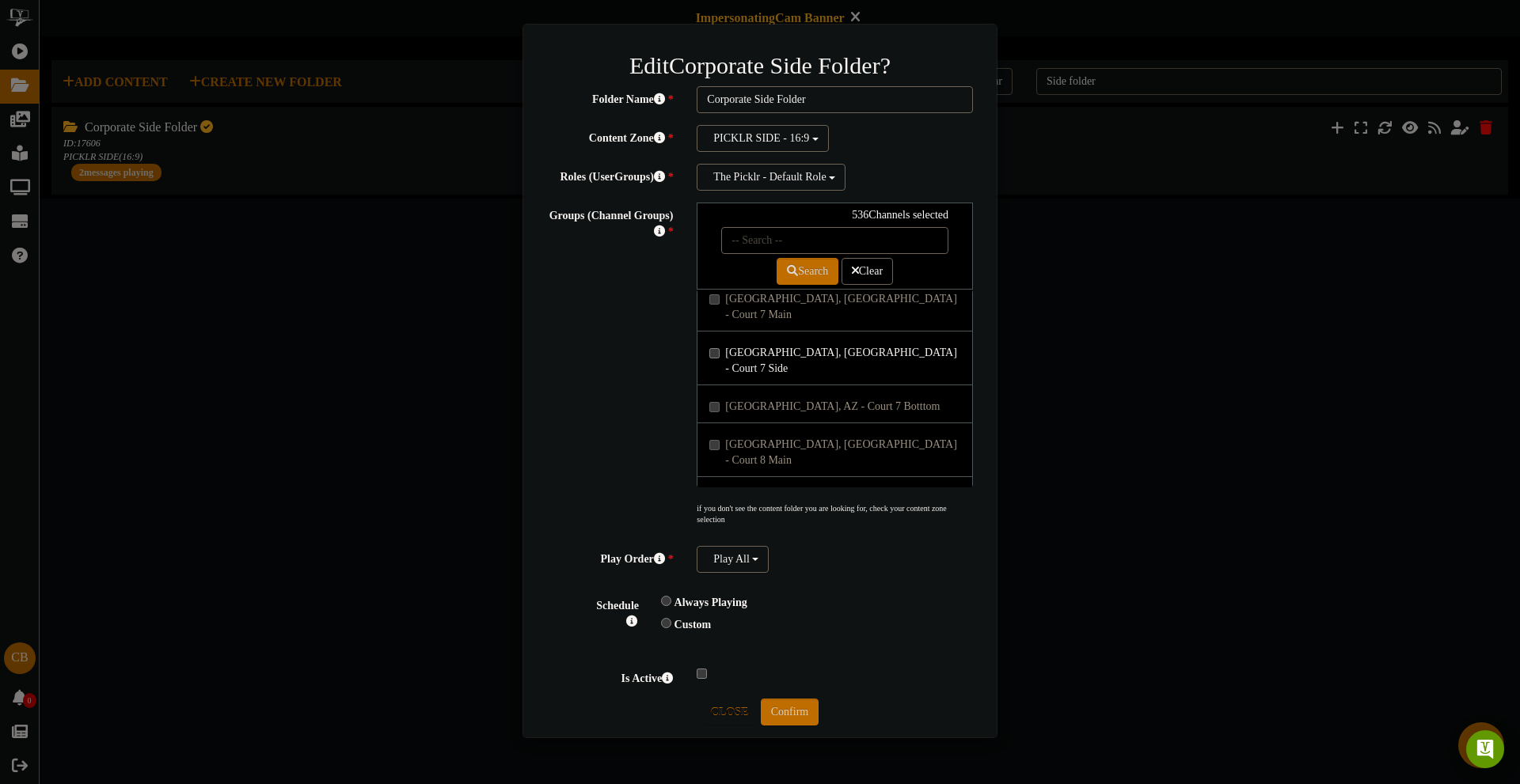
click at [802, 712] on button "Confirm" at bounding box center [789, 712] width 58 height 27
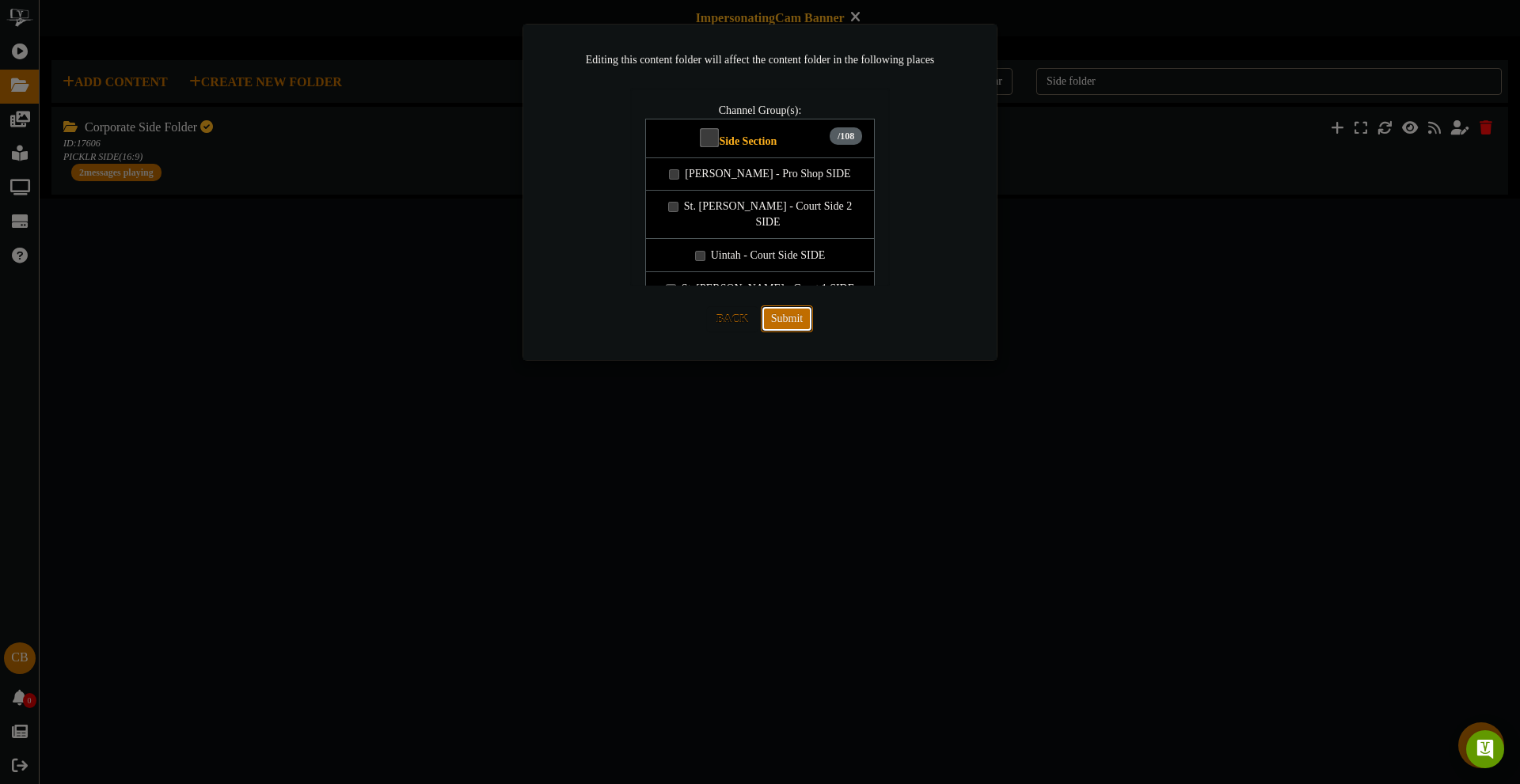
click at [788, 318] on button "Submit" at bounding box center [786, 318] width 52 height 27
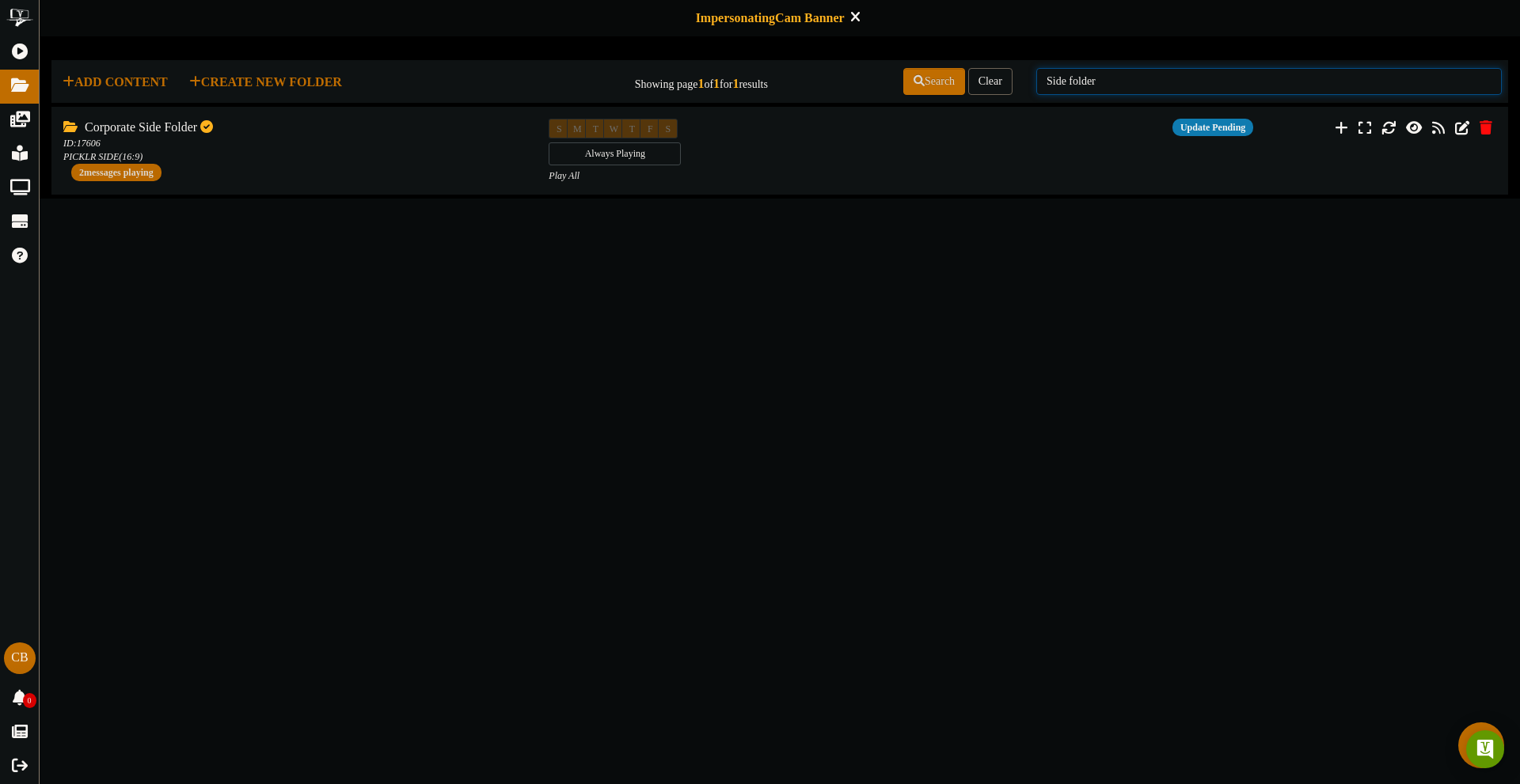
click at [1066, 90] on input "Side folder" at bounding box center [1269, 81] width 465 height 27
type input "bottom folder"
click at [312, 166] on div "Bottom Folder ID: 17605 PICKLR BOTTOM ( 16:9 ) 13 messages playing" at bounding box center [292, 150] width 487 height 62
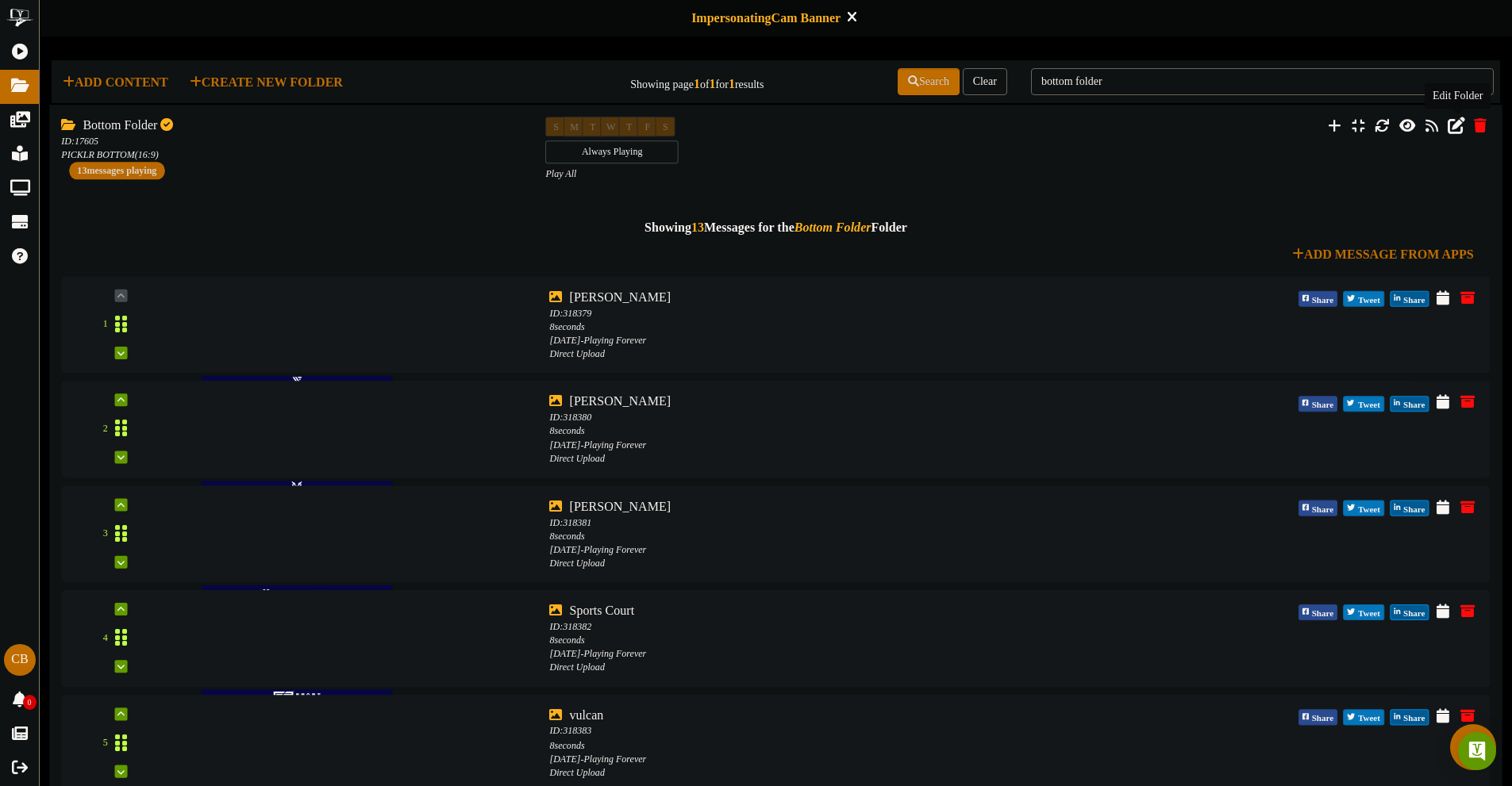
click at [1454, 136] on button at bounding box center [1456, 126] width 27 height 25
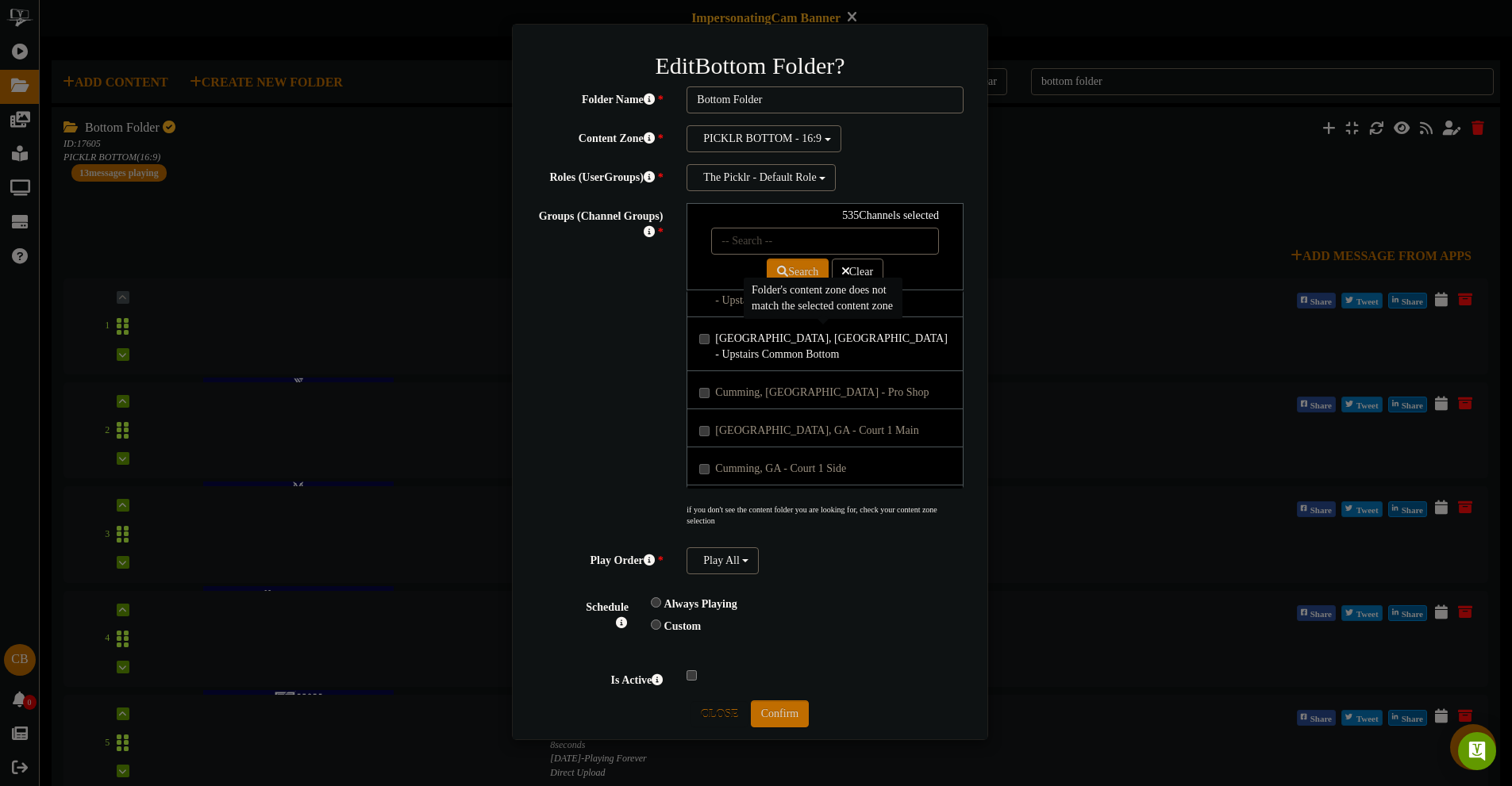
scroll to position [63796, 0]
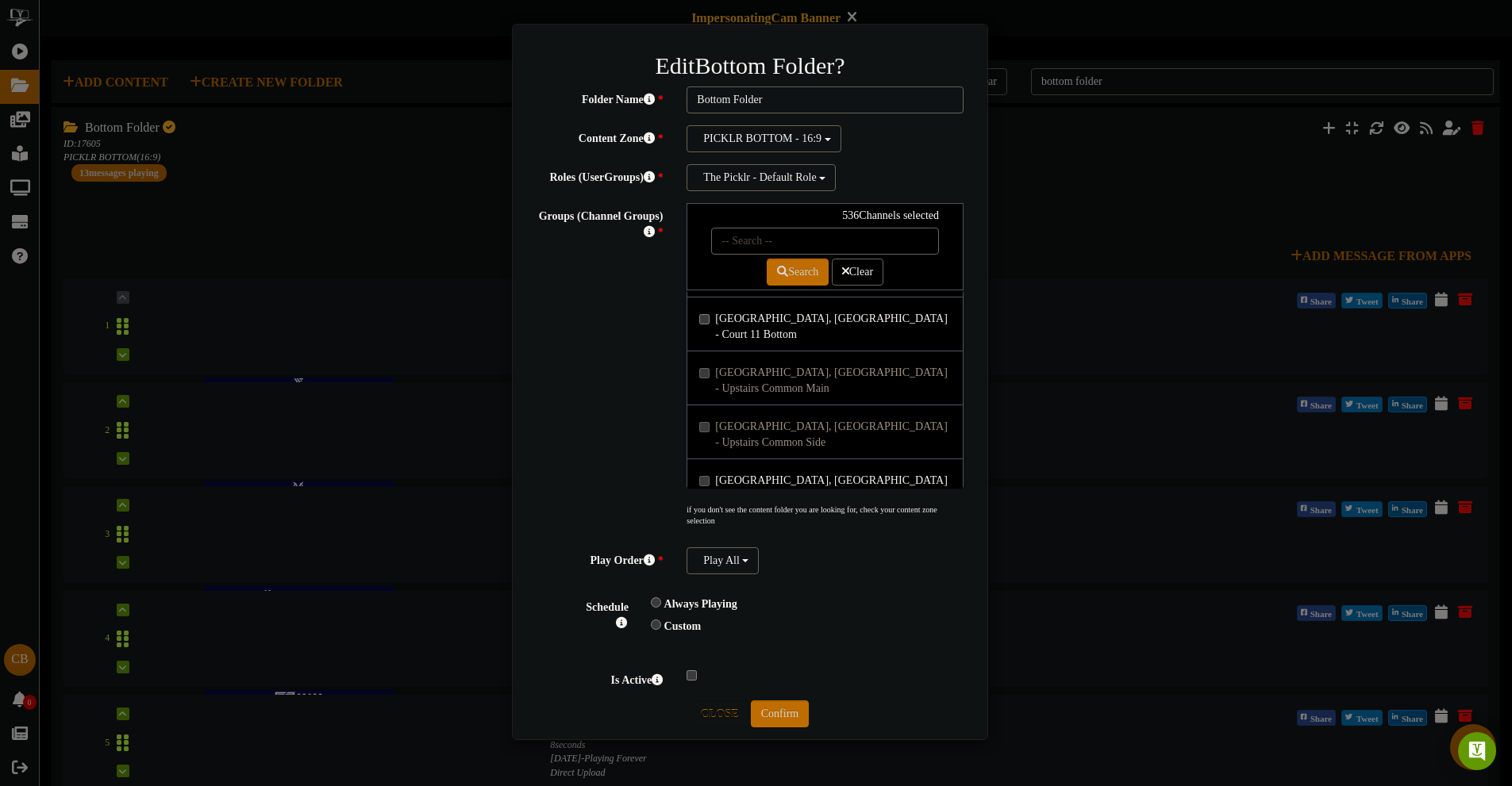
scroll to position [63638, 0]
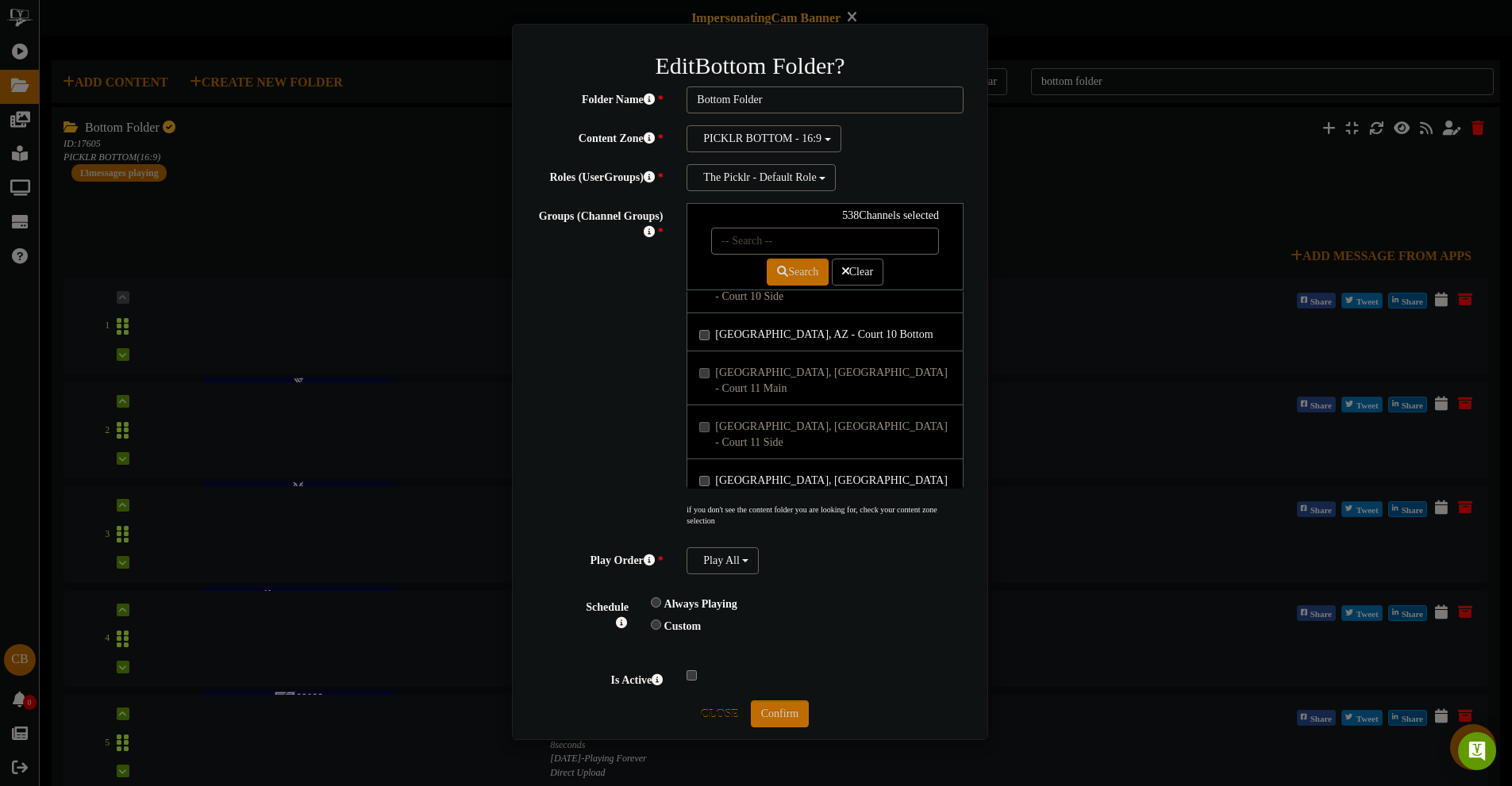
scroll to position [63479, 0]
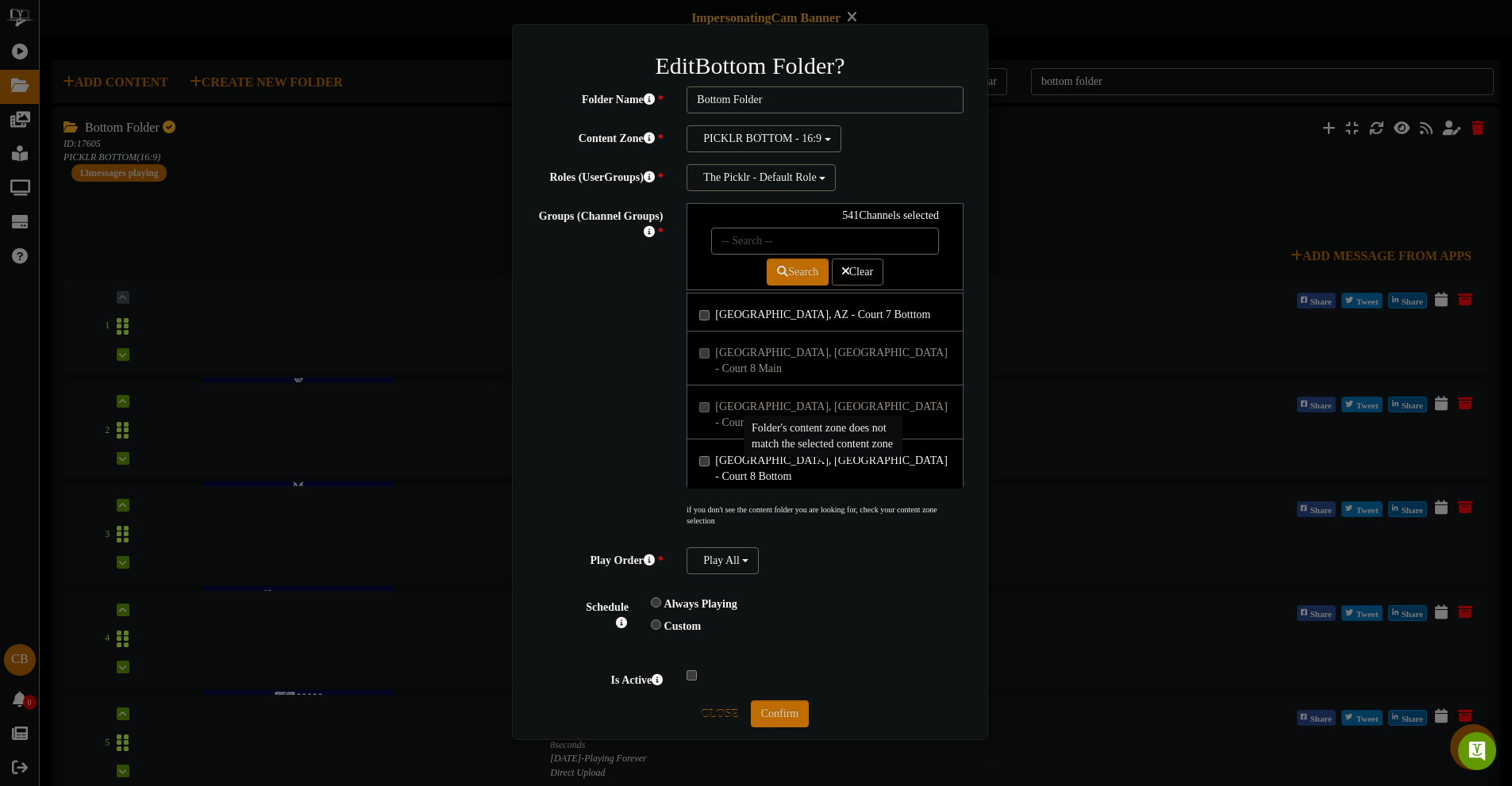
scroll to position [63082, 0]
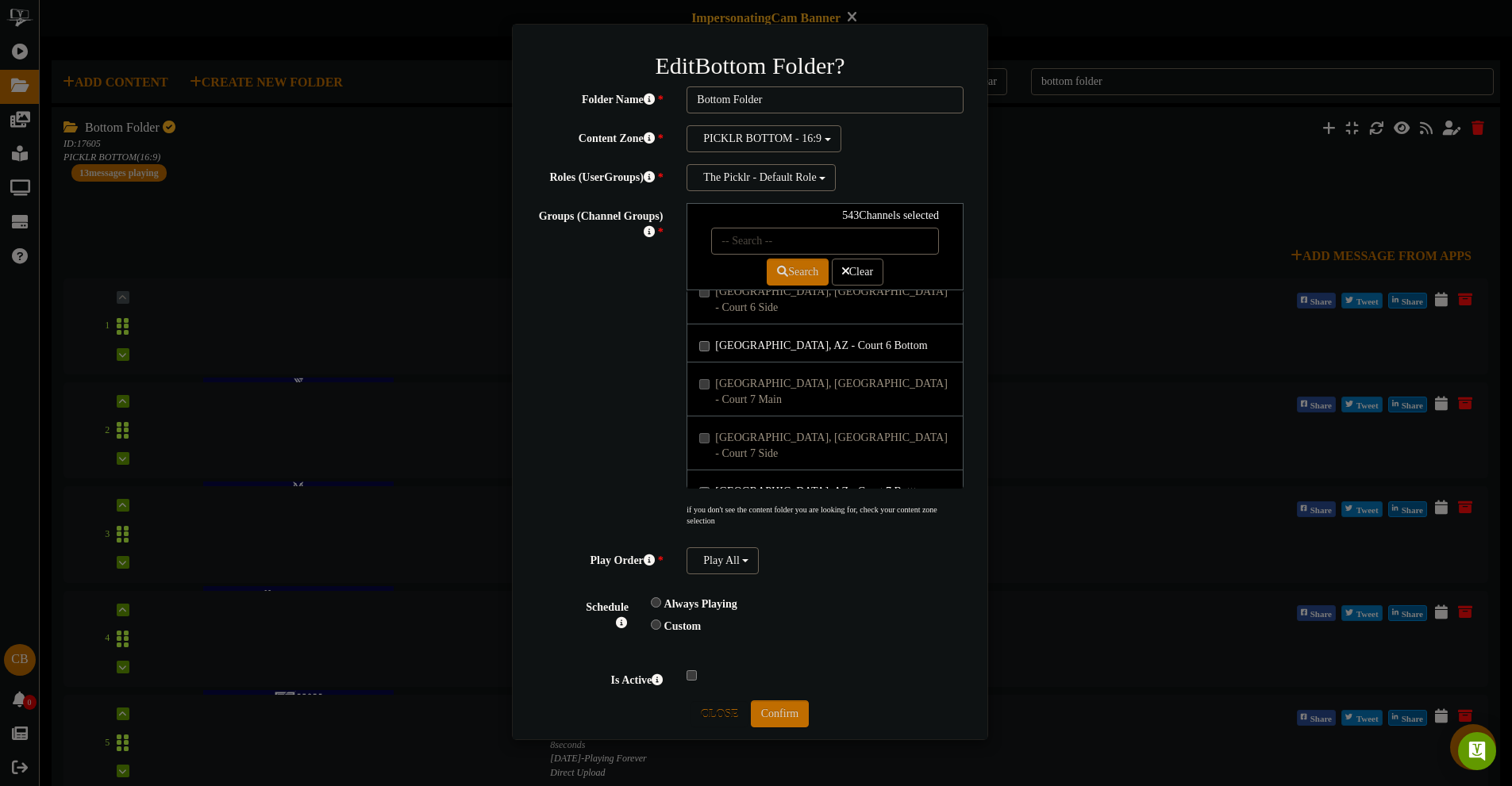
scroll to position [62924, 0]
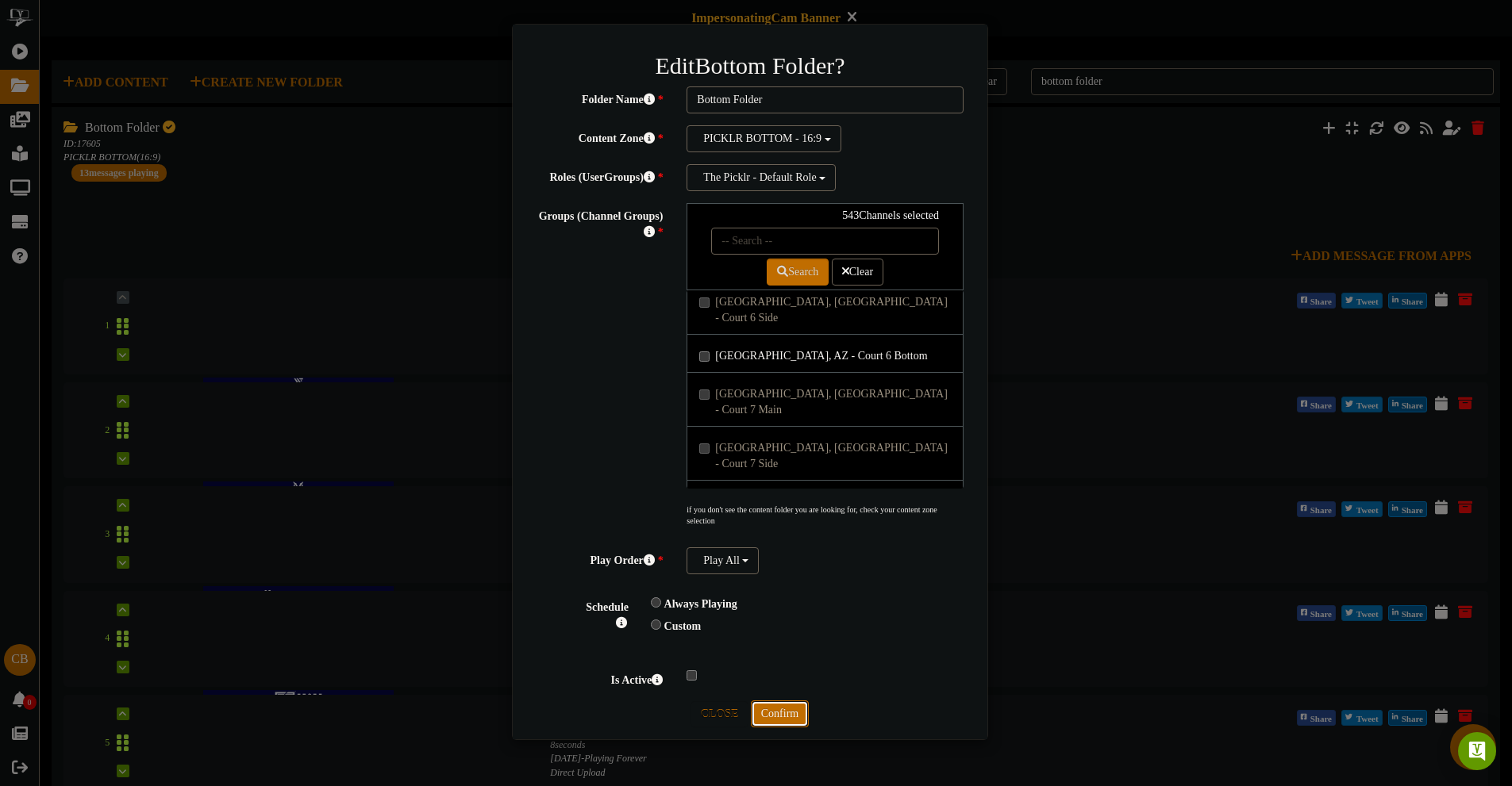
click at [790, 715] on button "Confirm" at bounding box center [779, 713] width 58 height 27
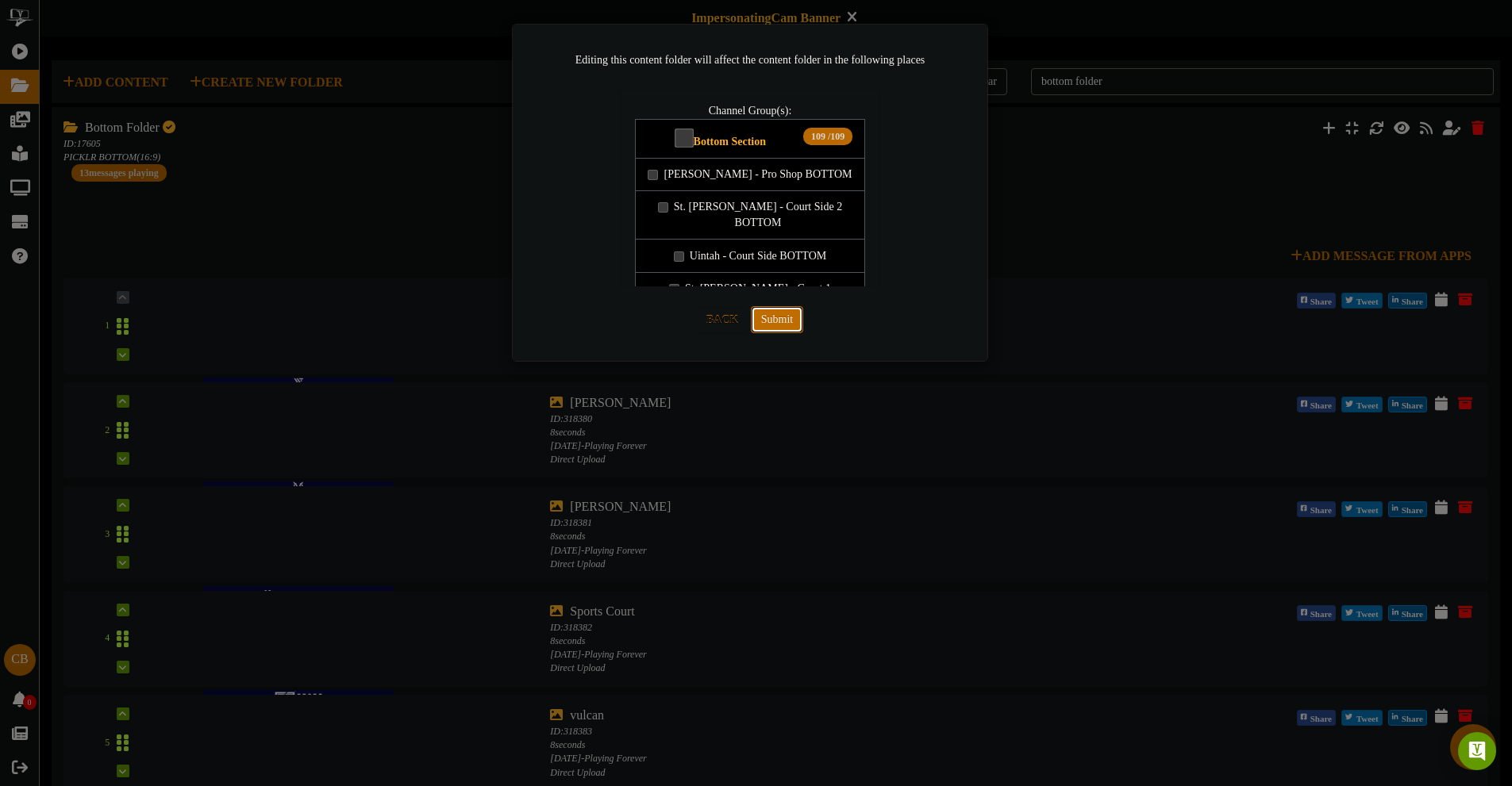
click at [784, 326] on button "Submit" at bounding box center [776, 319] width 52 height 27
